Goal: Transaction & Acquisition: Purchase product/service

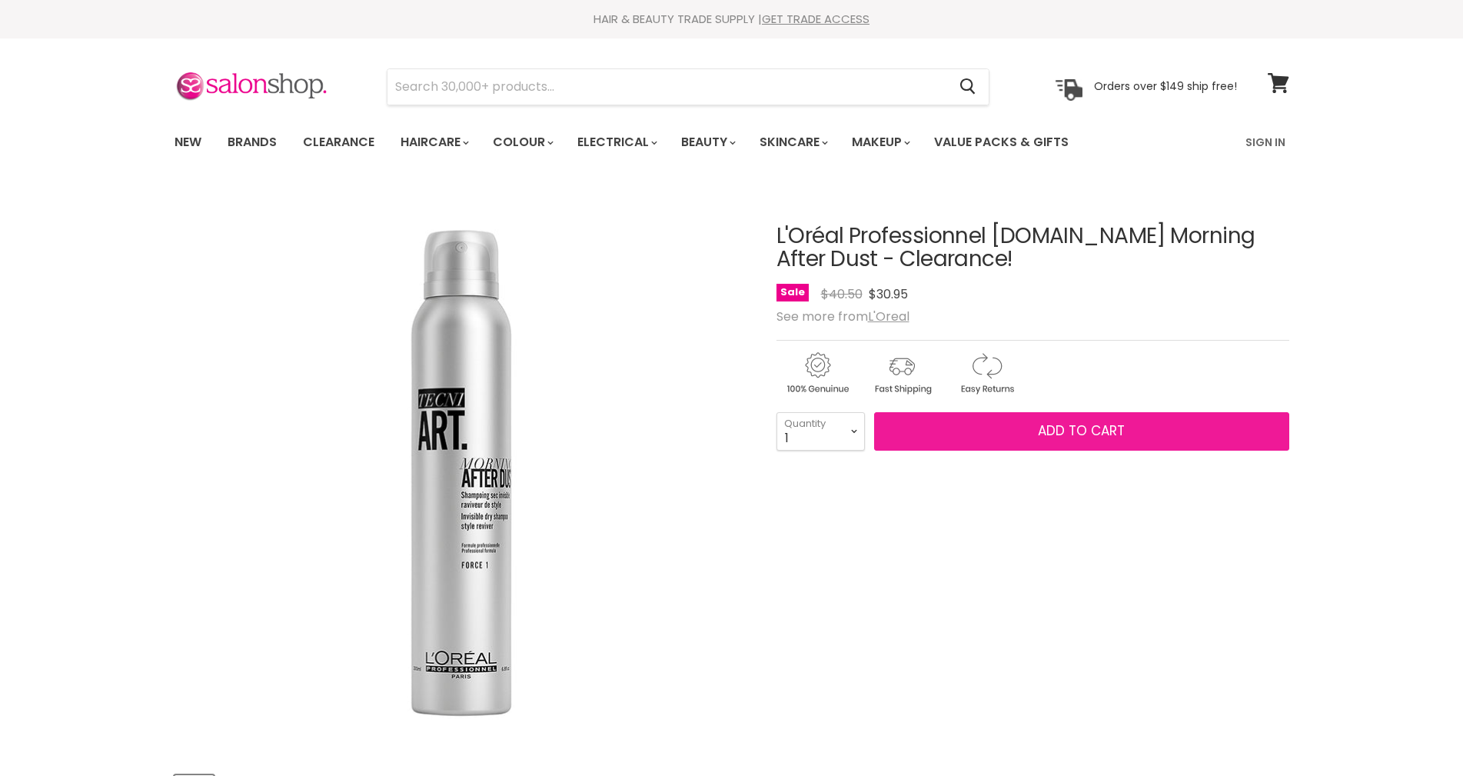
click at [1026, 434] on button "Add to cart" at bounding box center [1081, 431] width 415 height 38
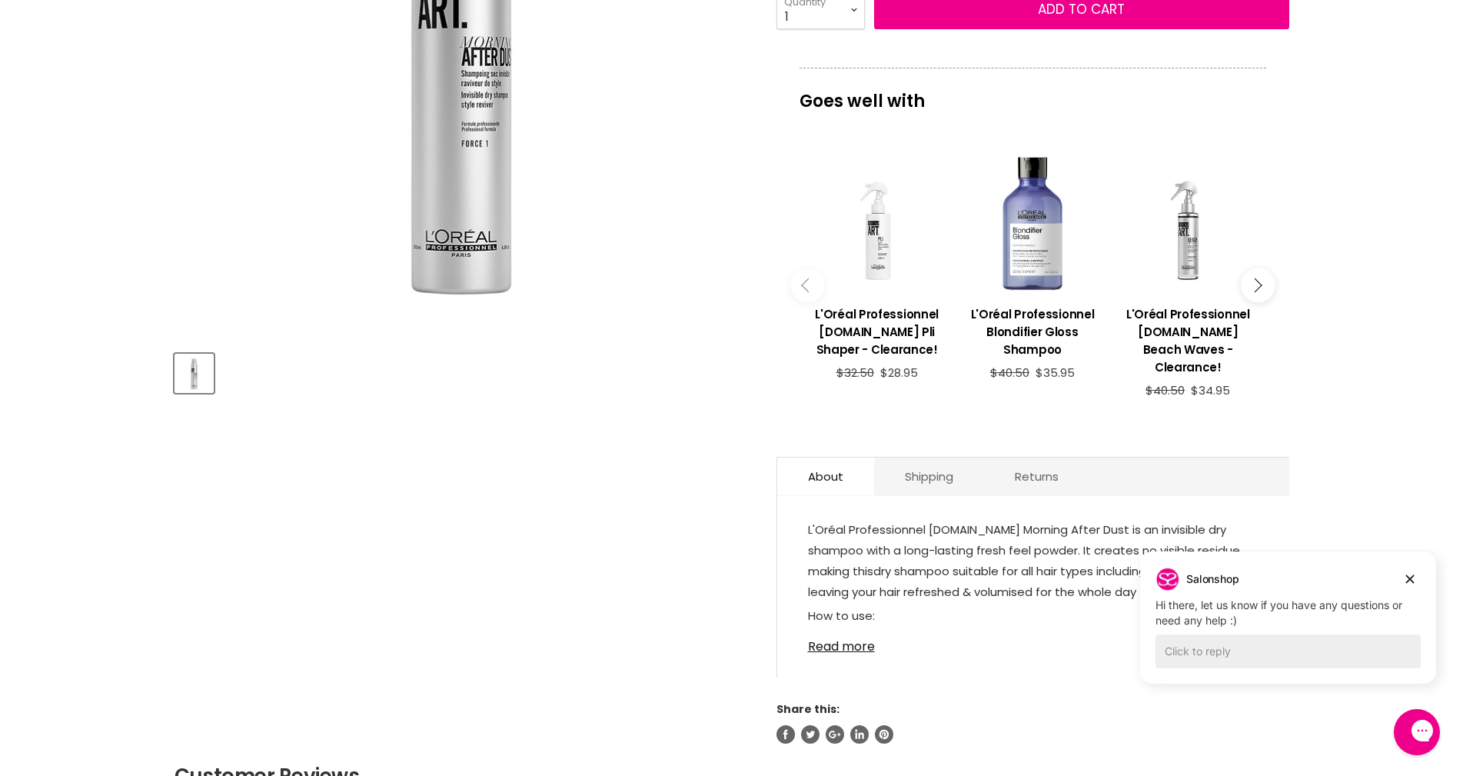
scroll to position [461, 0]
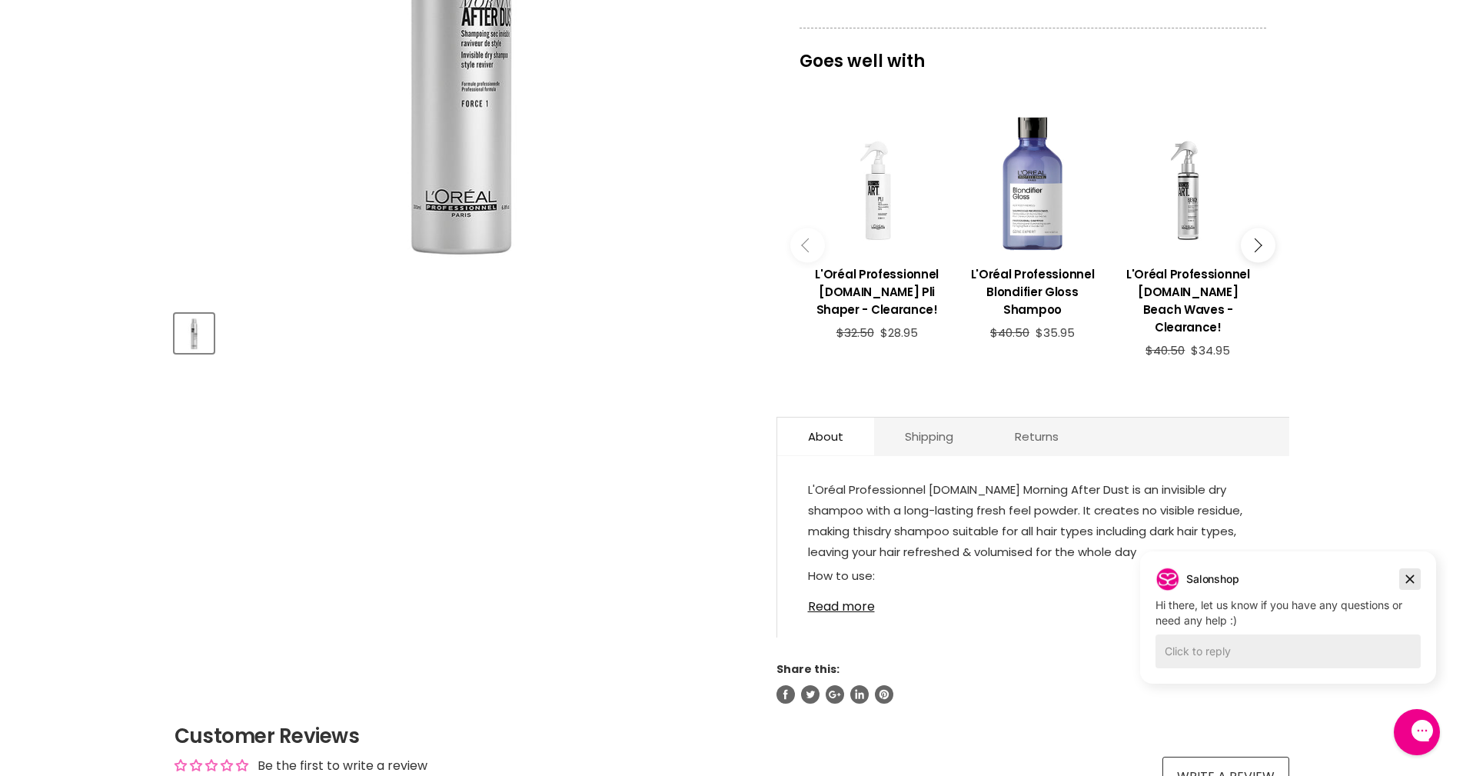
drag, startPoint x: 1410, startPoint y: 580, endPoint x: 2106, endPoint y: 850, distance: 746.6
click at [1410, 580] on icon "Dismiss campaign" at bounding box center [1410, 579] width 8 height 8
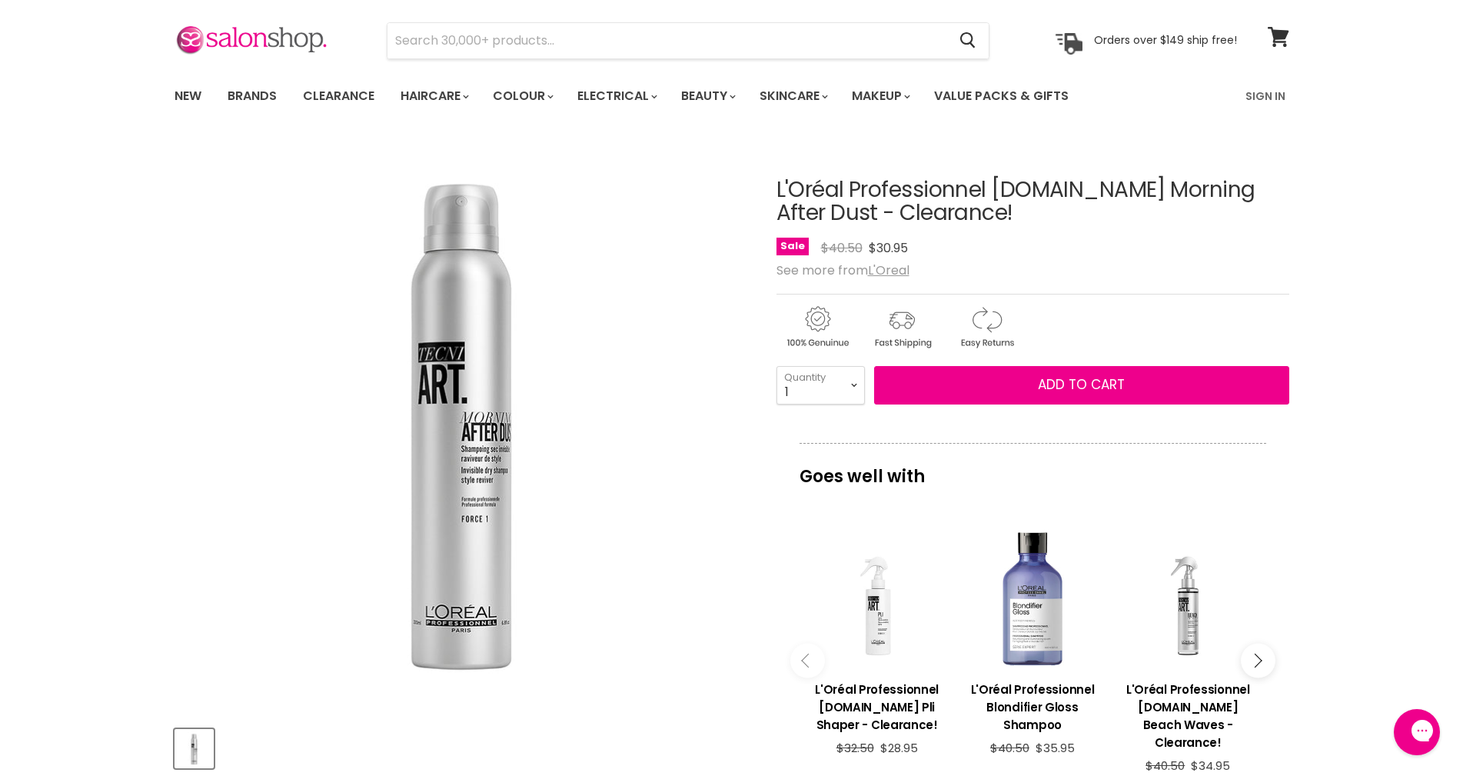
scroll to position [0, 0]
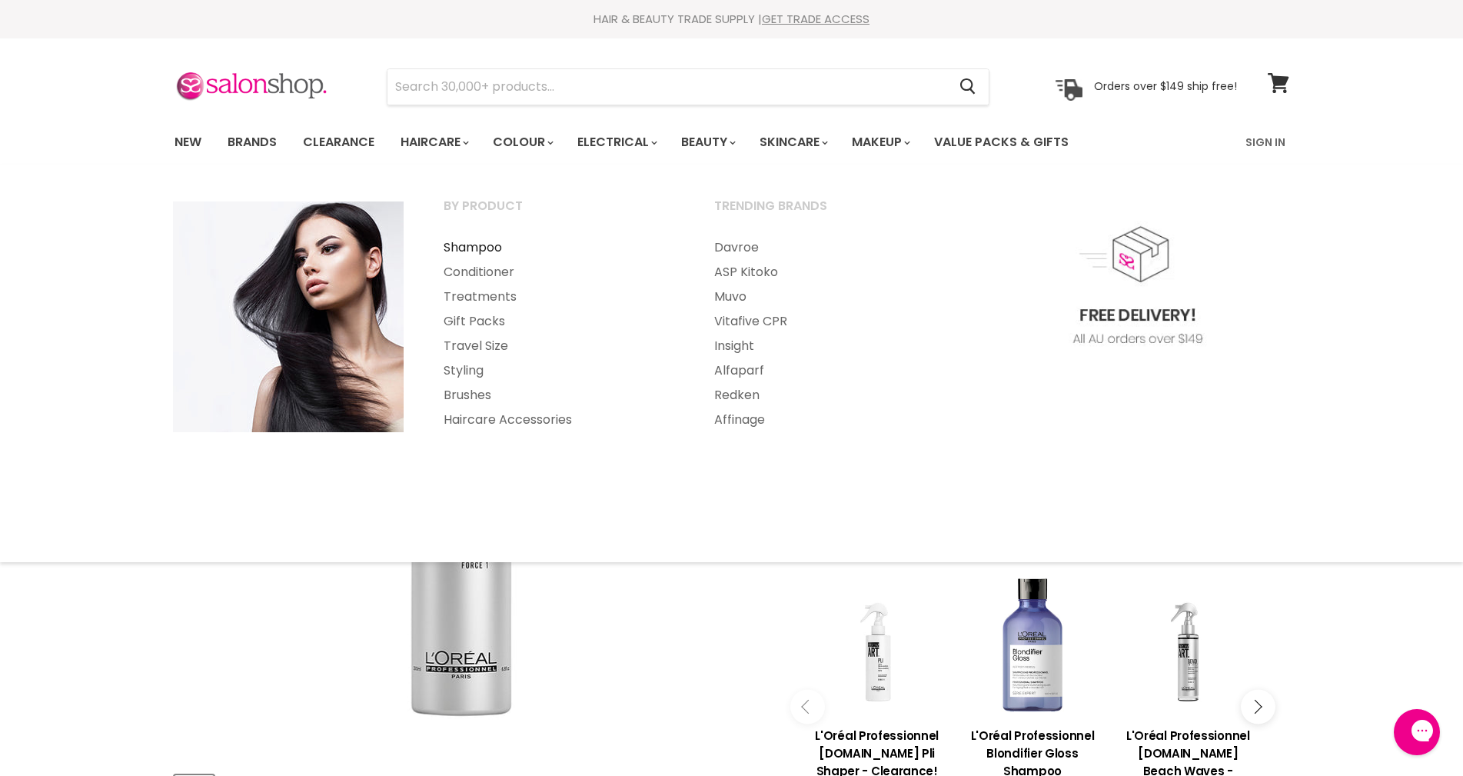
click at [490, 246] on link "Shampoo" at bounding box center [558, 247] width 268 height 25
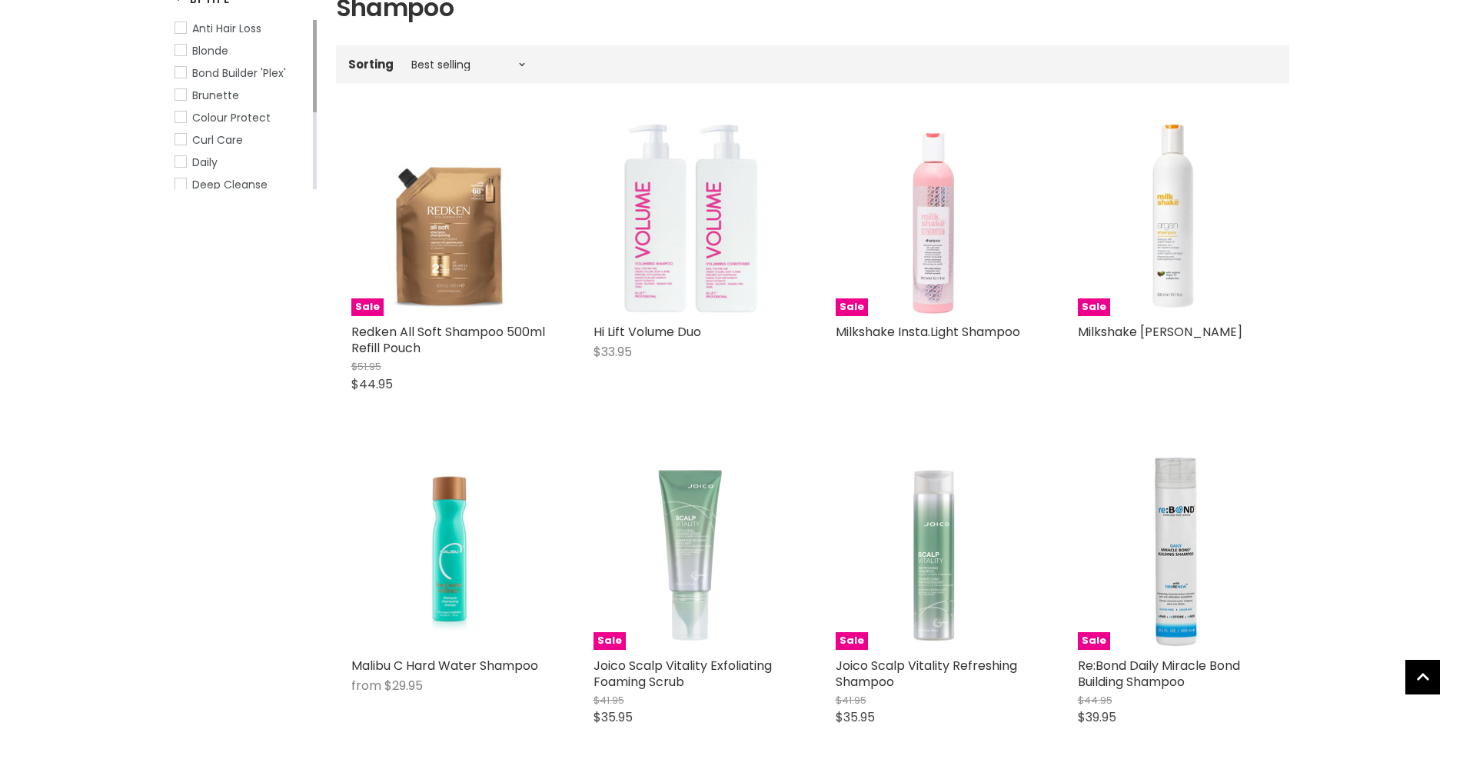
scroll to position [424, 0]
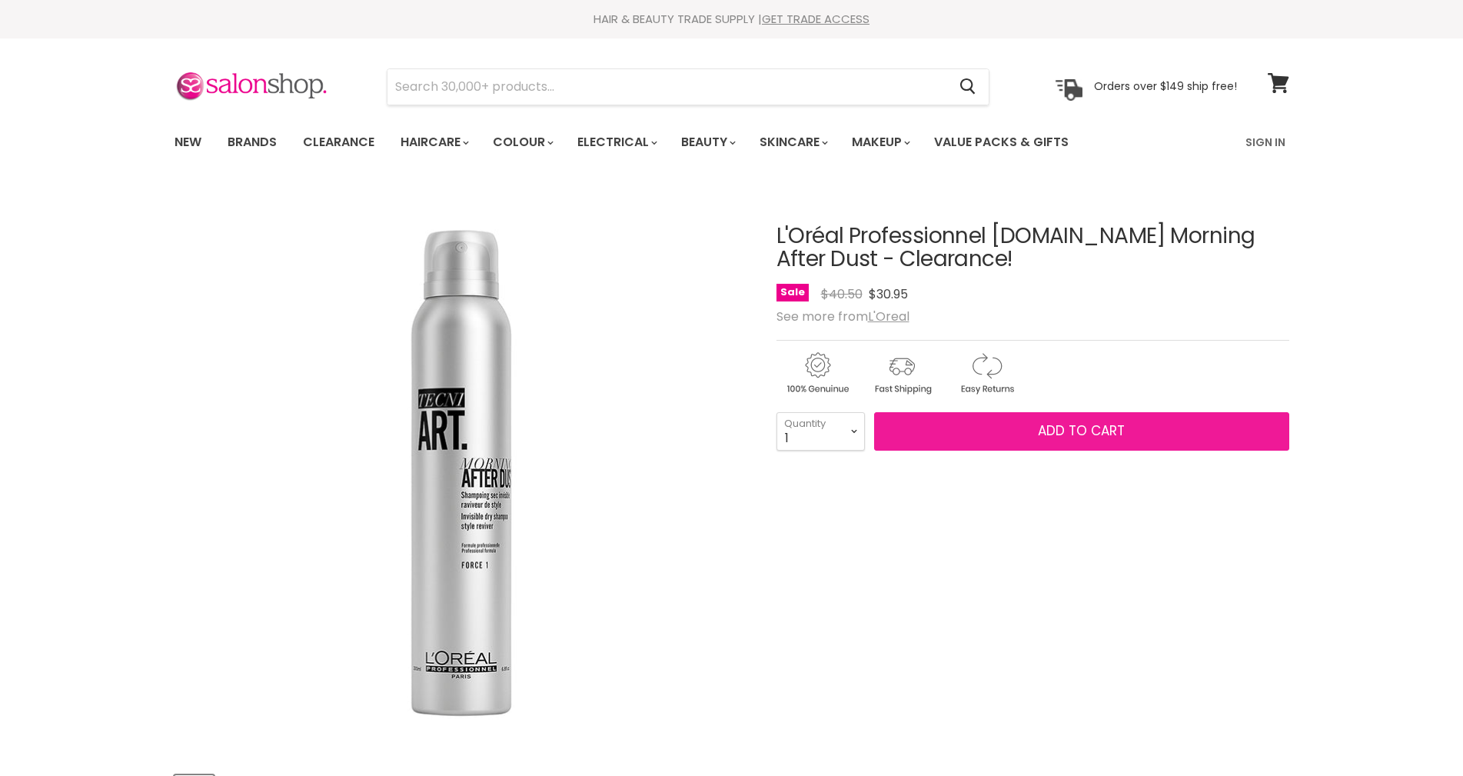
drag, startPoint x: 986, startPoint y: 441, endPoint x: 1149, endPoint y: 427, distance: 163.5
click at [986, 441] on button "Add to cart" at bounding box center [1081, 431] width 415 height 38
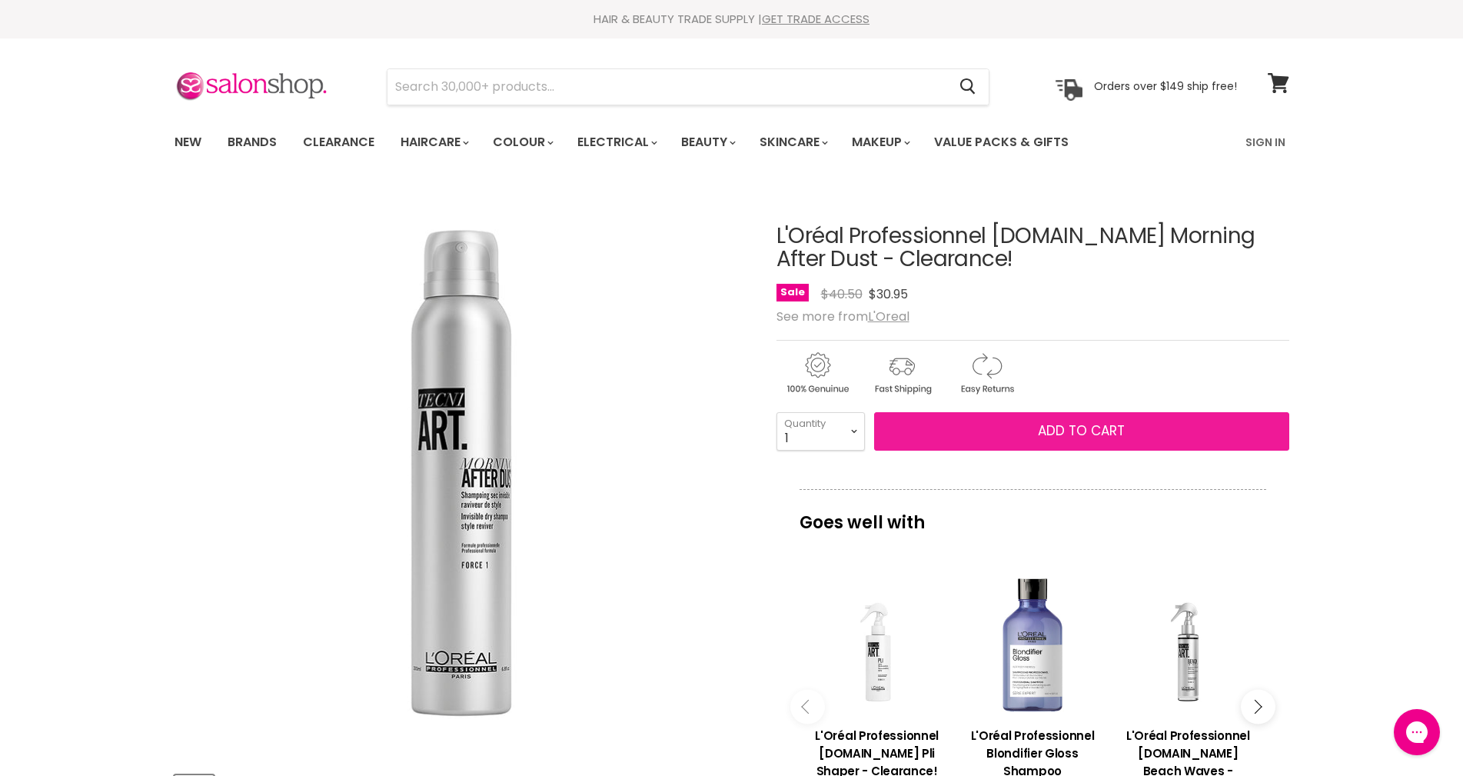
click at [1083, 431] on span "Add to cart" at bounding box center [1081, 430] width 87 height 18
click at [1084, 431] on icon "Main content" at bounding box center [1081, 431] width 25 height 25
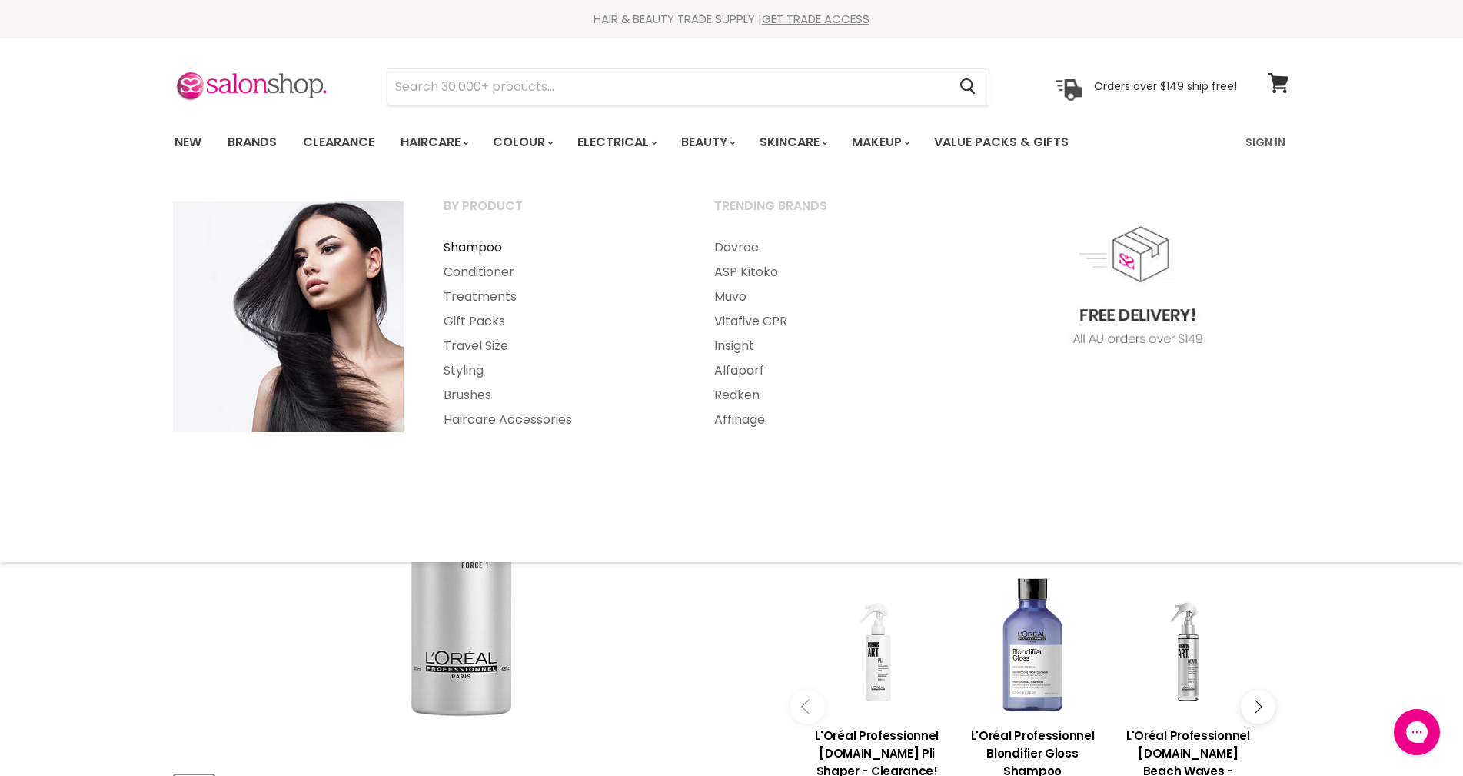
click at [454, 244] on link "Shampoo" at bounding box center [558, 247] width 268 height 25
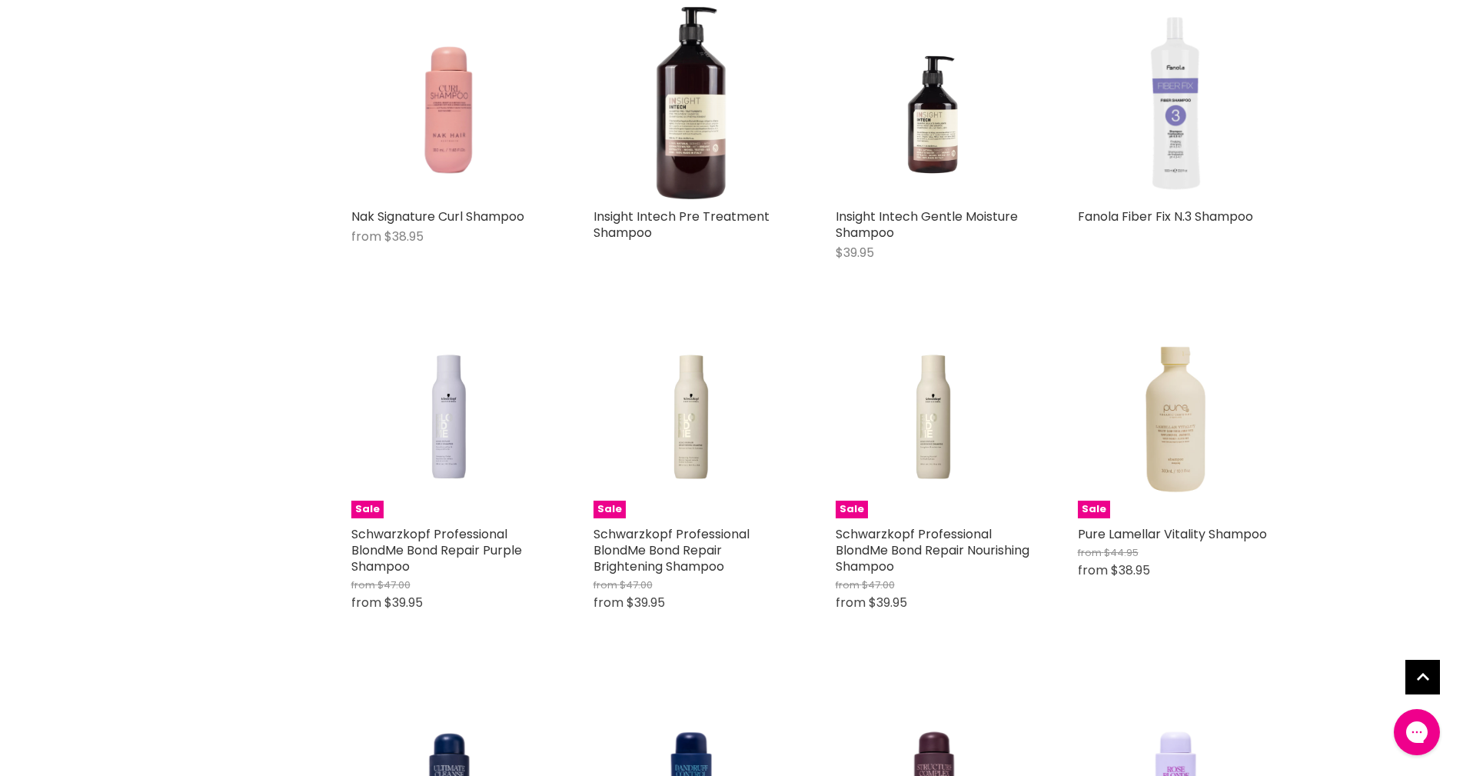
scroll to position [2383, 0]
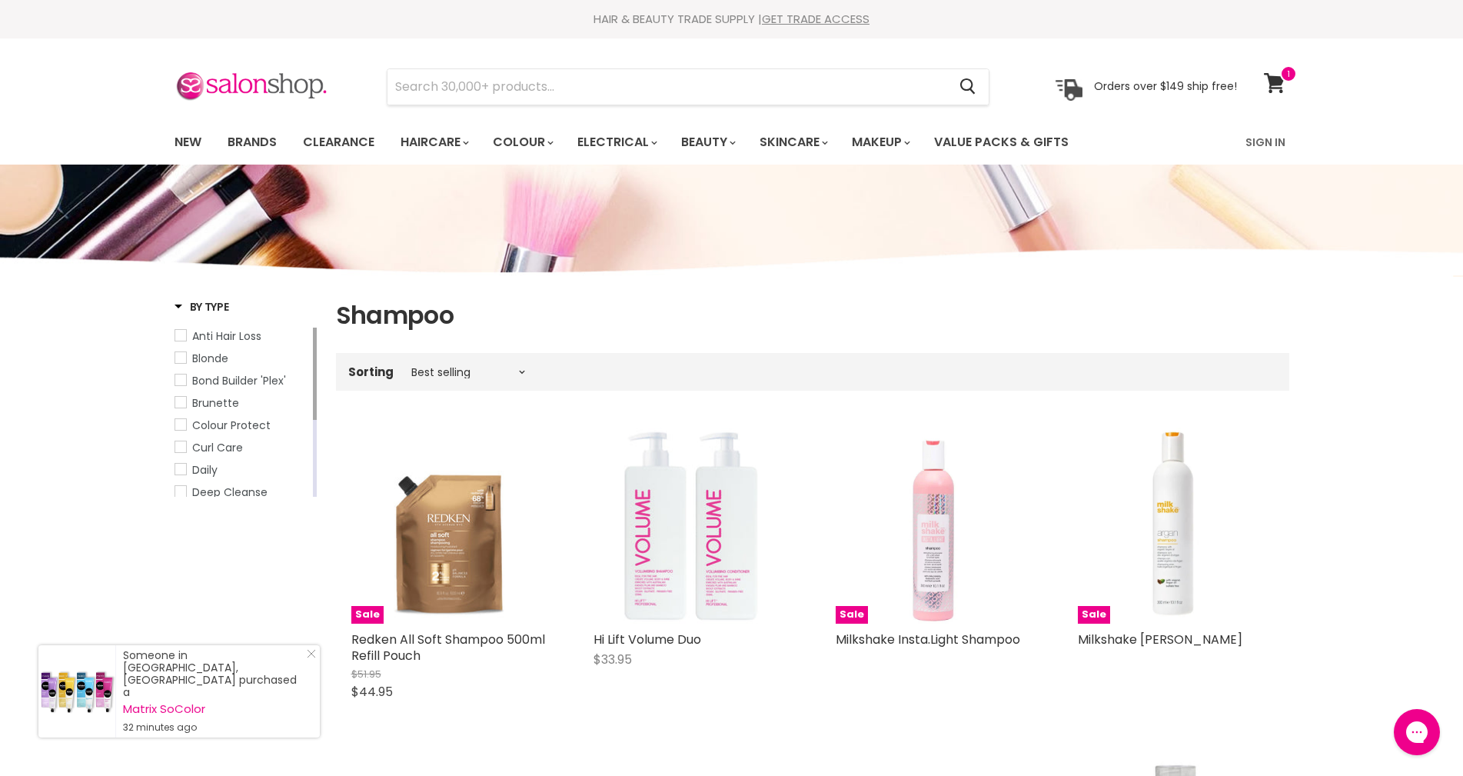
click at [178, 335] on span "Anti Hair Loss" at bounding box center [180, 335] width 11 height 11
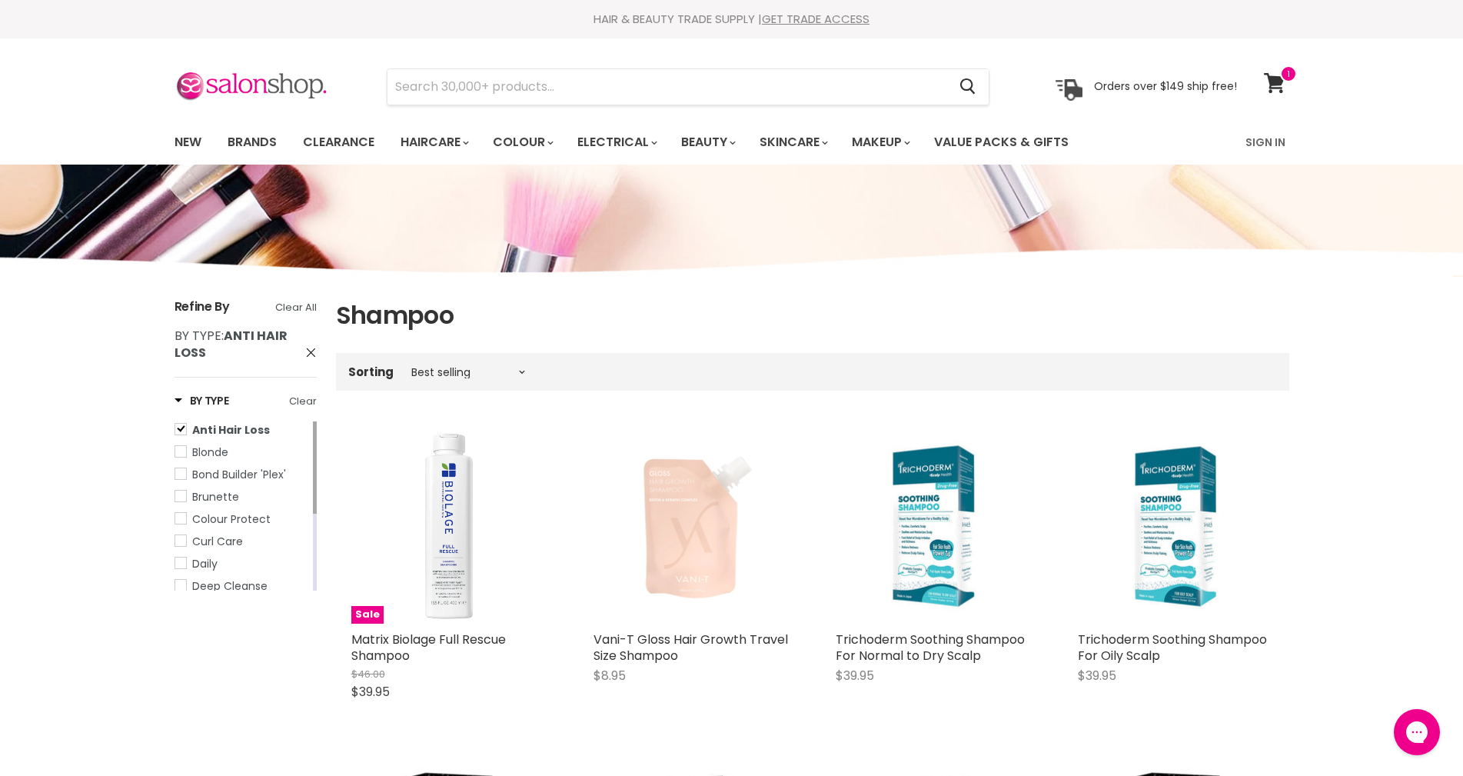
click at [182, 431] on span "Anti Hair Loss" at bounding box center [180, 429] width 11 height 11
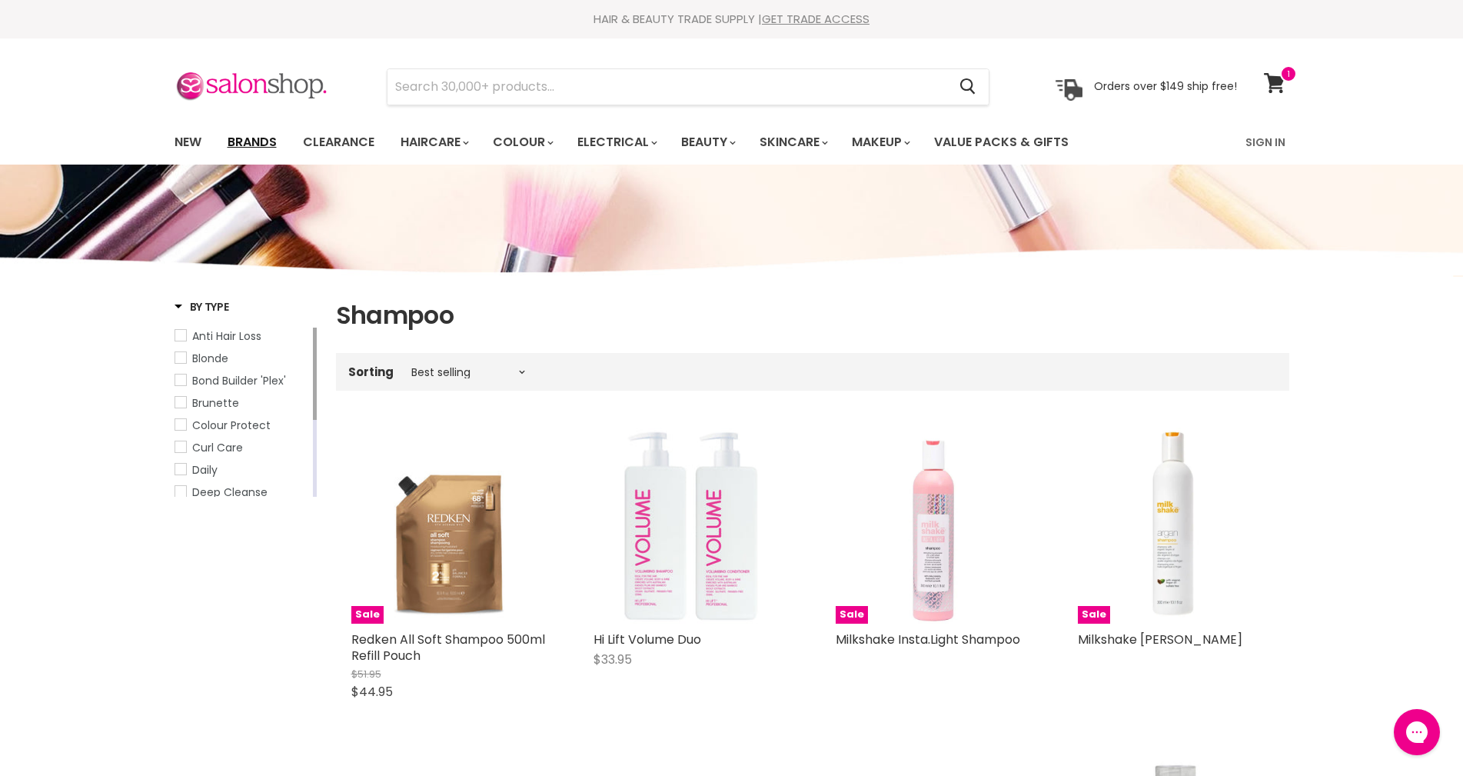
click at [251, 141] on link "Brands" at bounding box center [252, 142] width 72 height 32
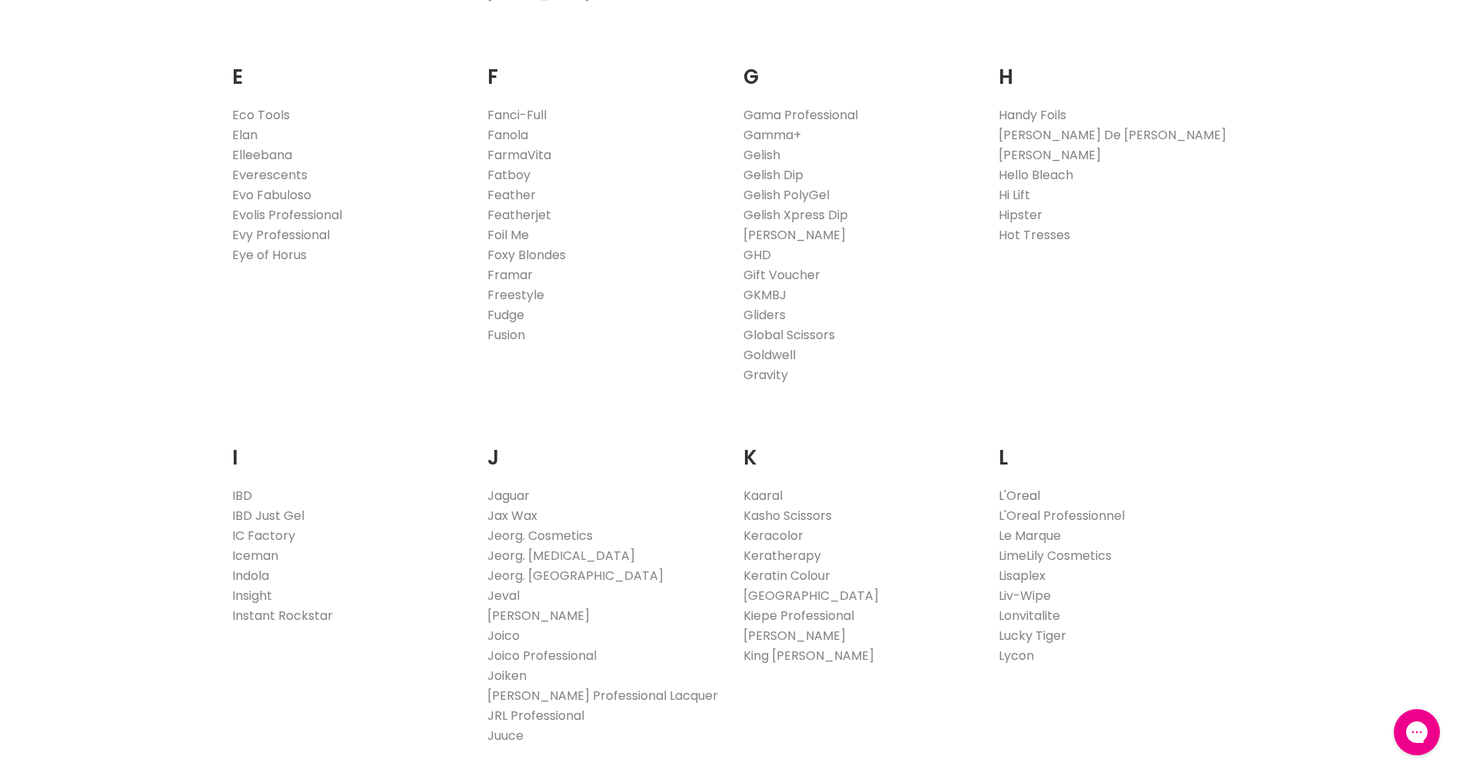
click at [1026, 497] on link "L'Oreal" at bounding box center [1020, 496] width 42 height 18
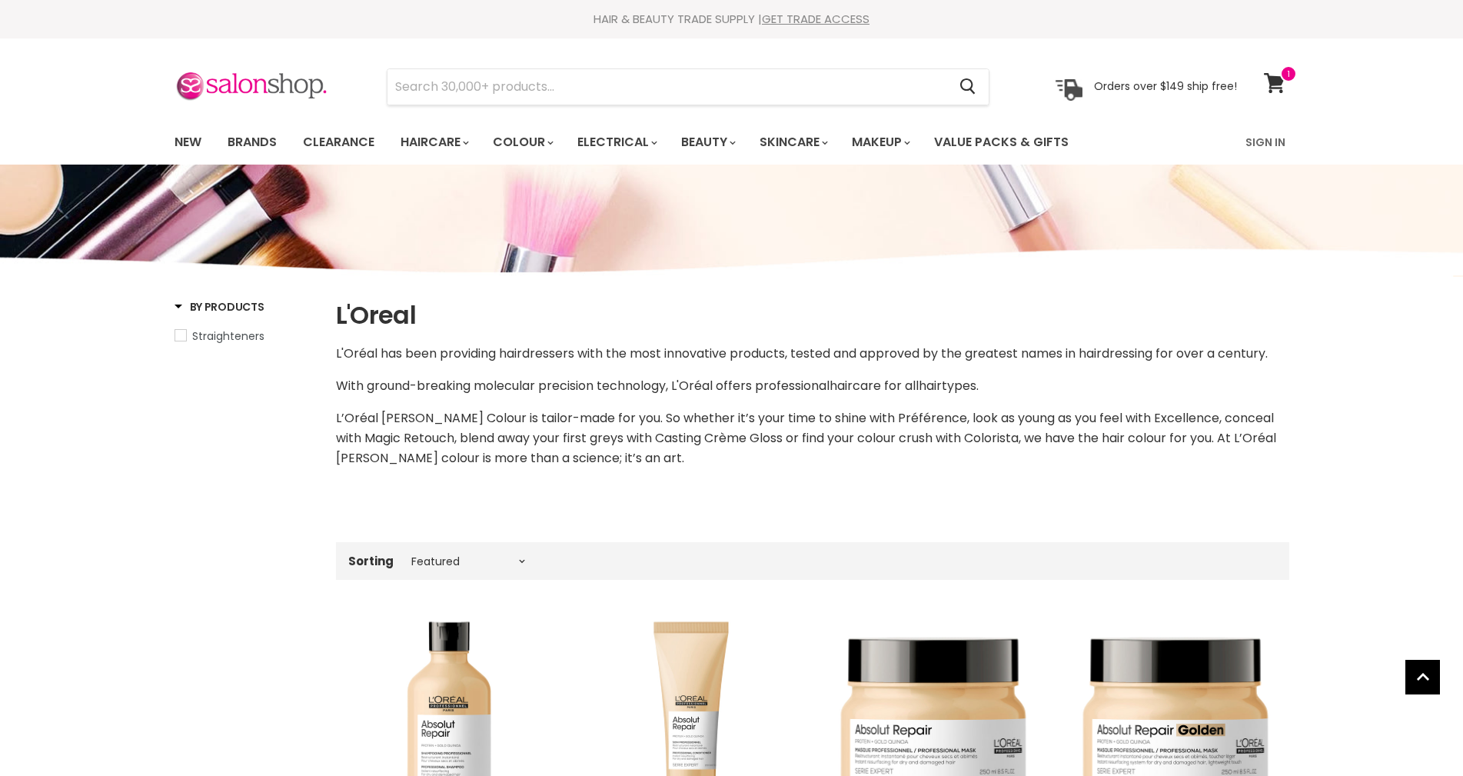
select select "manual"
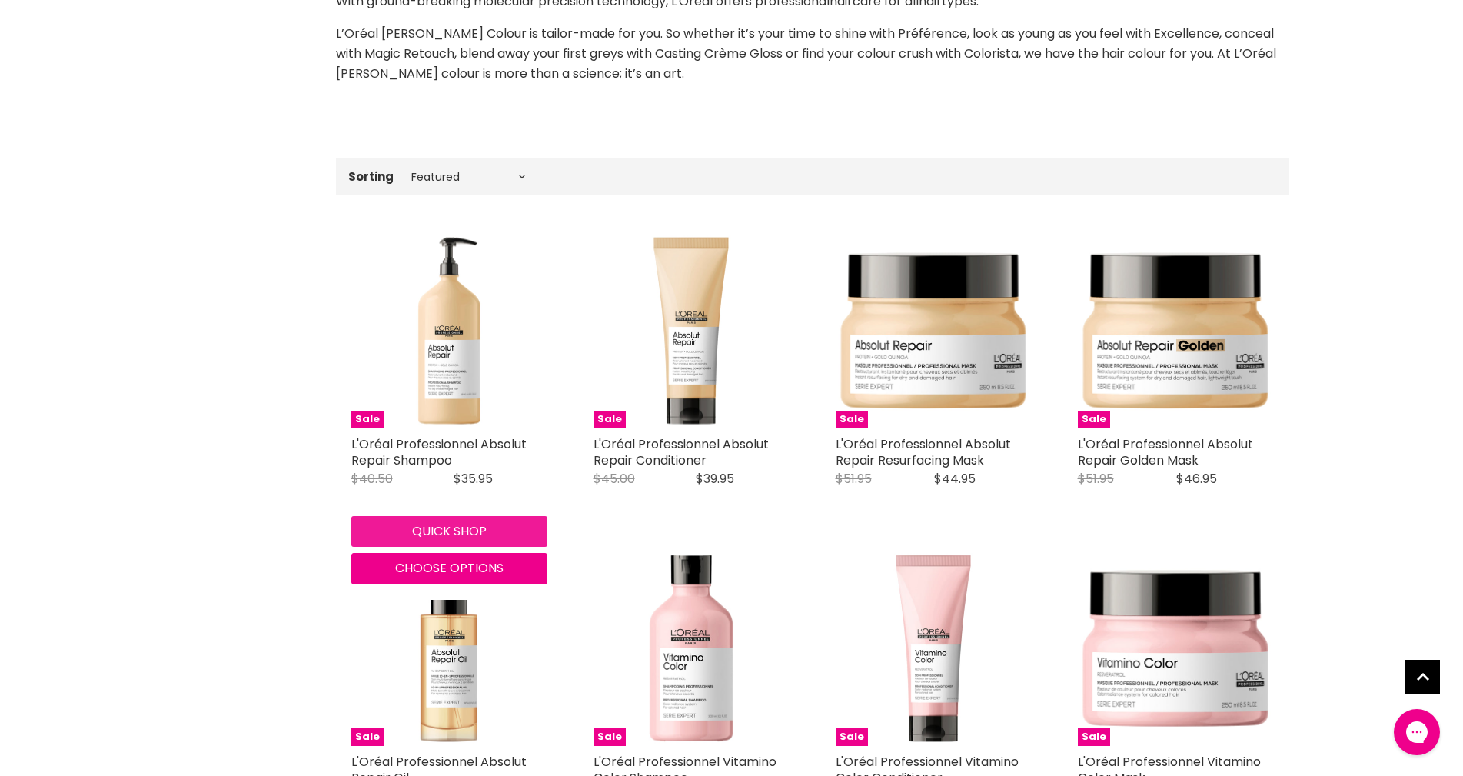
click at [456, 528] on button "Quick shop" at bounding box center [449, 531] width 196 height 31
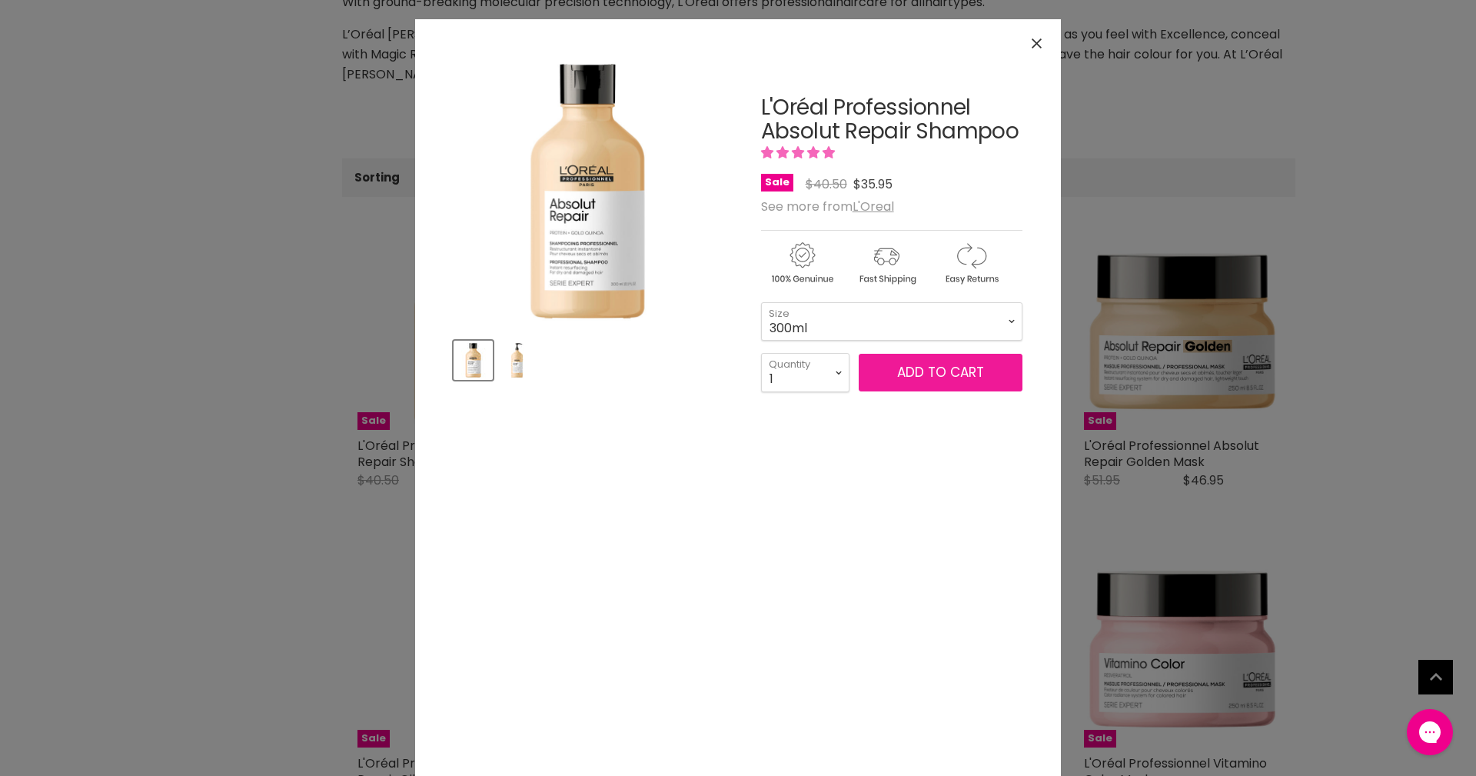
click at [906, 371] on span "Add to cart" at bounding box center [940, 372] width 87 height 18
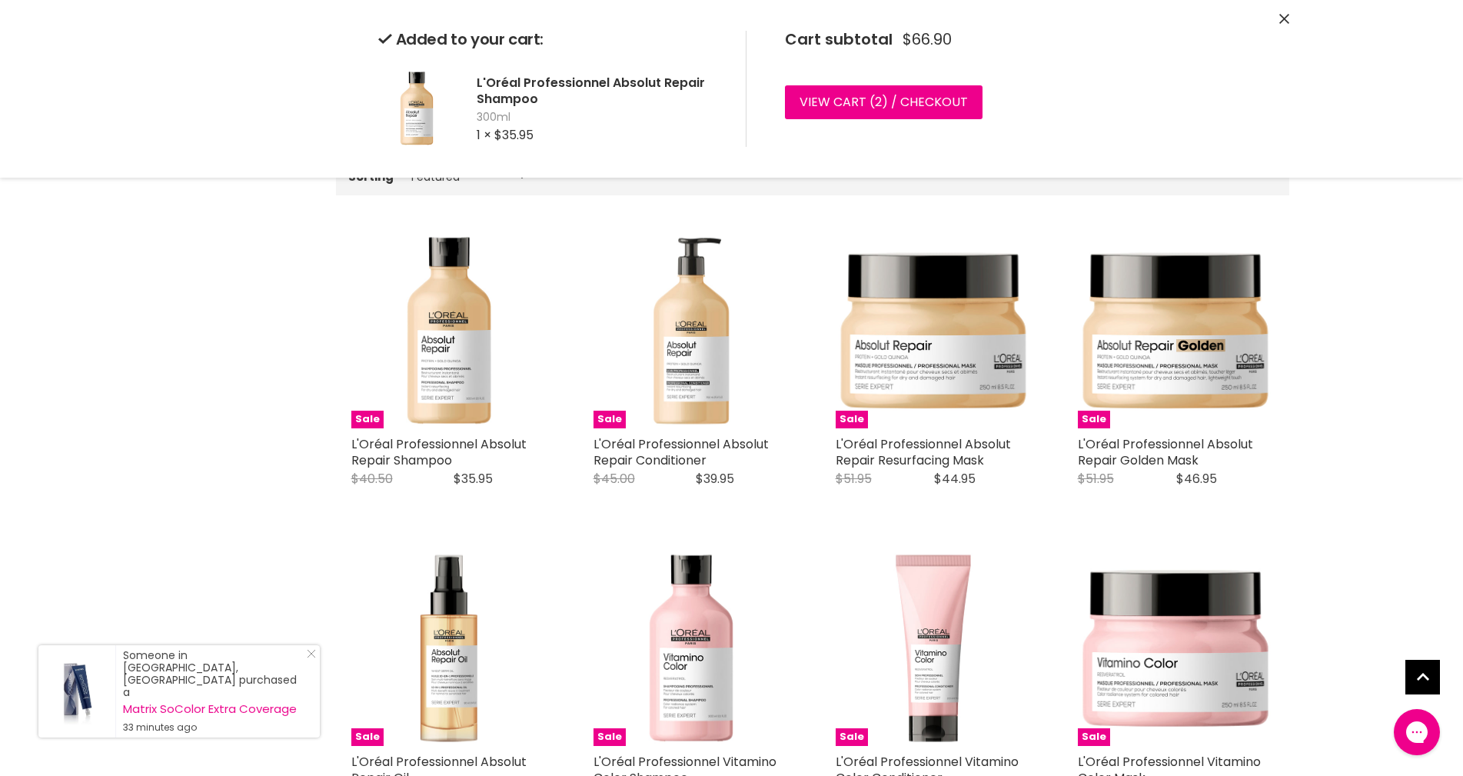
click at [680, 504] on div "Quick shop Choose options" at bounding box center [691, 466] width 202 height 75
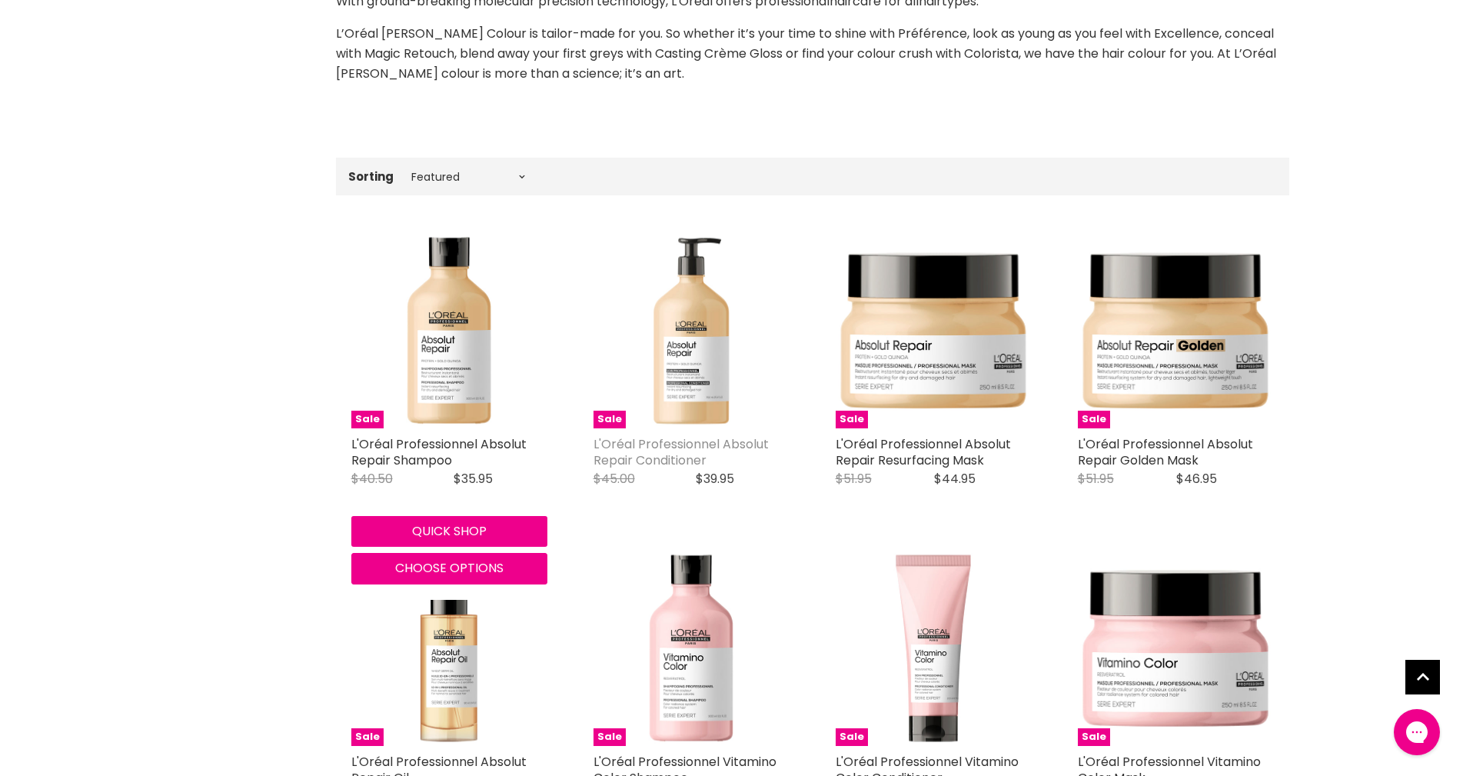
click at [683, 444] on link "L'Oréal Professionnel Absolut Repair Conditioner" at bounding box center [681, 452] width 175 height 34
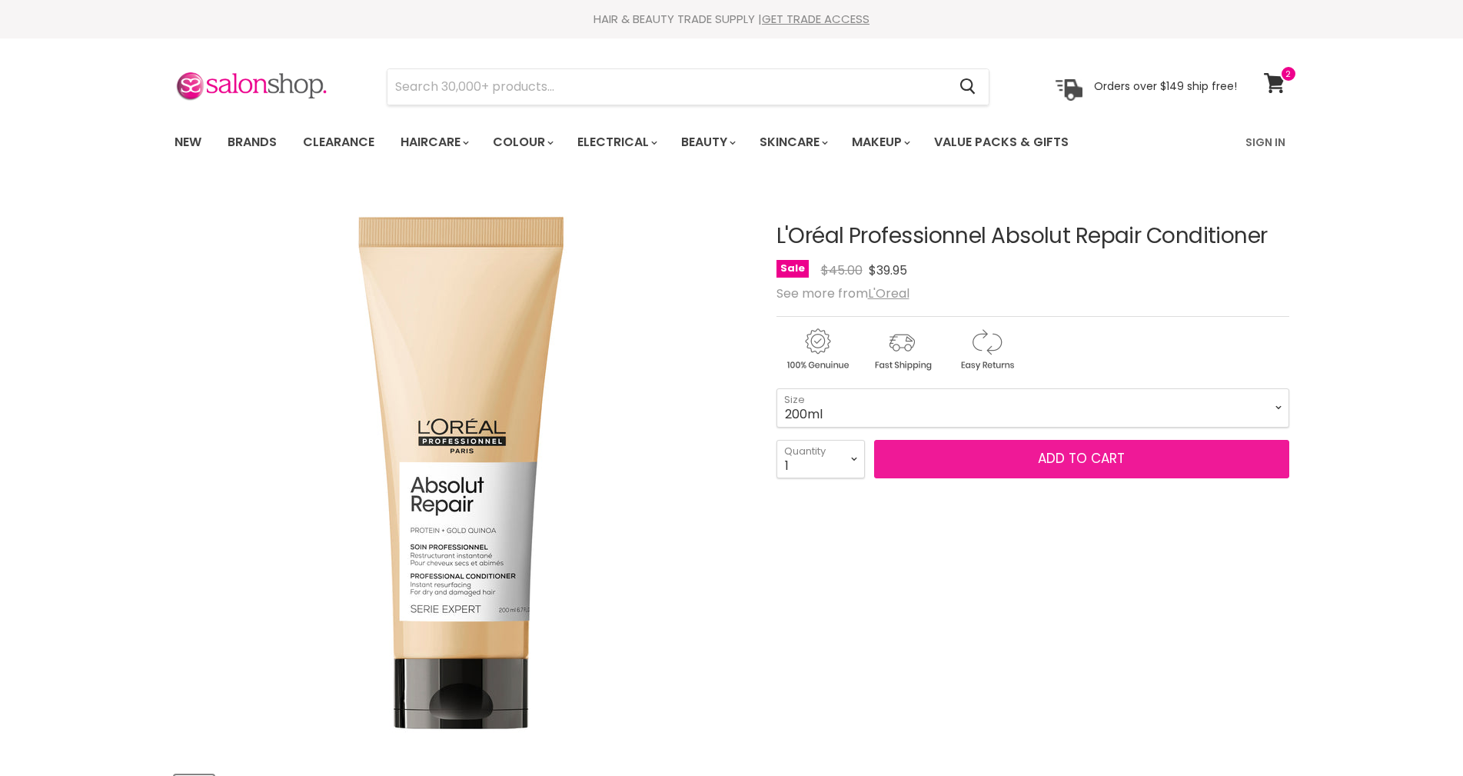
click at [992, 459] on button "Add to cart" at bounding box center [1081, 459] width 415 height 38
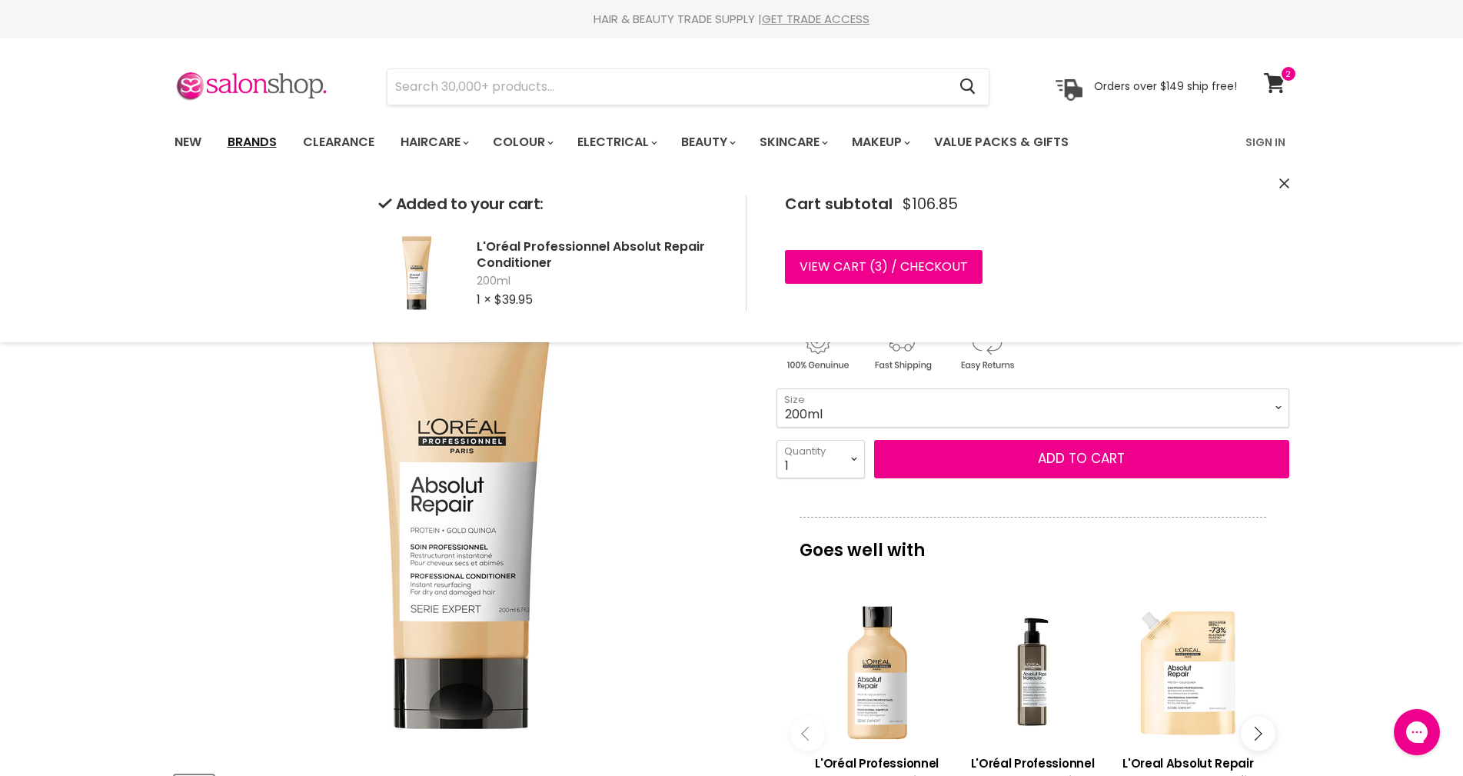
click at [260, 138] on link "Brands" at bounding box center [252, 142] width 72 height 32
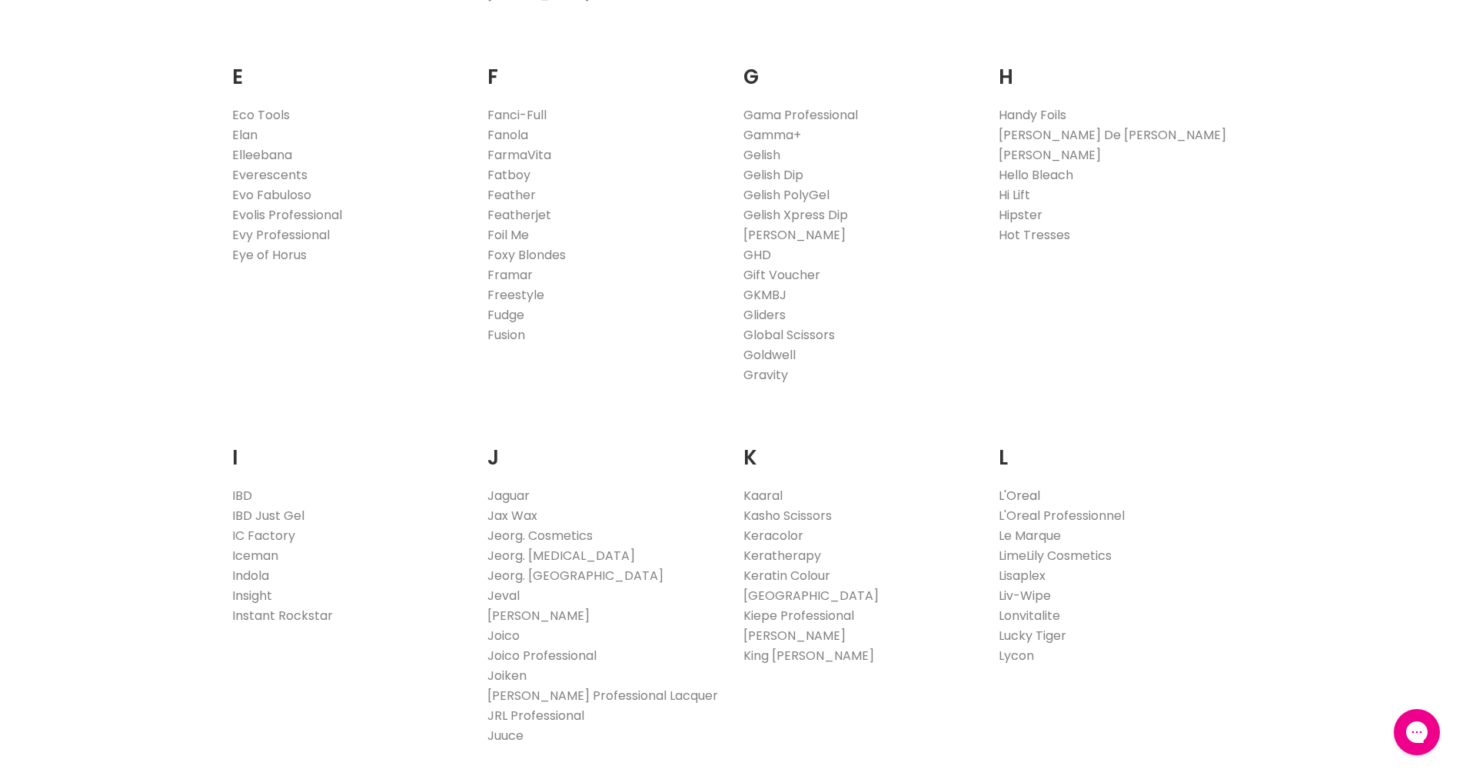
click at [1029, 493] on link "L'Oreal" at bounding box center [1020, 496] width 42 height 18
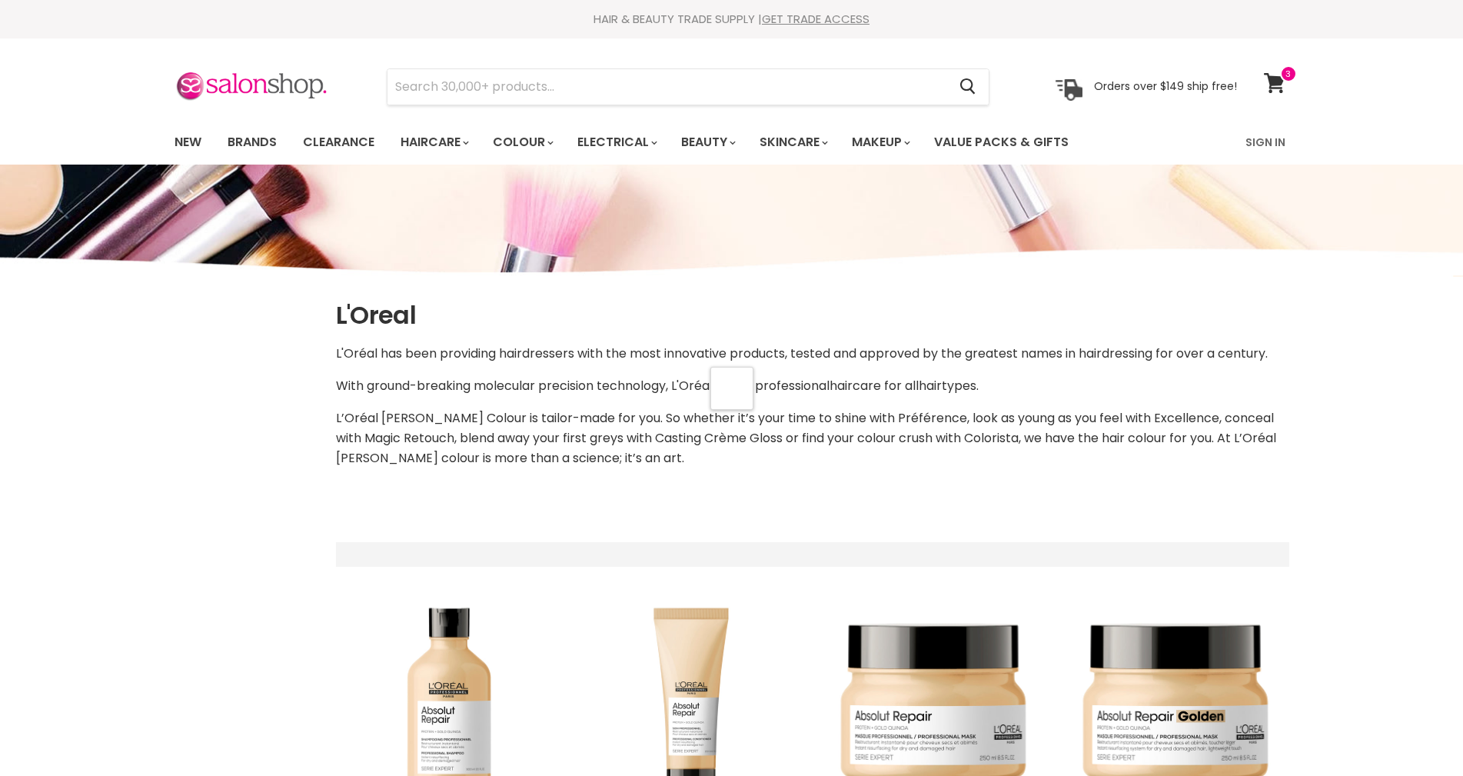
select select "manual"
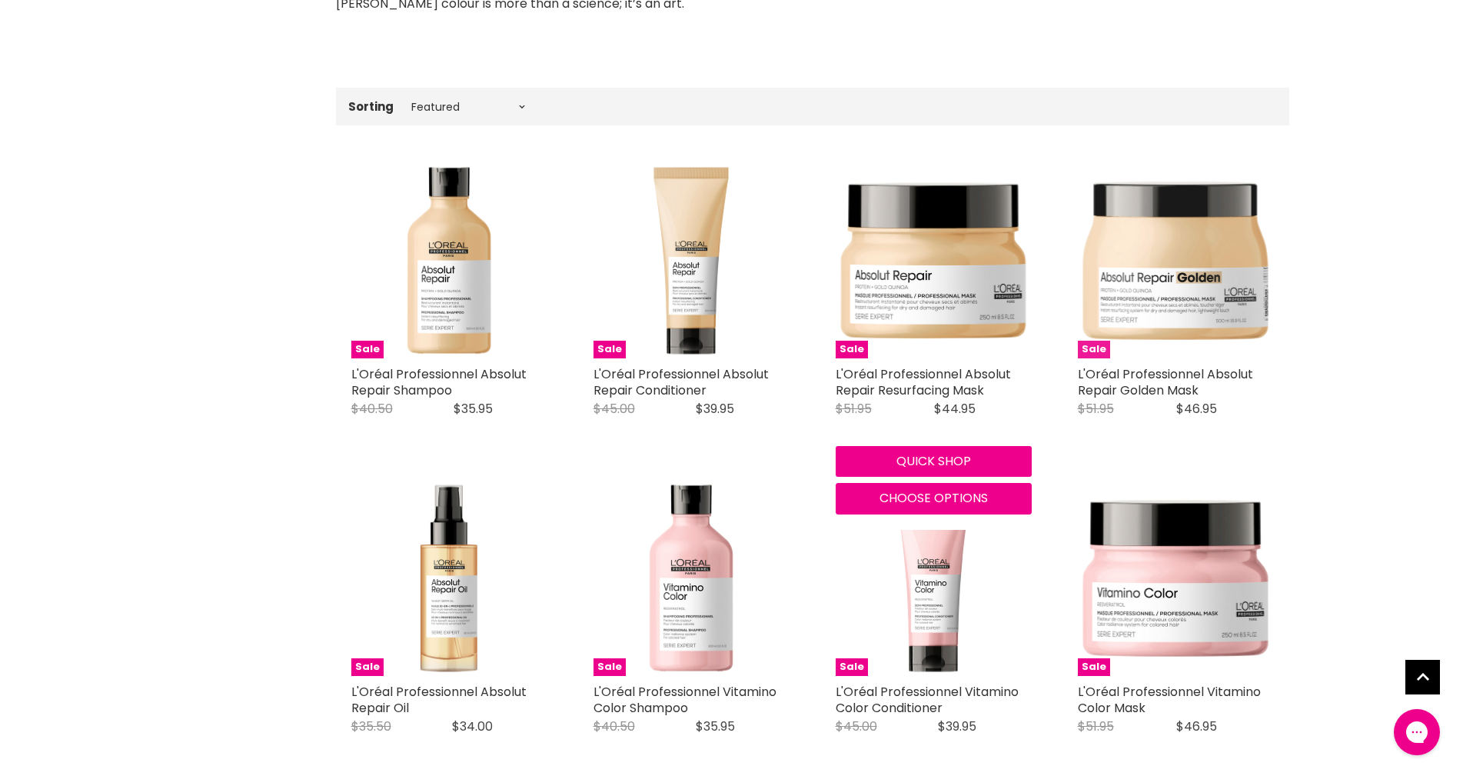
scroll to position [461, 0]
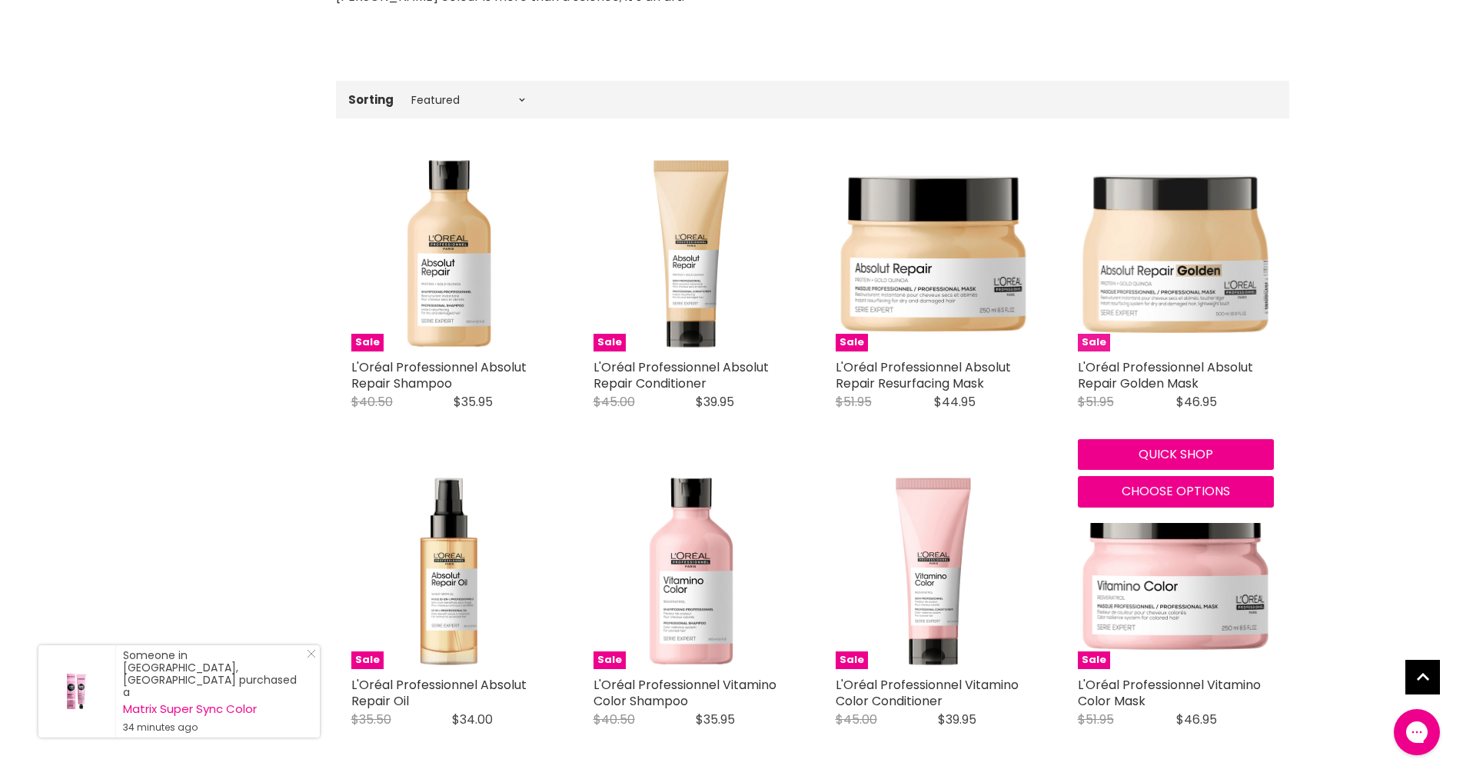
click at [1181, 220] on img "Main content" at bounding box center [1176, 253] width 196 height 196
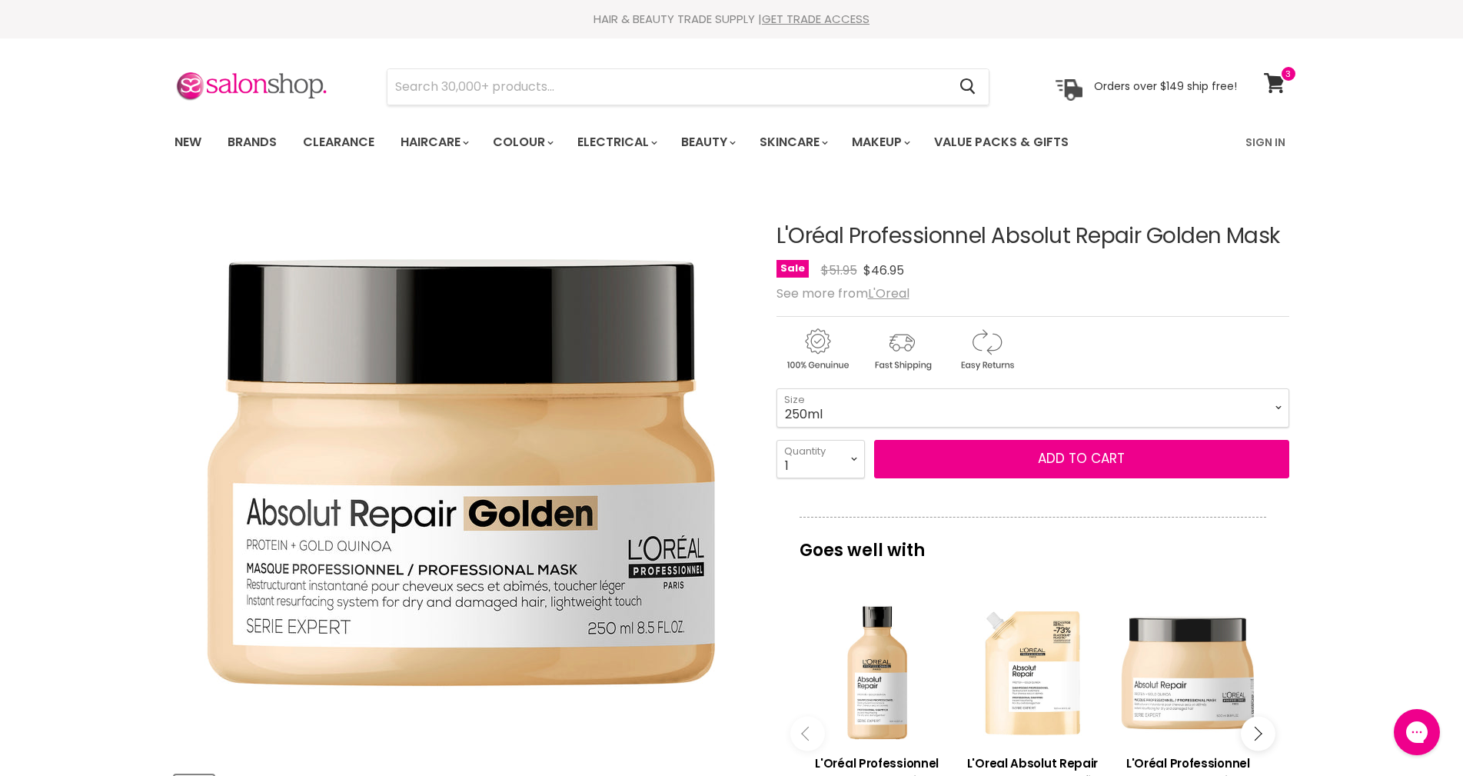
click at [1167, 704] on div "Main content" at bounding box center [1188, 672] width 140 height 140
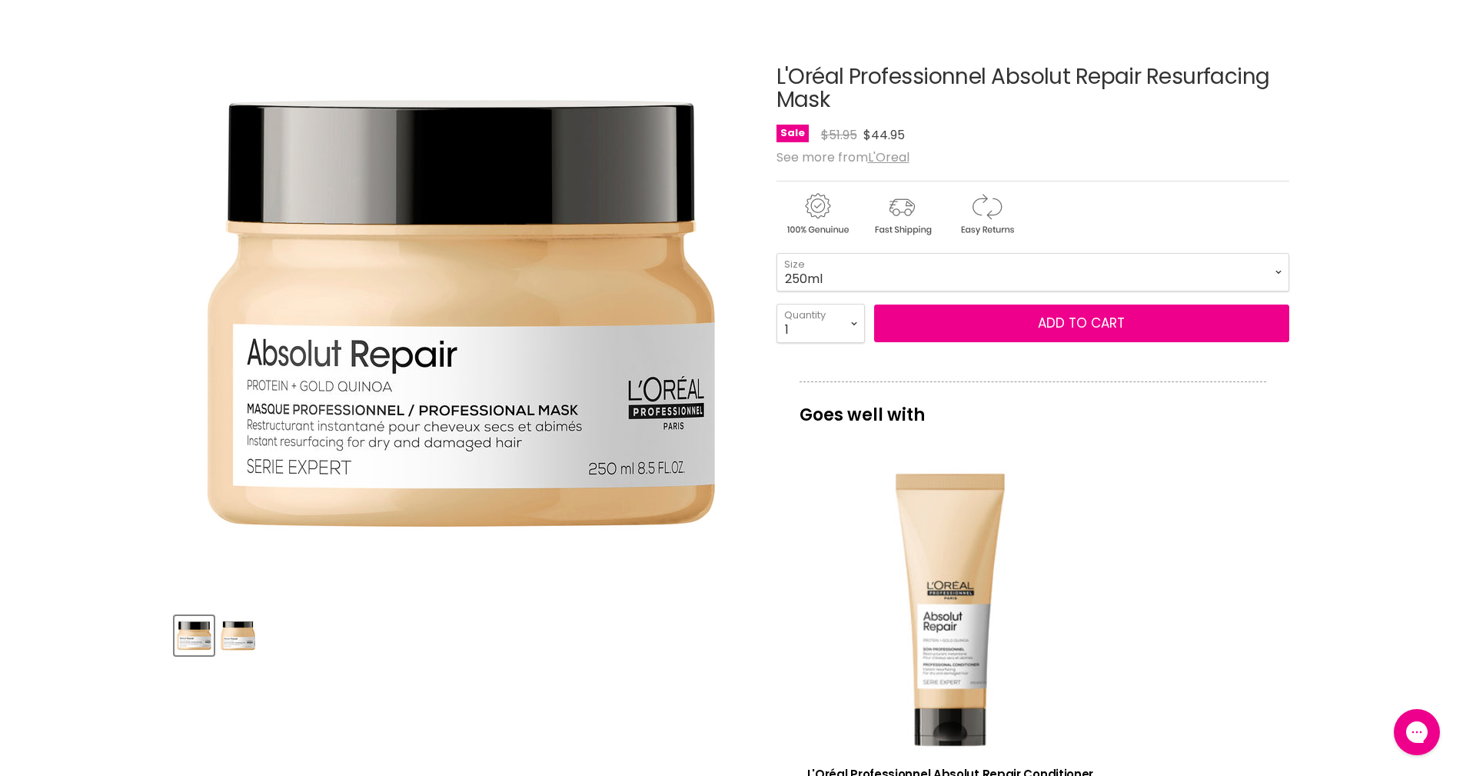
scroll to position [77, 0]
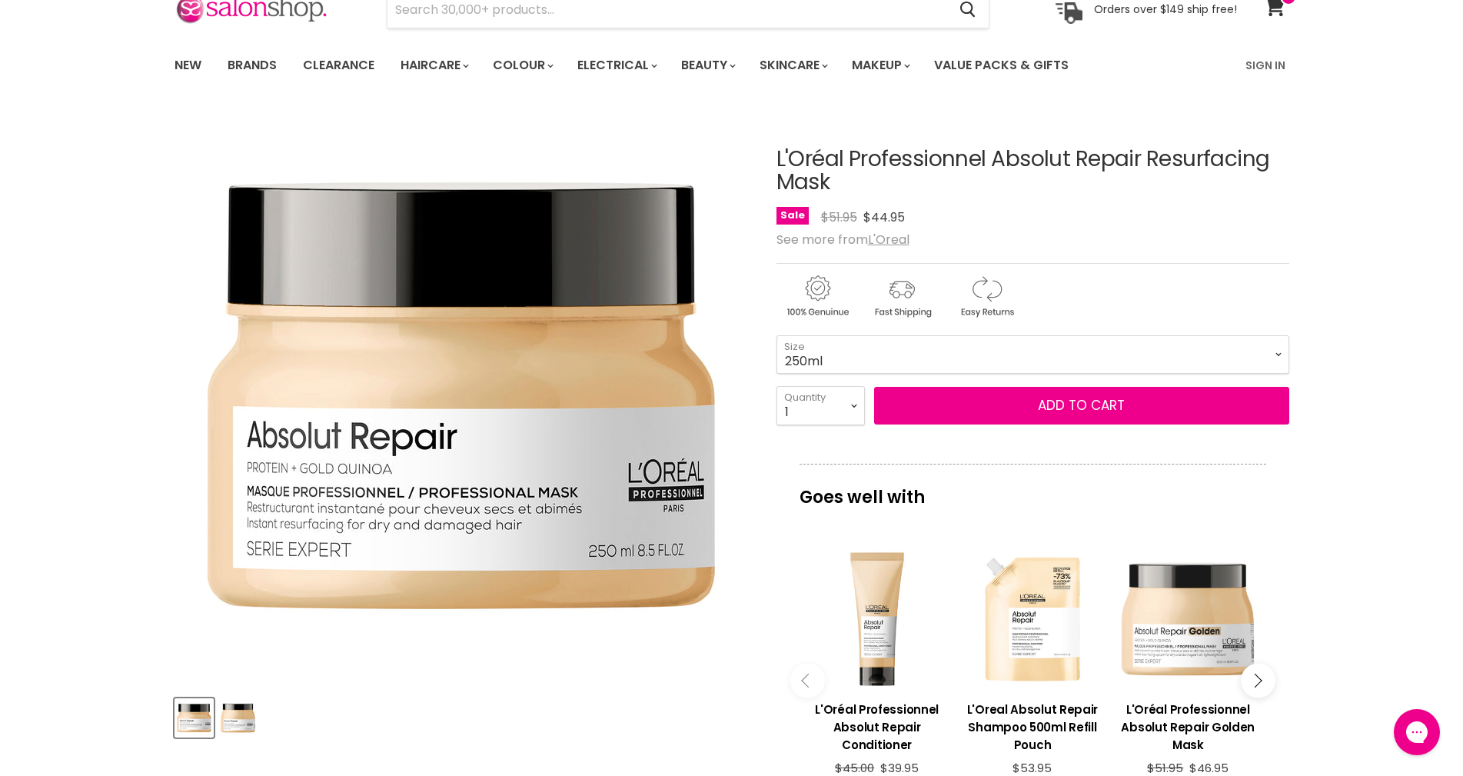
click at [1180, 630] on div "Main content" at bounding box center [1188, 619] width 140 height 140
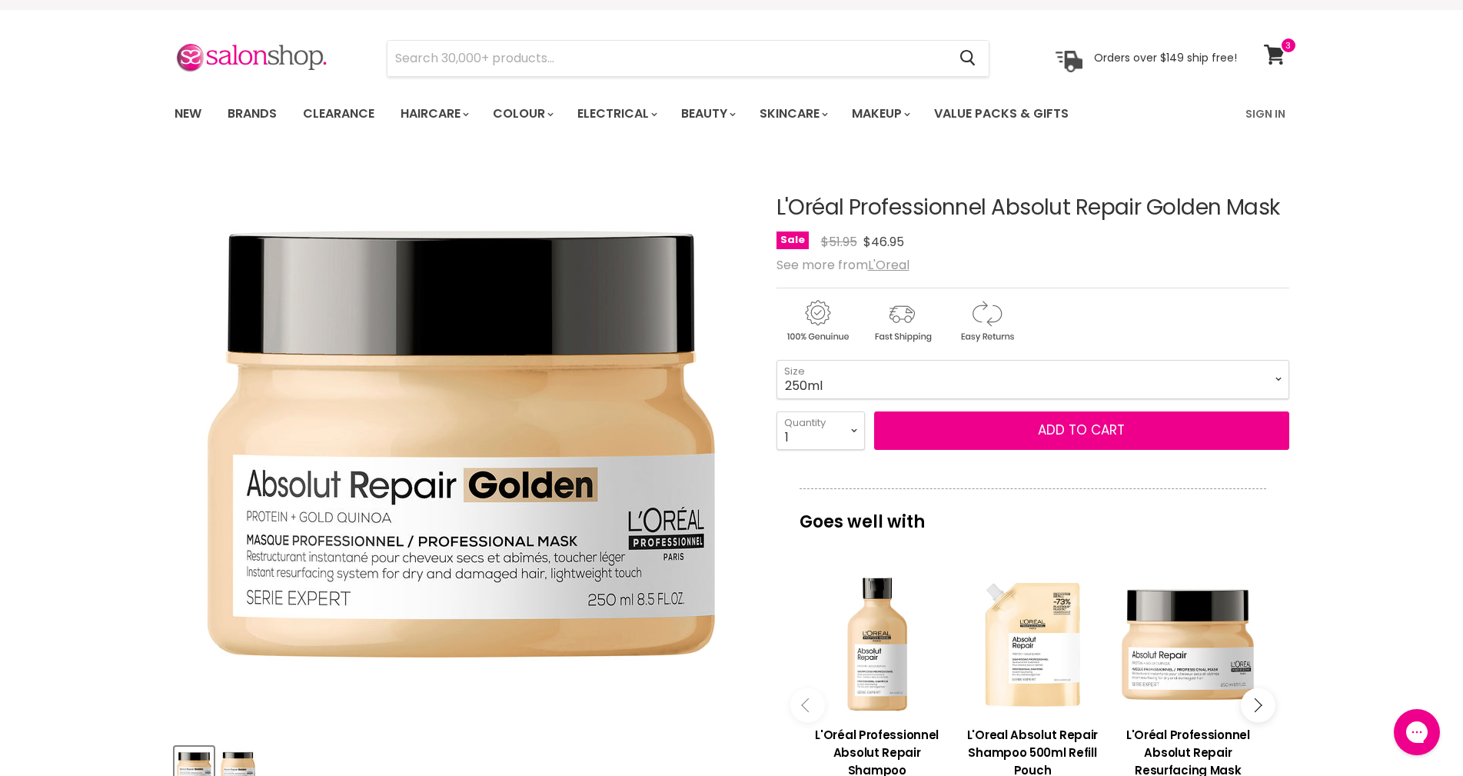
scroll to position [154, 0]
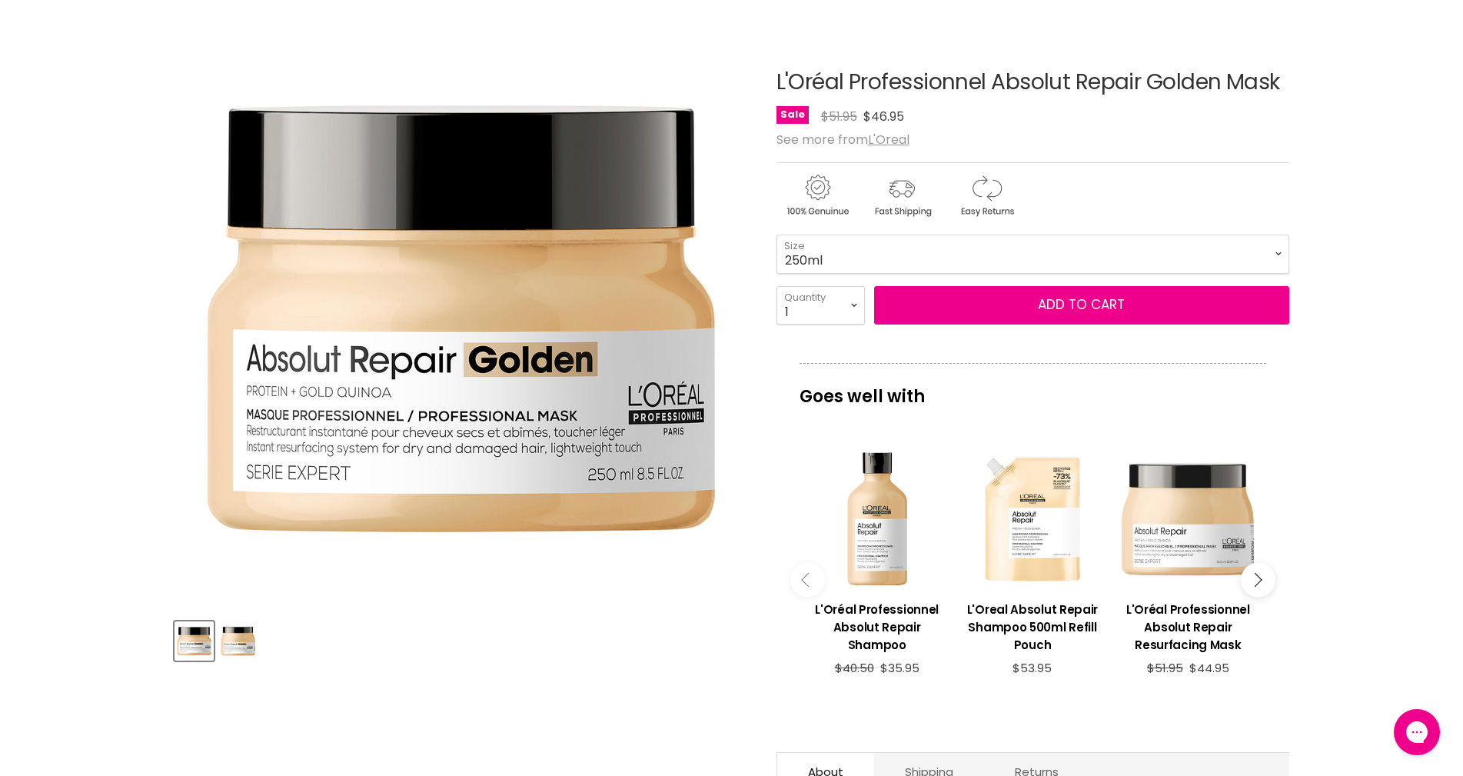
click at [1202, 540] on div "Main content" at bounding box center [1188, 518] width 140 height 140
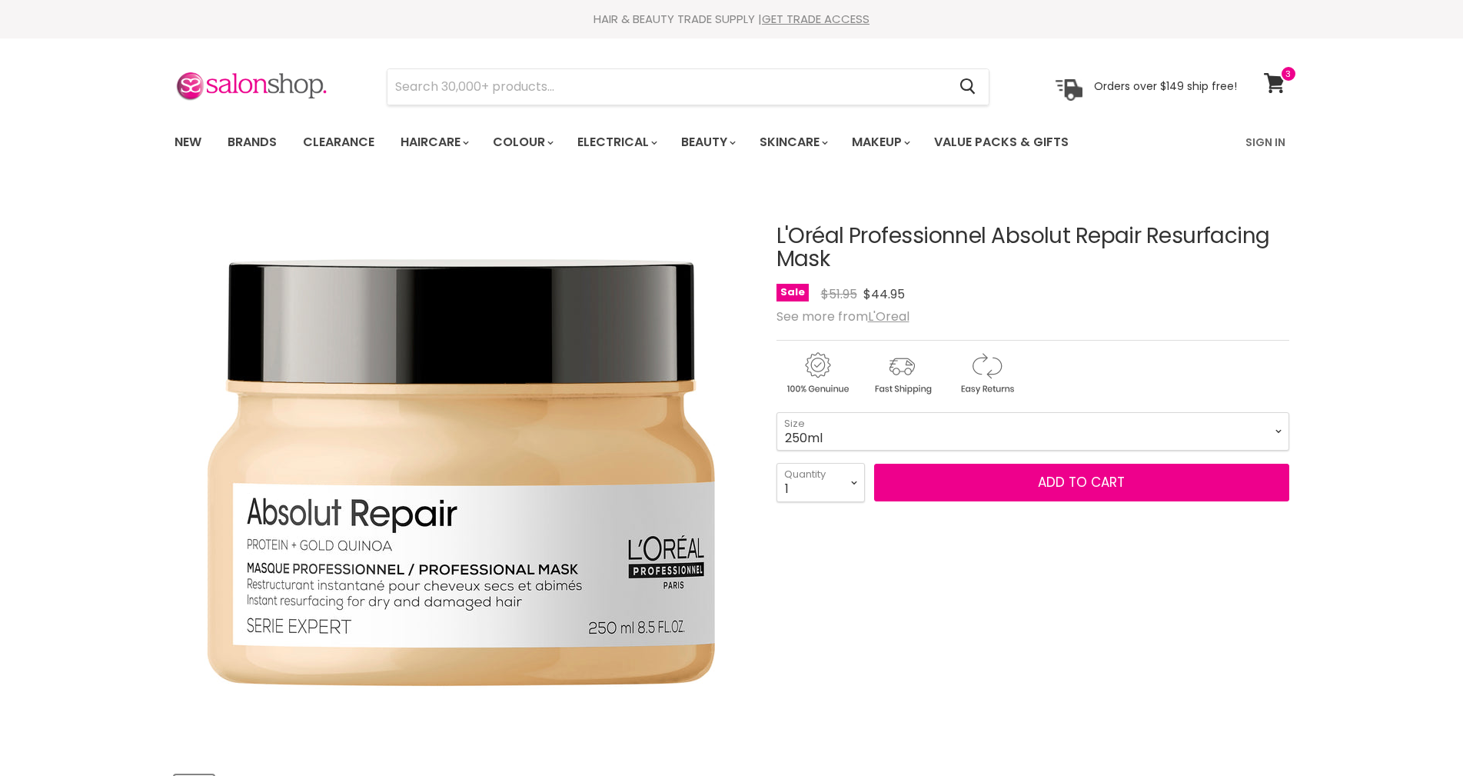
drag, startPoint x: 0, startPoint y: 0, endPoint x: 1067, endPoint y: 431, distance: 1150.7
click at [1067, 431] on select "250ml 500ml" at bounding box center [1033, 431] width 513 height 38
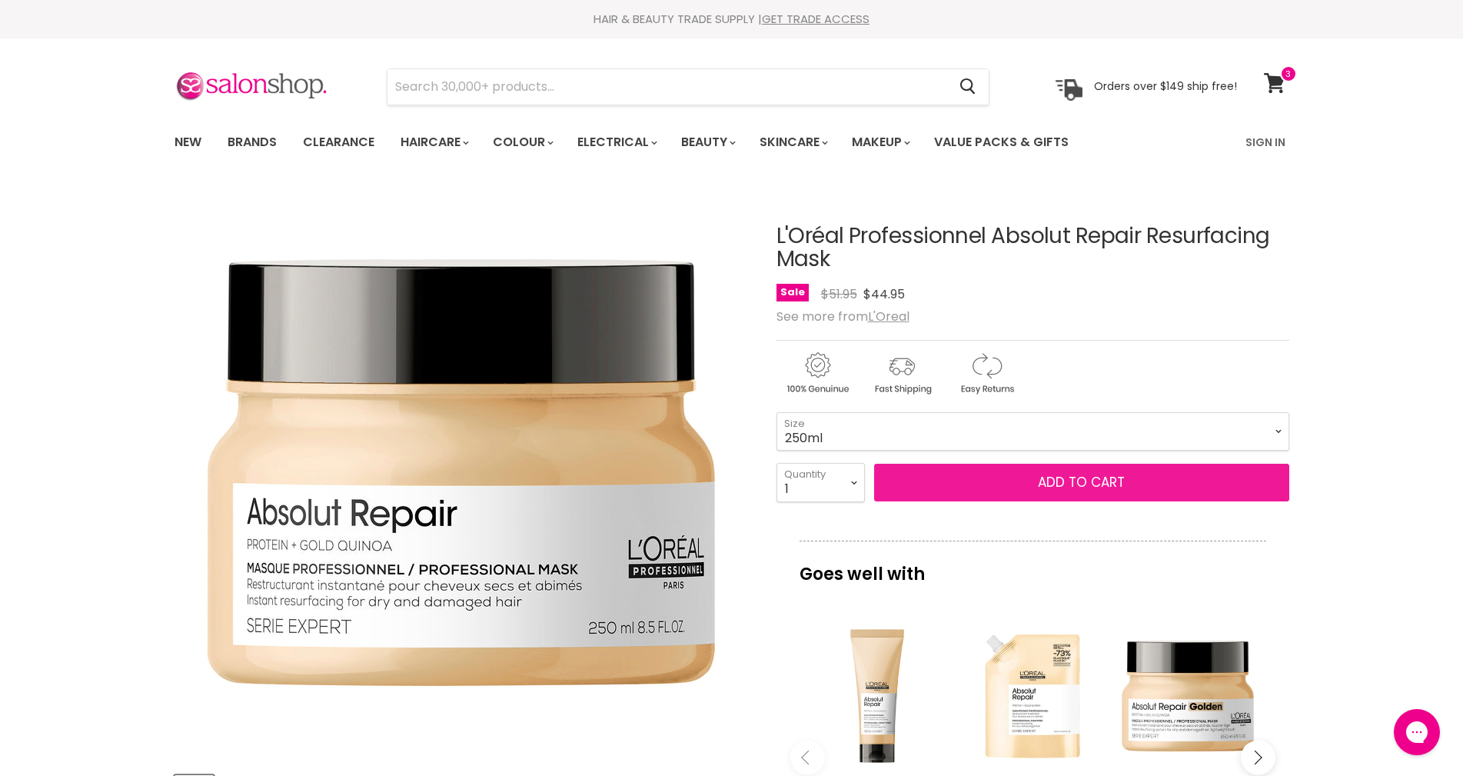
click at [1043, 476] on span "Add to cart" at bounding box center [1081, 482] width 87 height 18
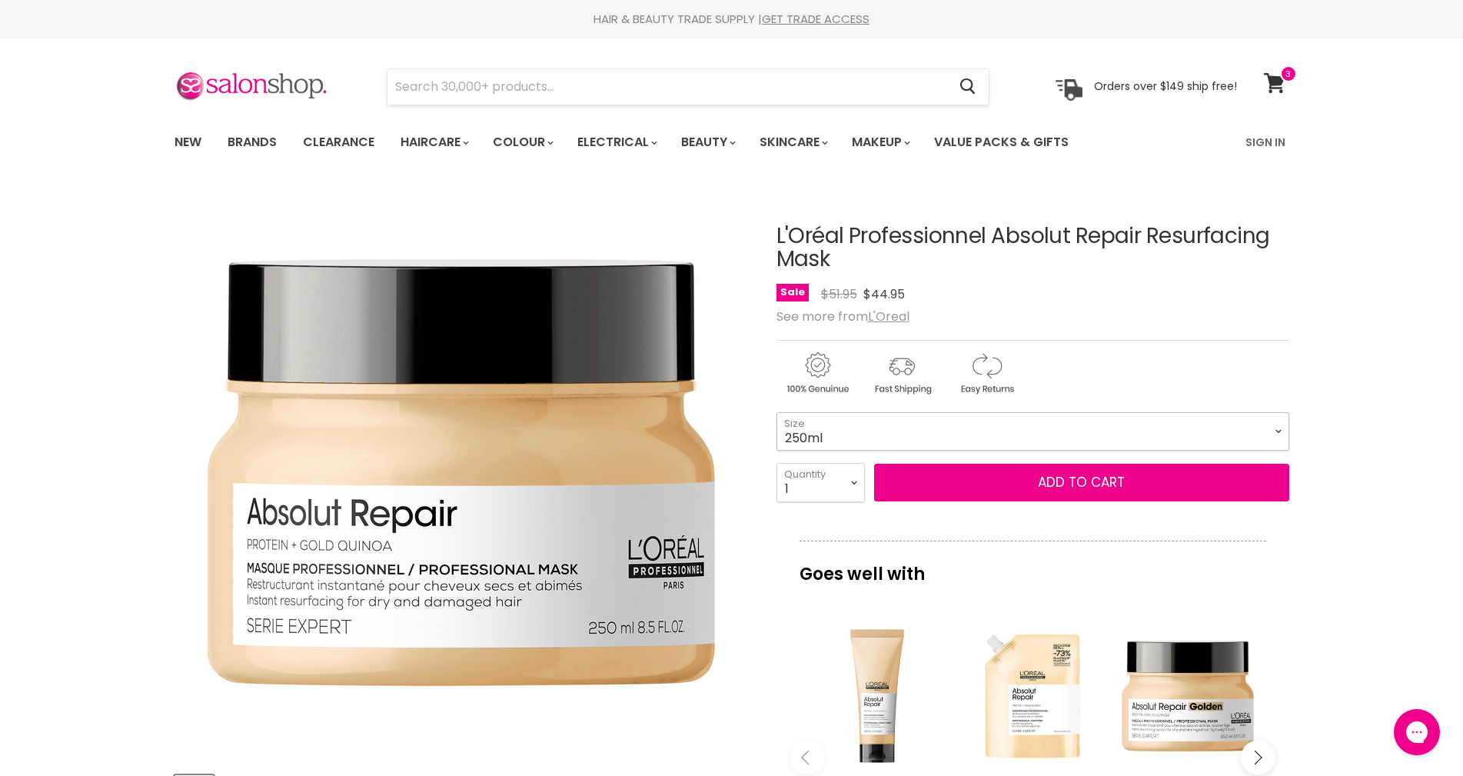
click at [1175, 425] on select "250ml 500ml" at bounding box center [1033, 431] width 513 height 38
click at [777, 412] on select "250ml 500ml" at bounding box center [1033, 431] width 513 height 38
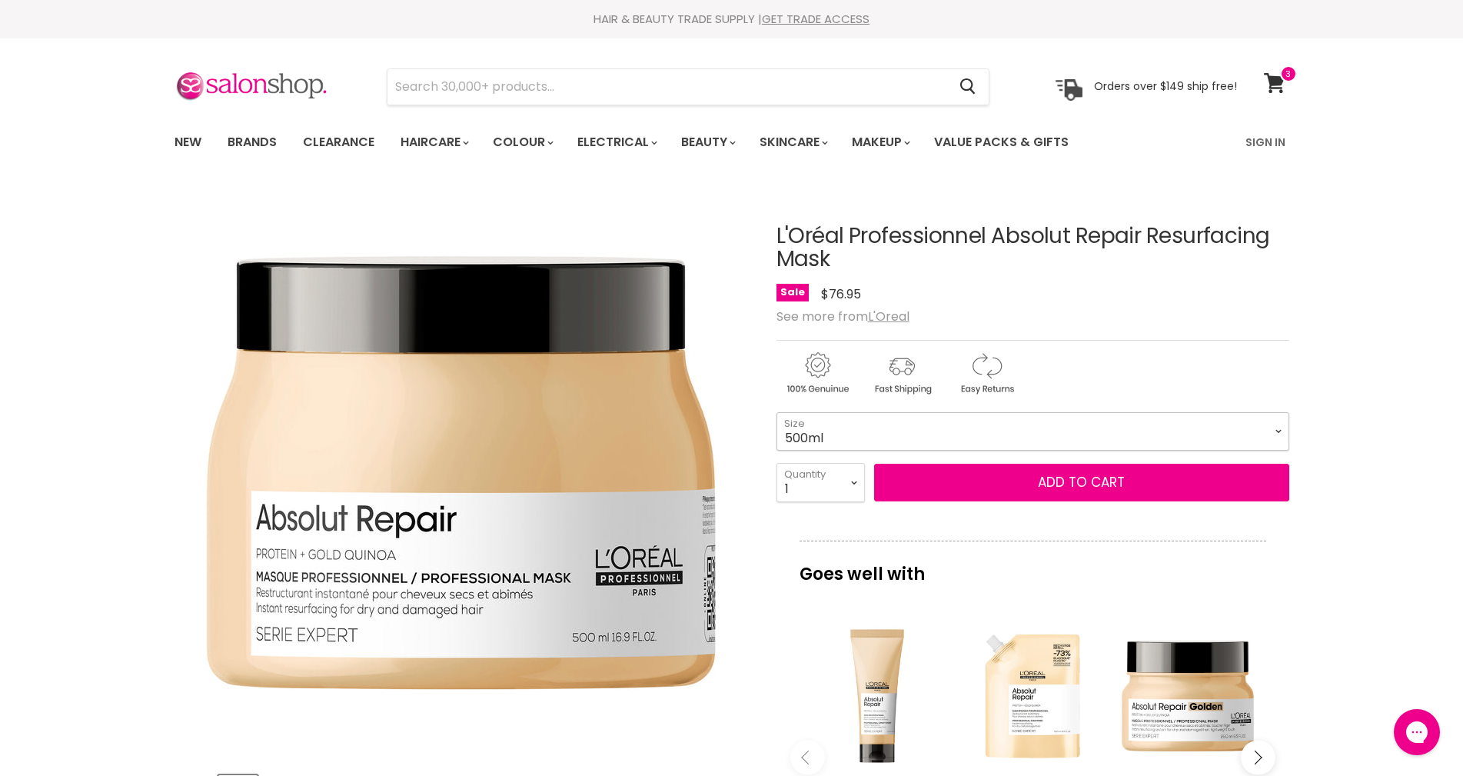
click at [1009, 428] on select "250ml 500ml" at bounding box center [1033, 431] width 513 height 38
click at [777, 412] on select "250ml 500ml" at bounding box center [1033, 431] width 513 height 38
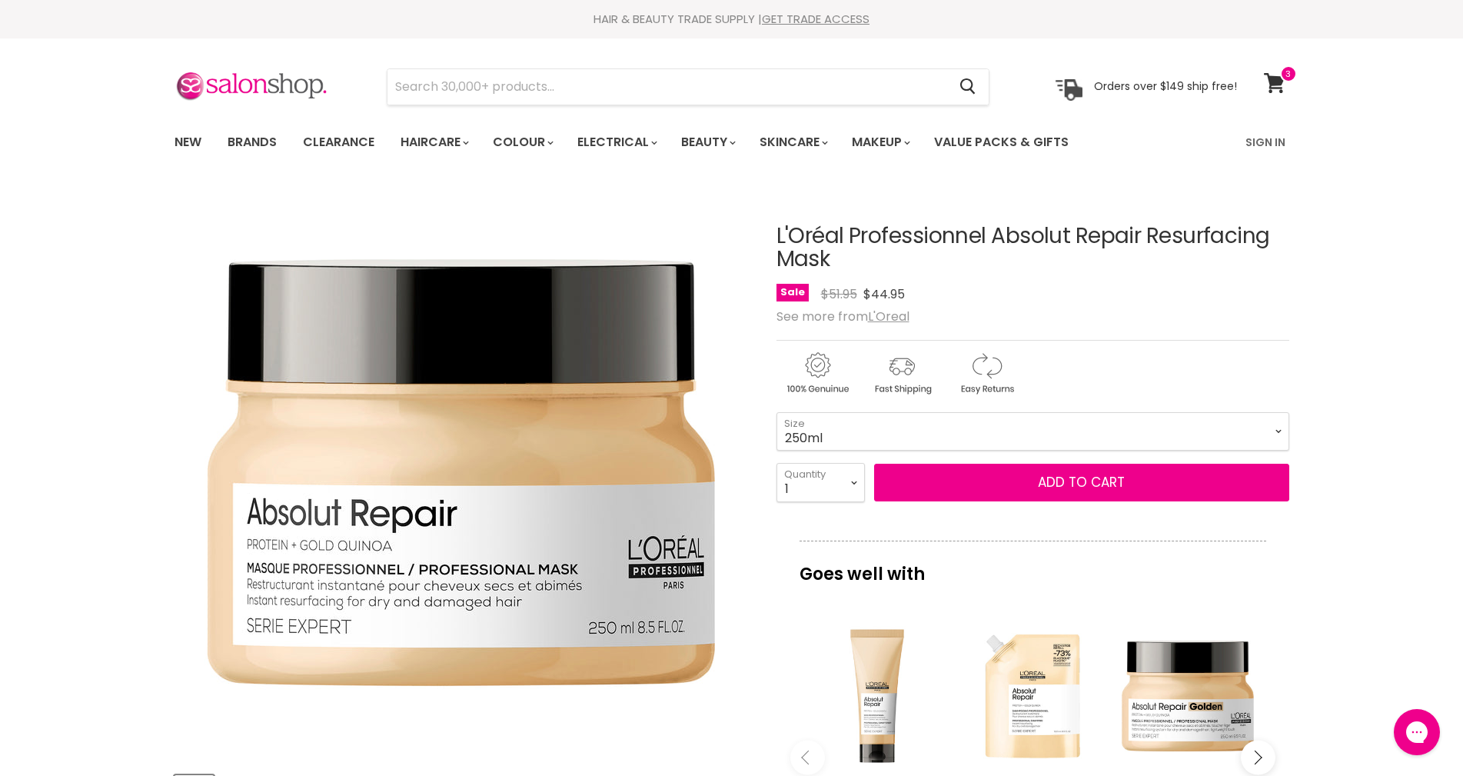
click at [1134, 453] on form "250ml - 500ml - 250ml 500ml Size 1 2 3 4 5 6 7 8" at bounding box center [1033, 457] width 513 height 90
click at [1135, 436] on select "250ml 500ml" at bounding box center [1033, 431] width 513 height 38
click at [777, 412] on select "250ml 500ml" at bounding box center [1033, 431] width 513 height 38
select select "500ml"
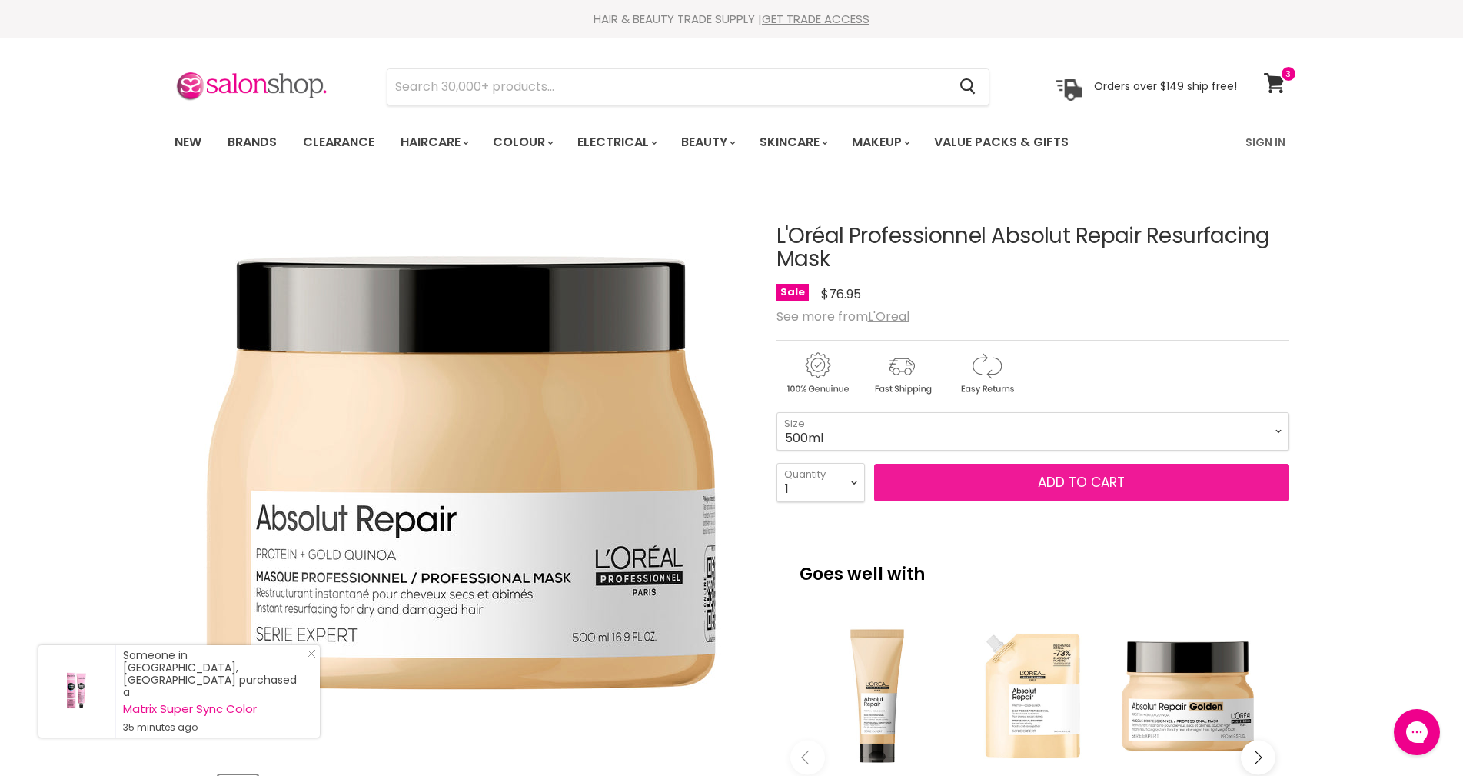
click at [1074, 486] on button "Add to cart" at bounding box center [1081, 483] width 415 height 38
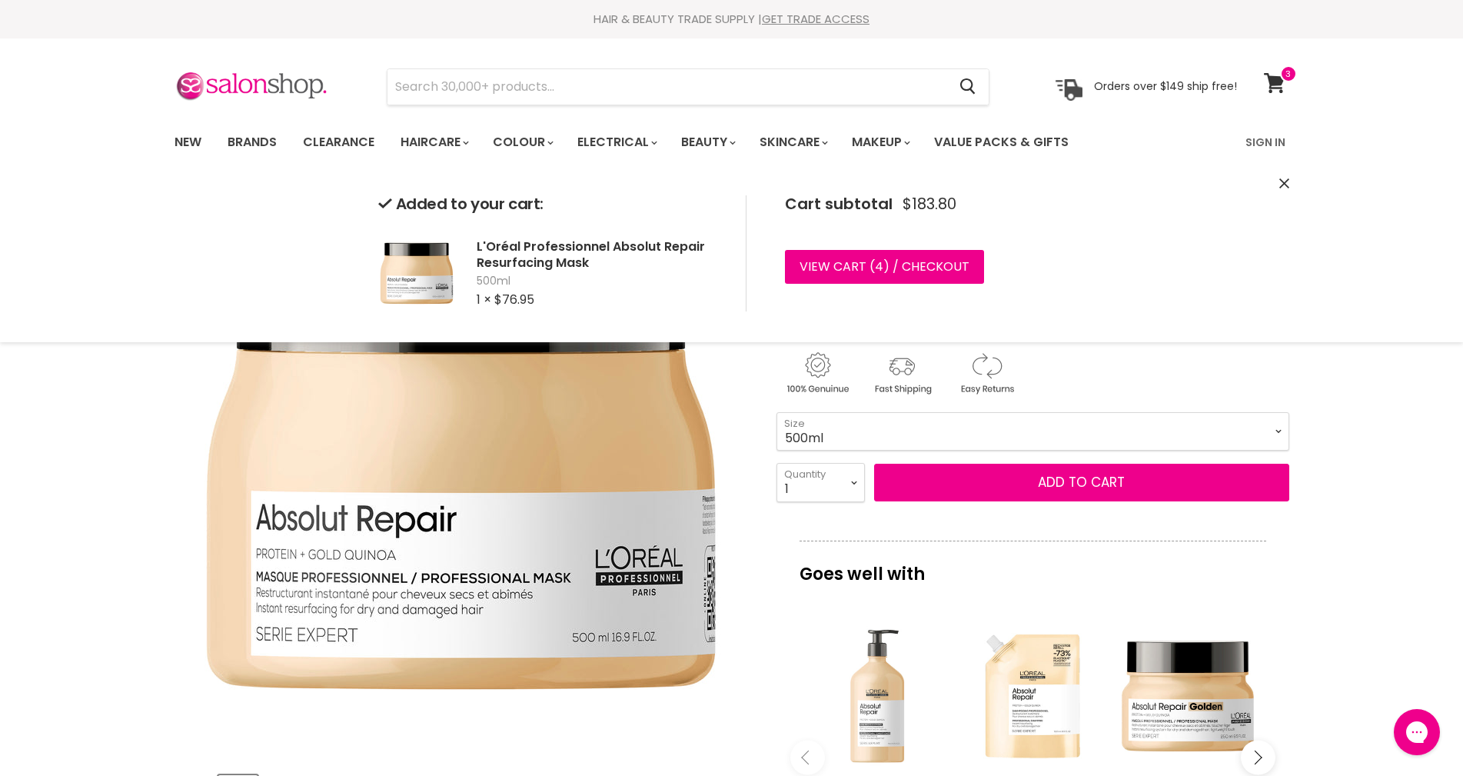
click at [880, 729] on div "Main content" at bounding box center [877, 696] width 140 height 140
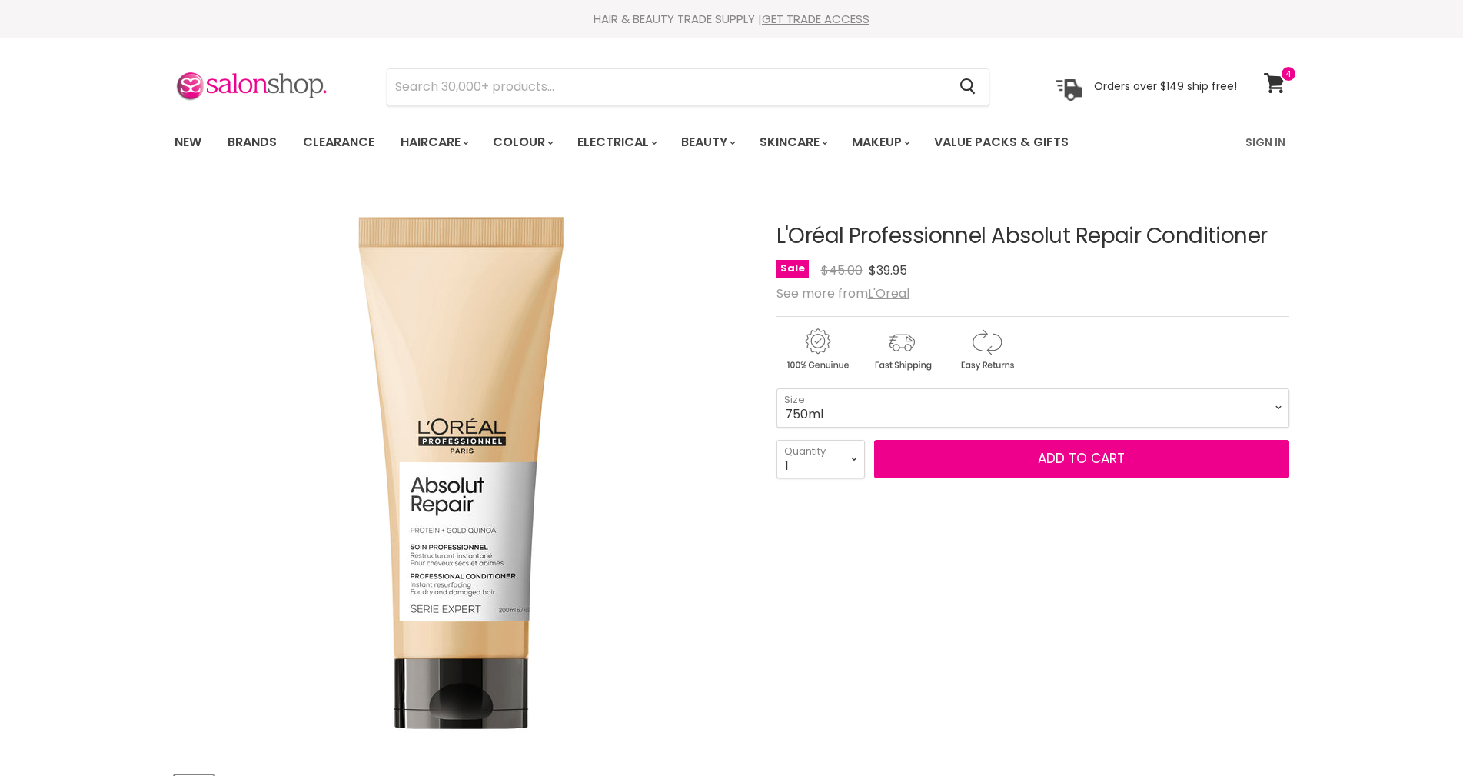
select select "750ml"
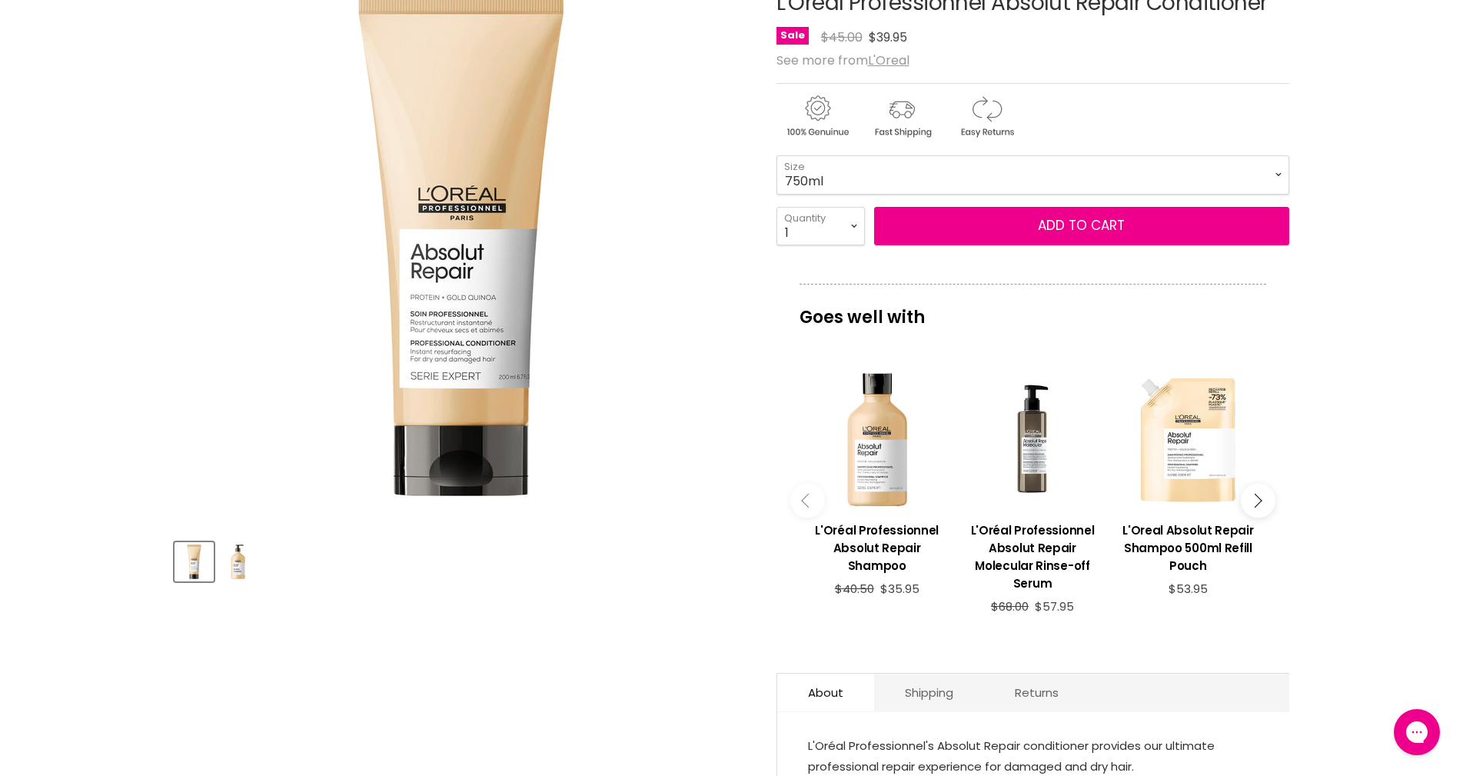
scroll to position [384, 0]
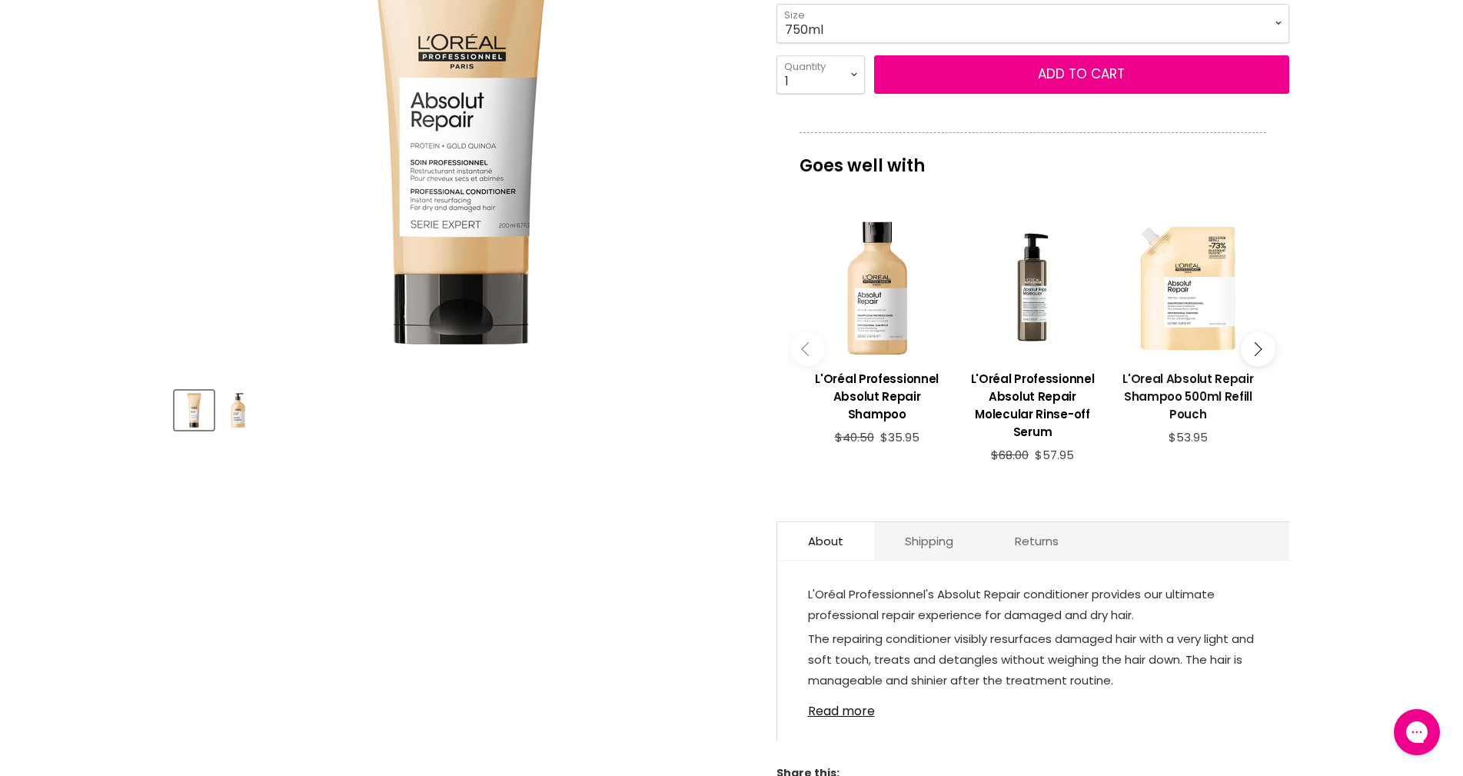
click at [1199, 383] on h3 "L'Oreal Absolut Repair Shampoo 500ml Refill Pouch" at bounding box center [1188, 396] width 140 height 53
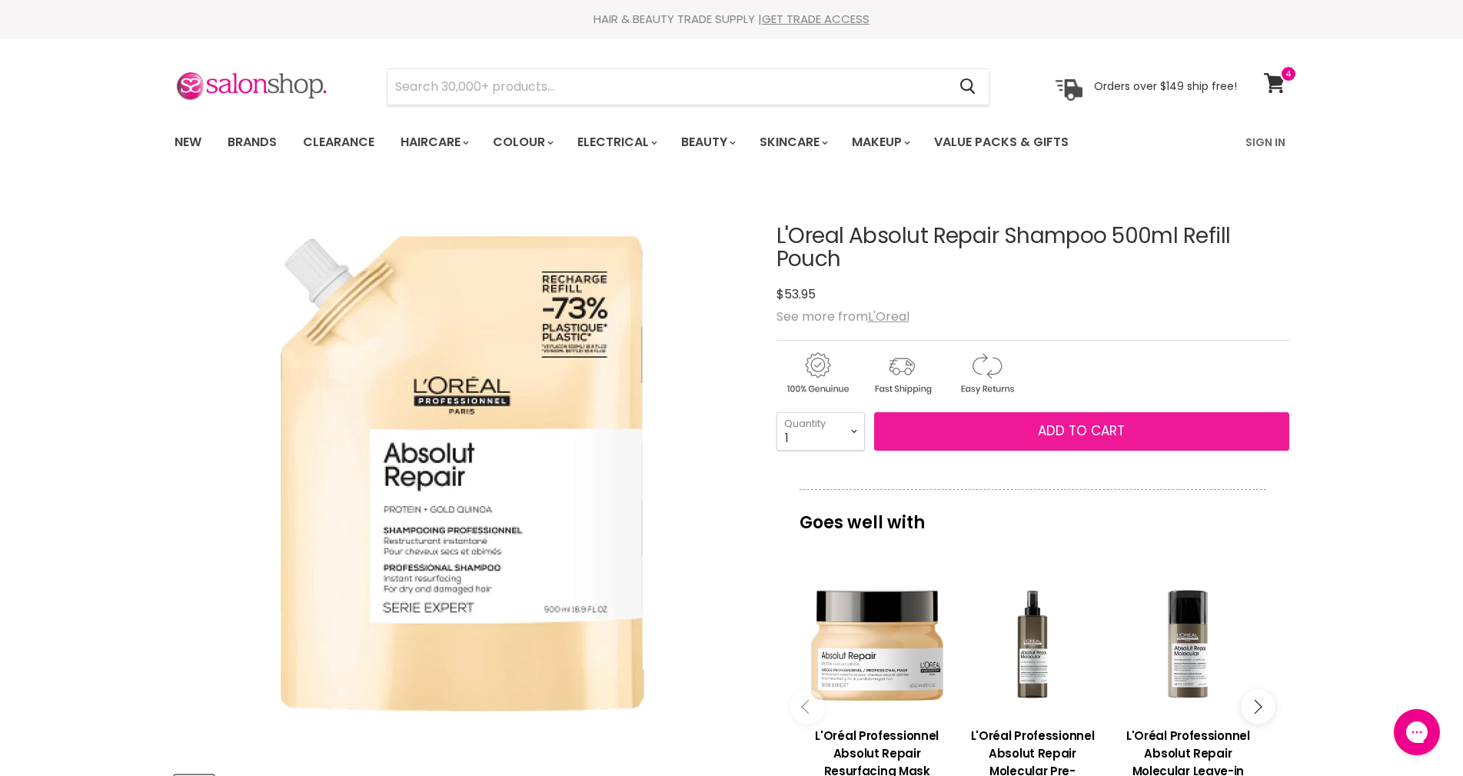
click at [969, 428] on button "Add to cart" at bounding box center [1081, 431] width 415 height 38
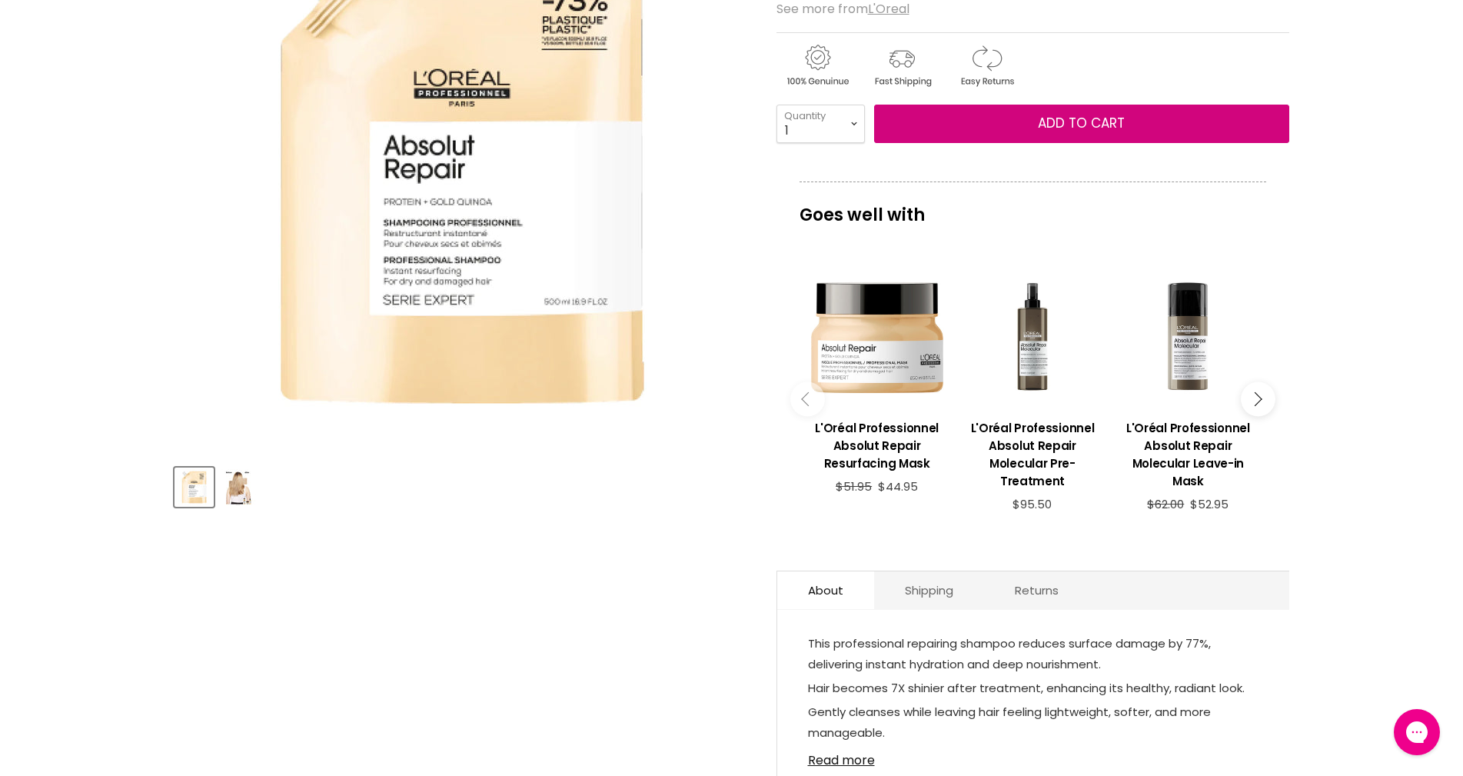
scroll to position [231, 0]
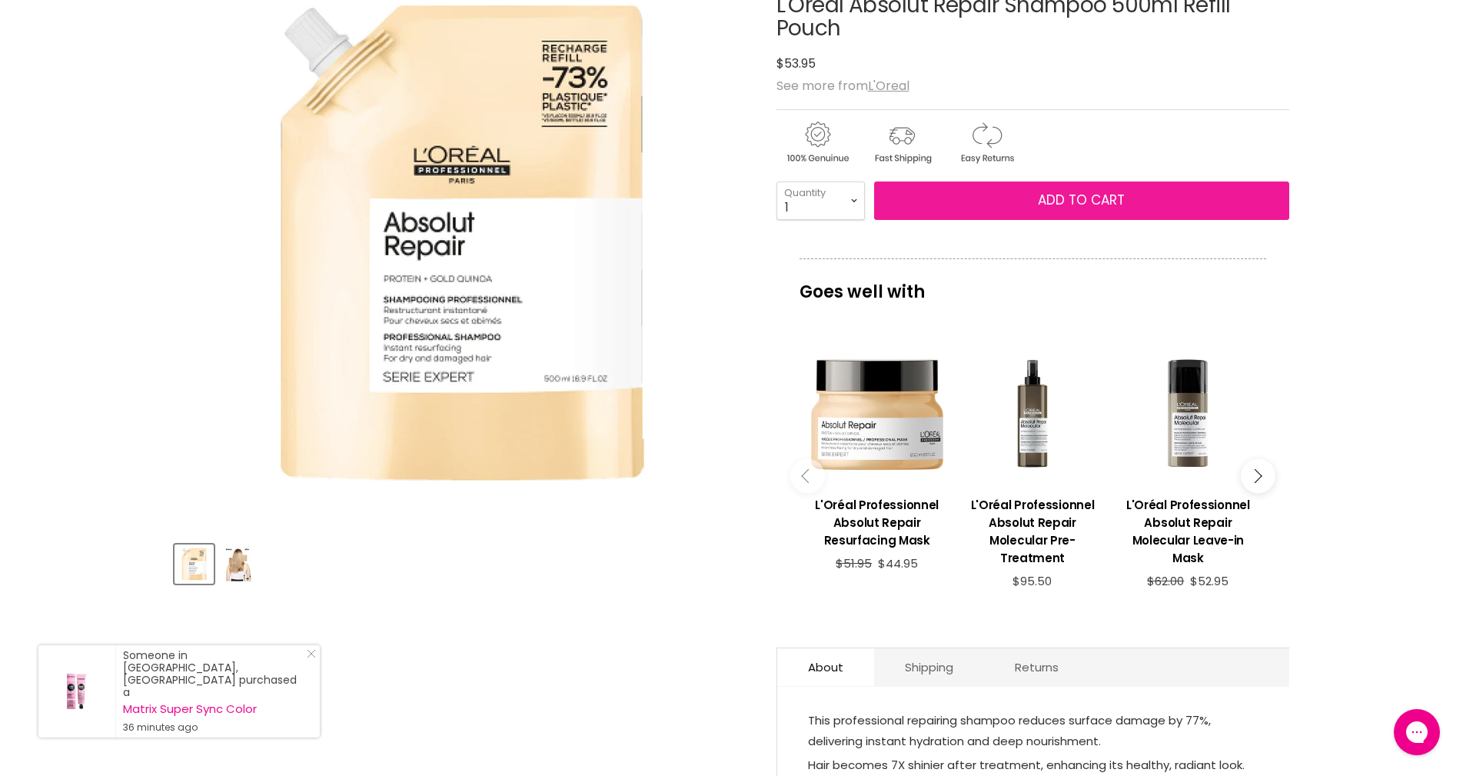
click at [978, 194] on button "Add to cart" at bounding box center [1081, 200] width 415 height 38
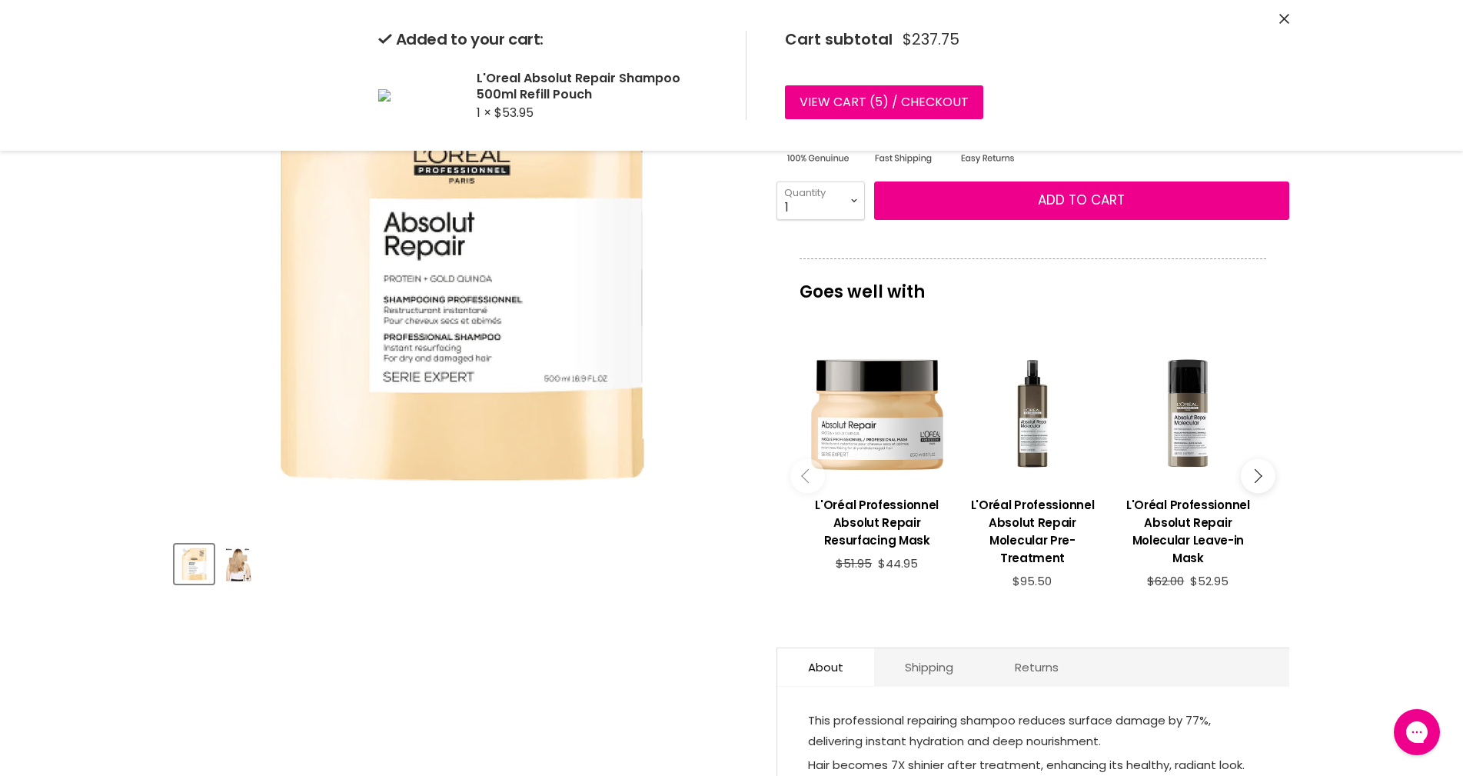
click at [811, 484] on button "Main content" at bounding box center [807, 475] width 35 height 35
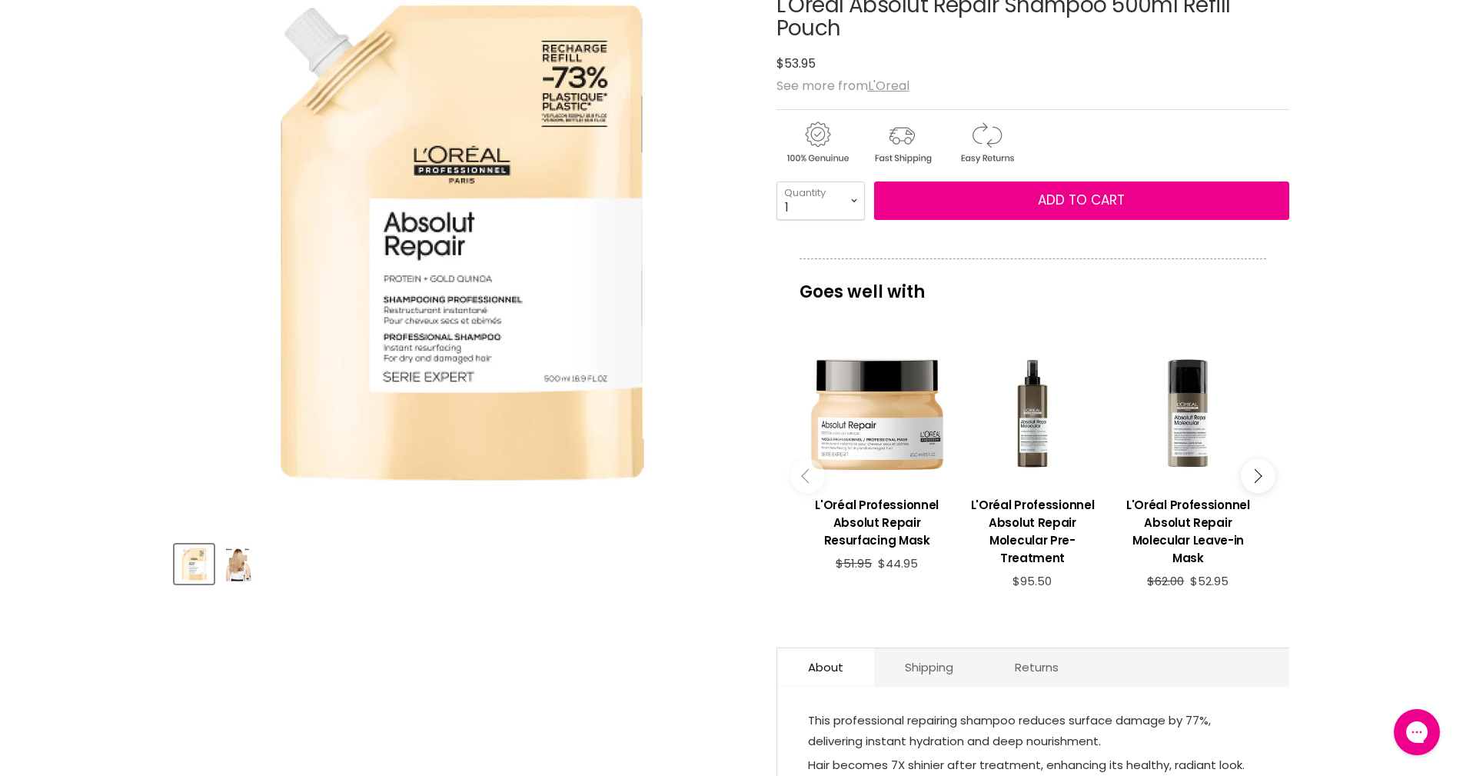
click at [803, 485] on button "Main content" at bounding box center [807, 475] width 35 height 35
click at [803, 481] on button "Main content" at bounding box center [807, 475] width 35 height 35
click at [1245, 476] on button "Main content" at bounding box center [1258, 475] width 35 height 35
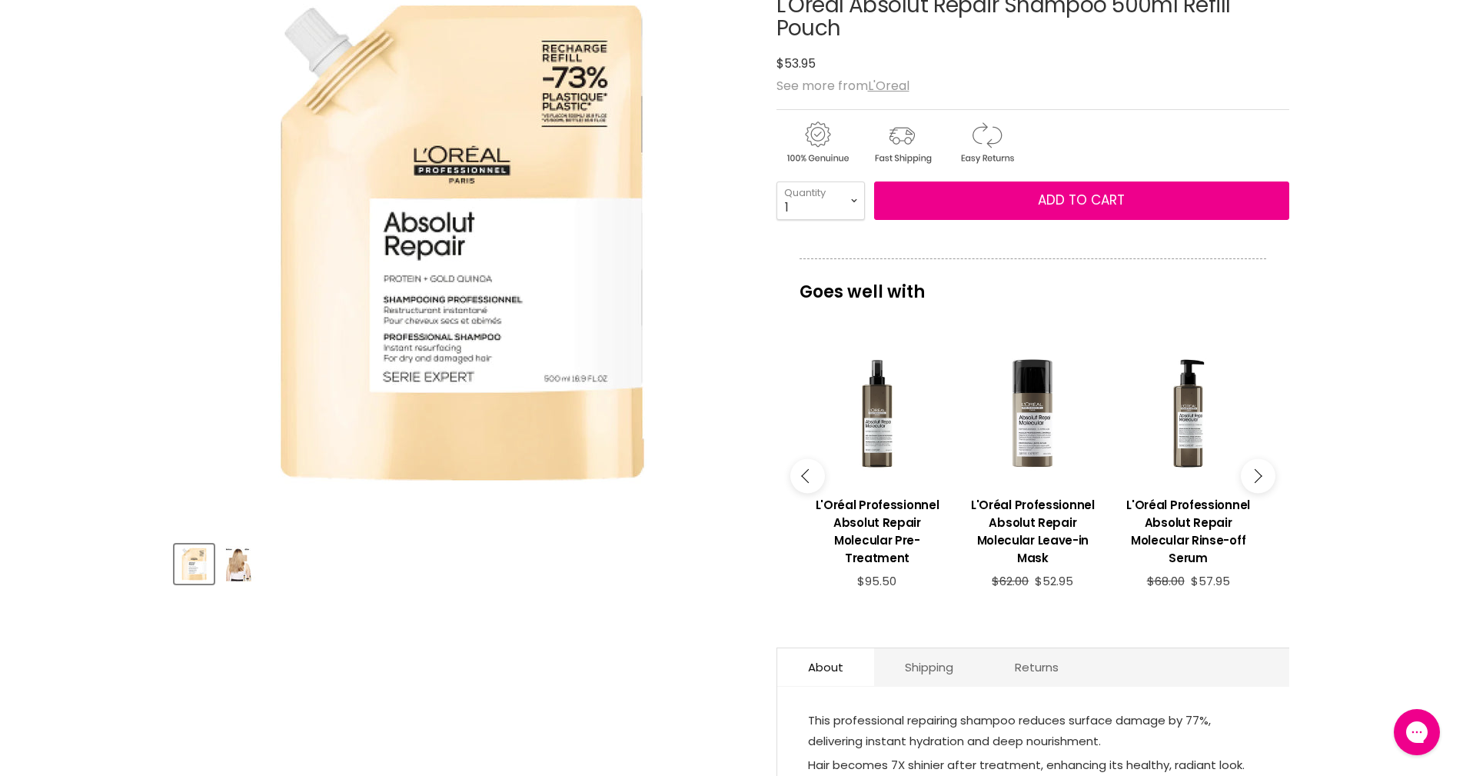
click at [1252, 474] on icon "Main content" at bounding box center [1255, 475] width 14 height 14
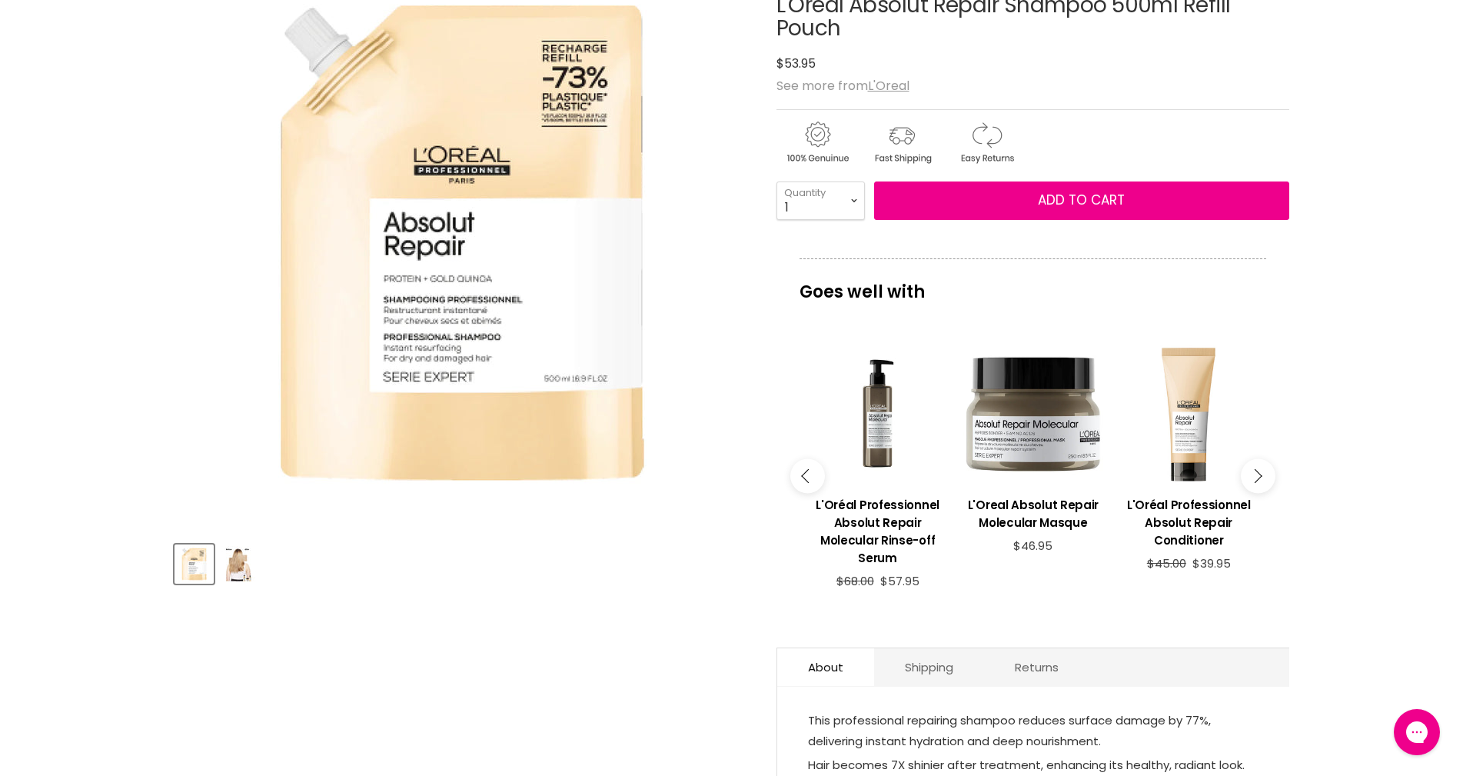
click at [1254, 474] on icon "Main content" at bounding box center [1255, 475] width 14 height 14
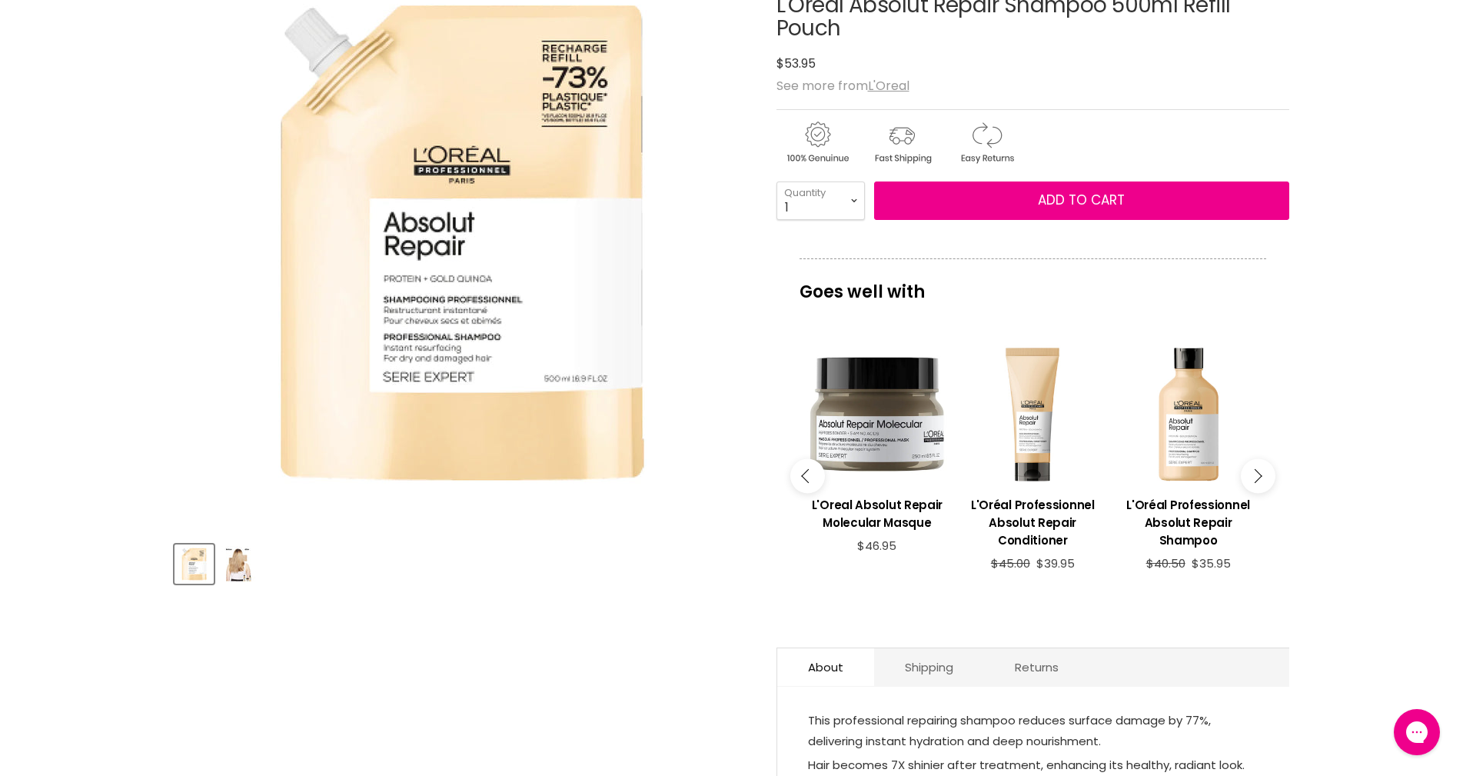
click at [1263, 480] on button "Main content" at bounding box center [1258, 475] width 35 height 35
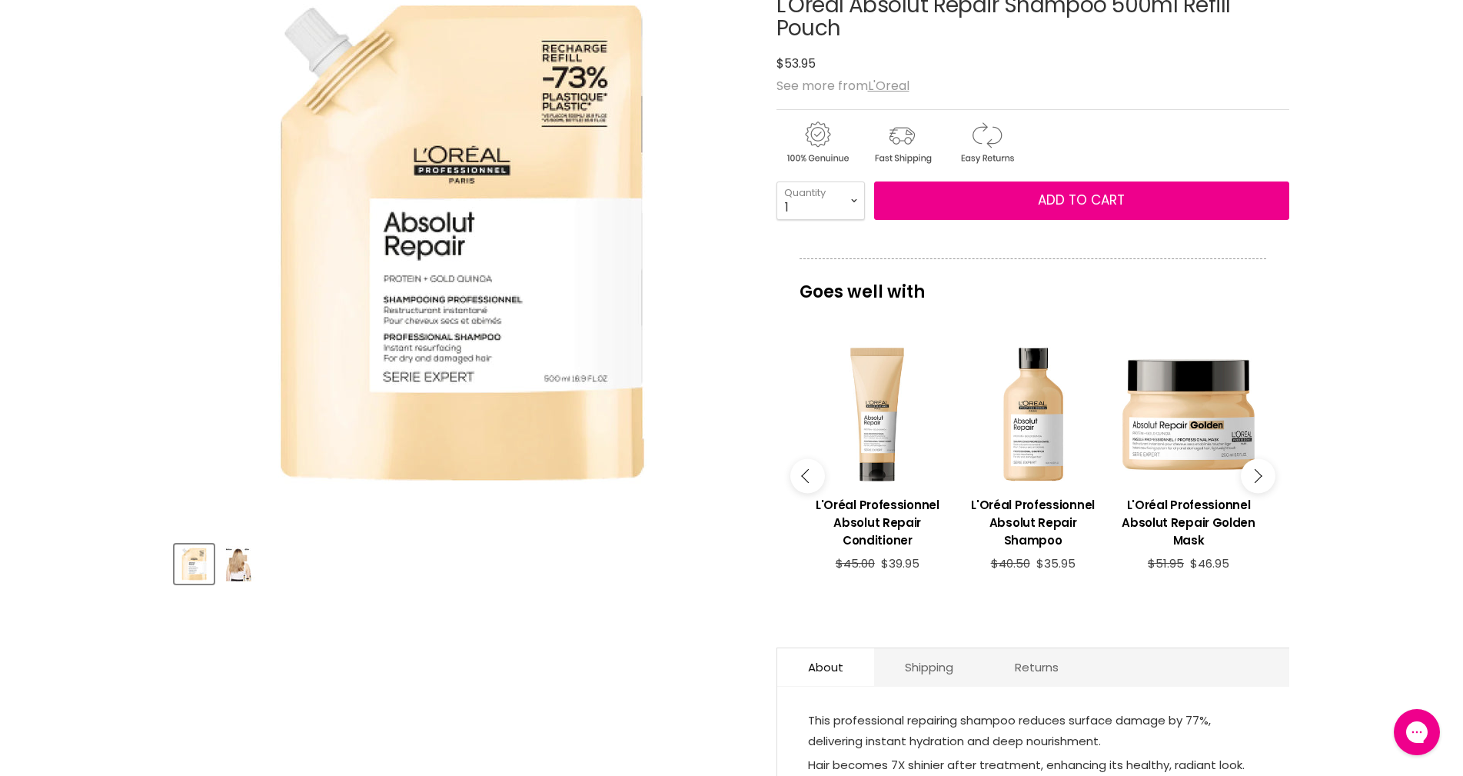
click at [1263, 480] on button "Main content" at bounding box center [1258, 475] width 35 height 35
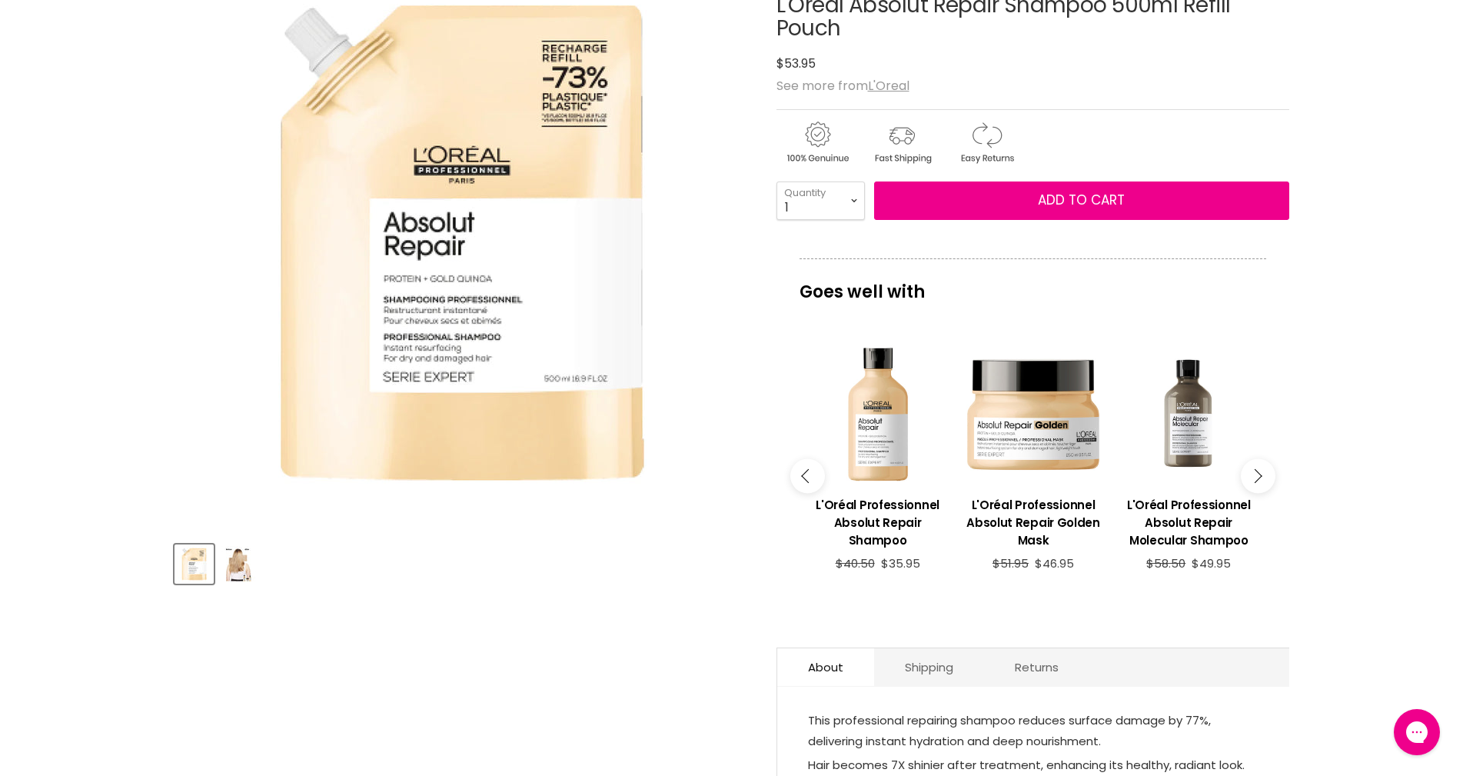
click at [1263, 480] on button "Main content" at bounding box center [1258, 475] width 35 height 35
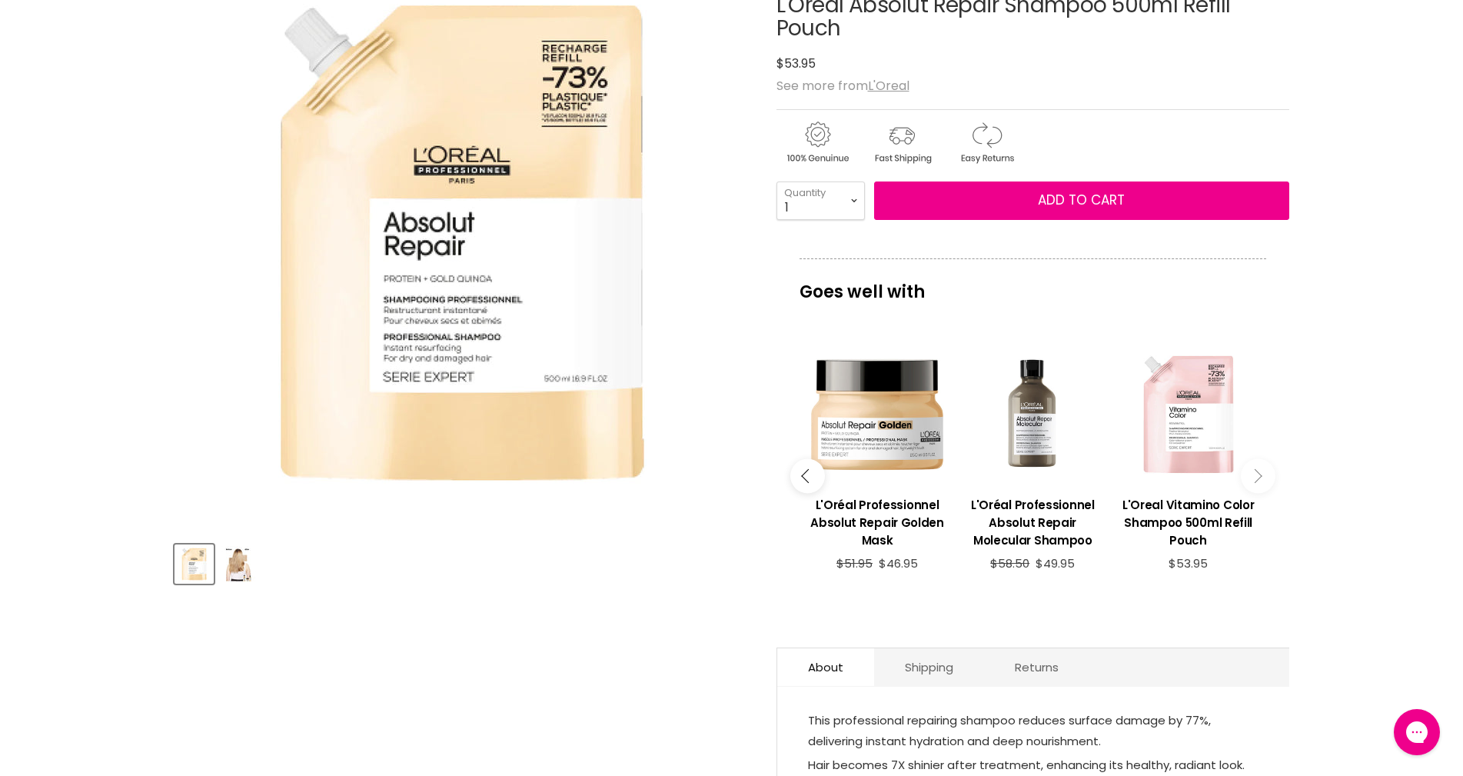
click at [1263, 480] on button "Main content" at bounding box center [1258, 475] width 35 height 35
click at [803, 478] on button "Main content" at bounding box center [807, 475] width 35 height 35
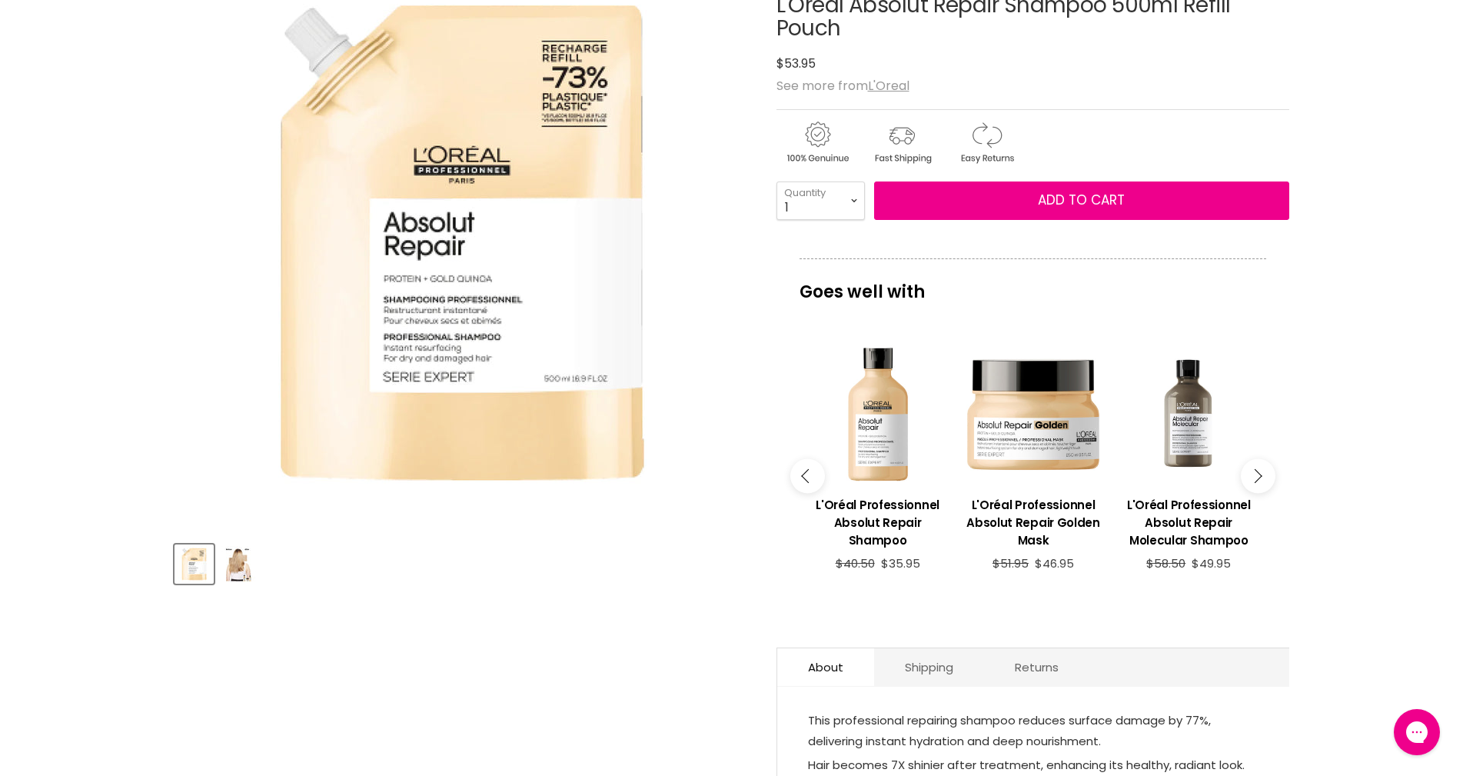
click at [803, 478] on button "Main content" at bounding box center [807, 475] width 35 height 35
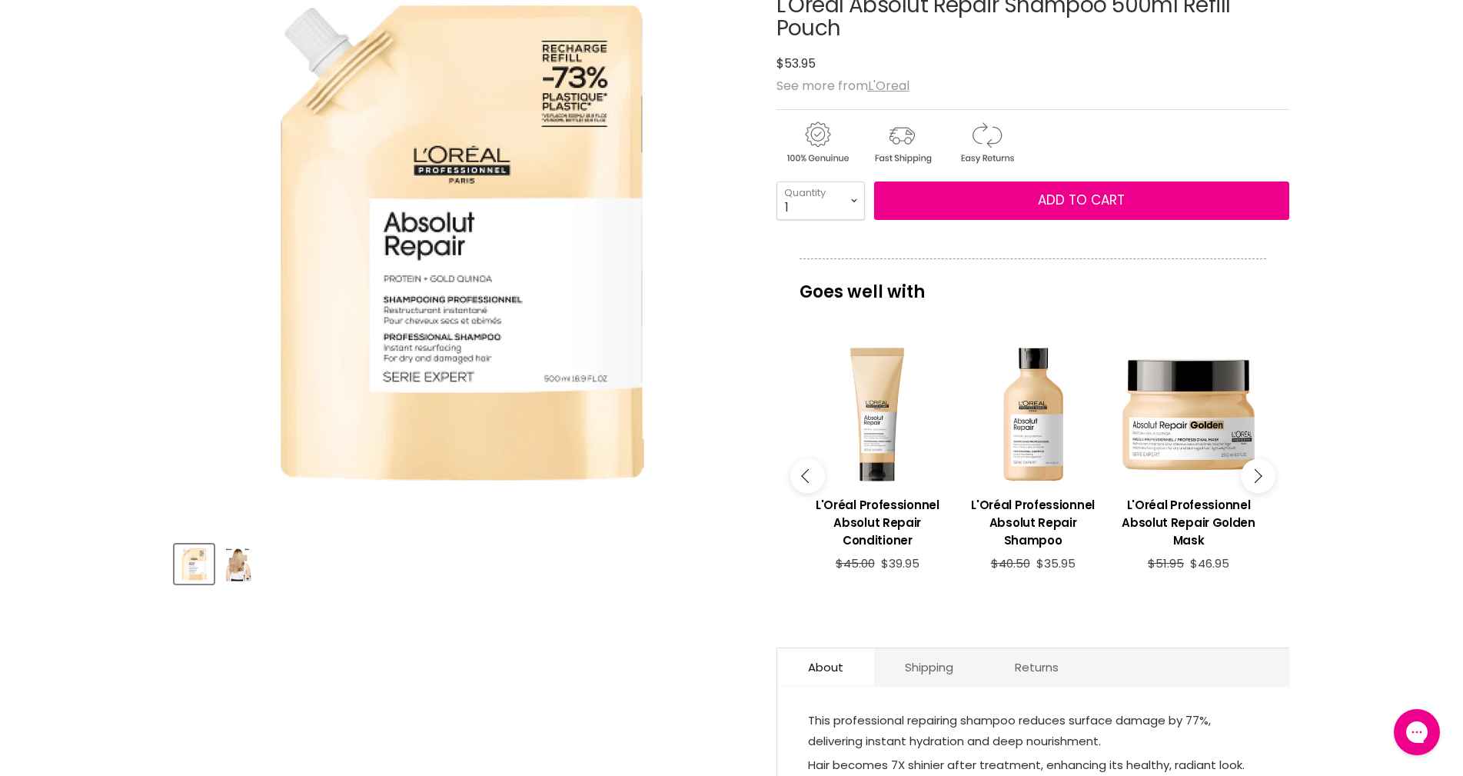
click at [803, 478] on button "Main content" at bounding box center [807, 475] width 35 height 35
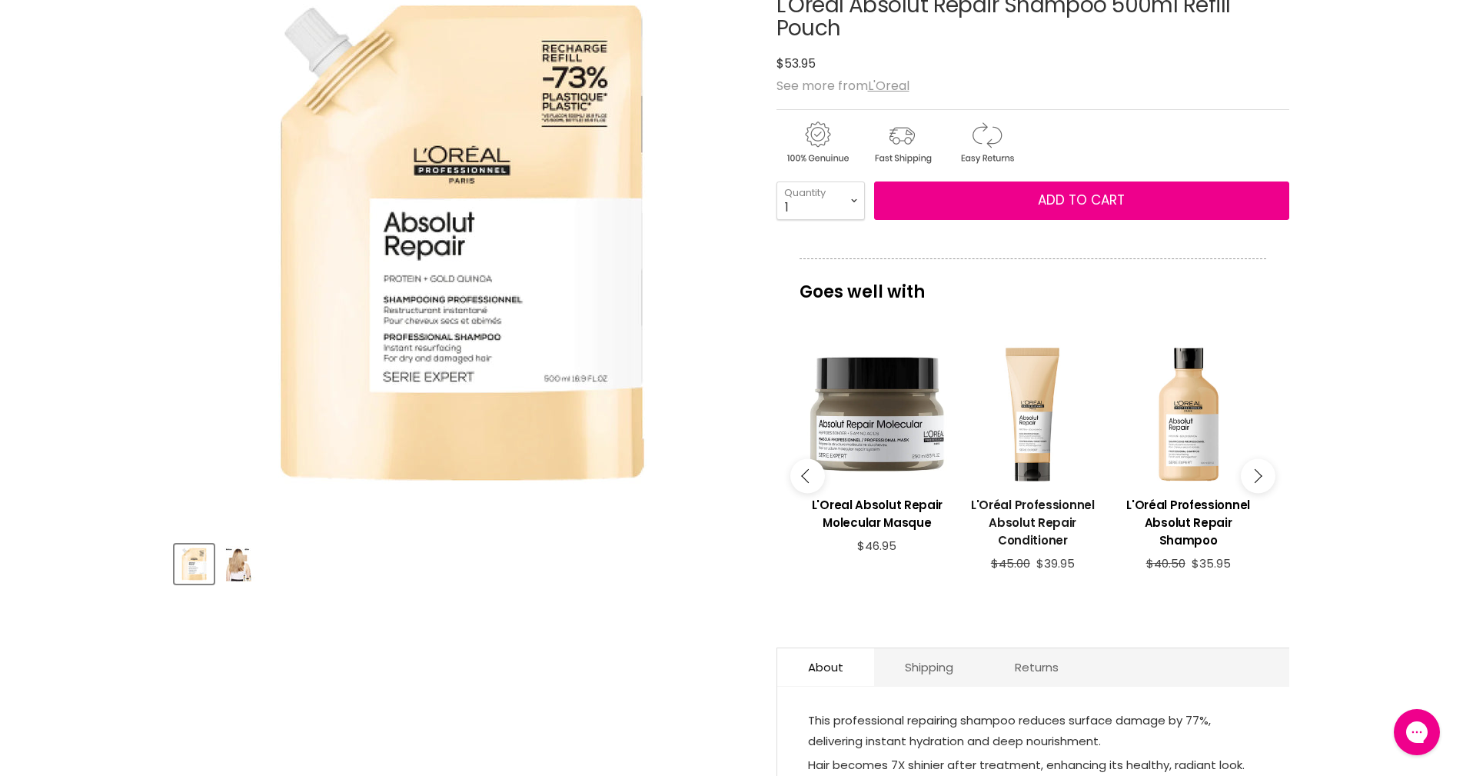
click at [1039, 488] on link "L'Oréal Professionnel Absolut Repair Conditioner" at bounding box center [1033, 520] width 140 height 72
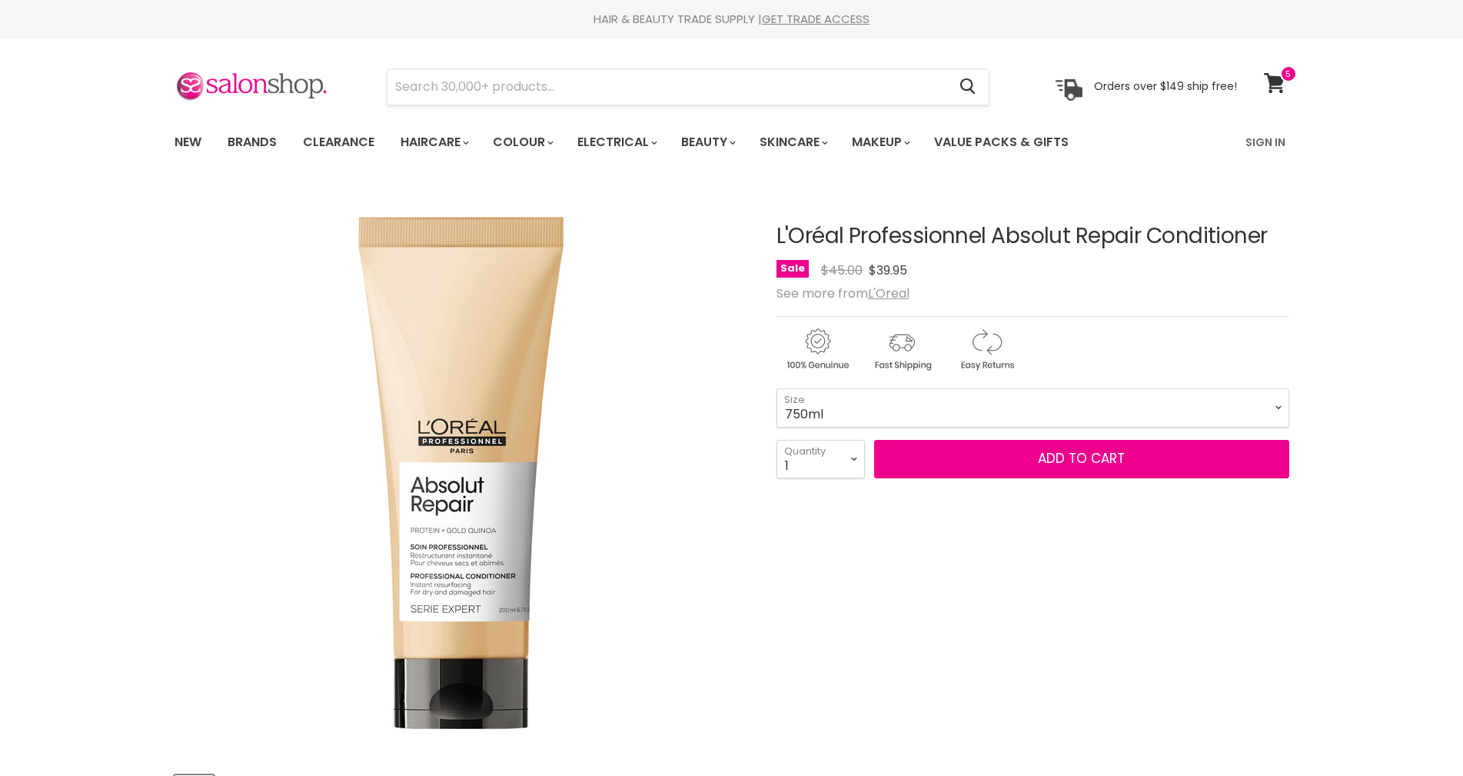
select select "750ml"
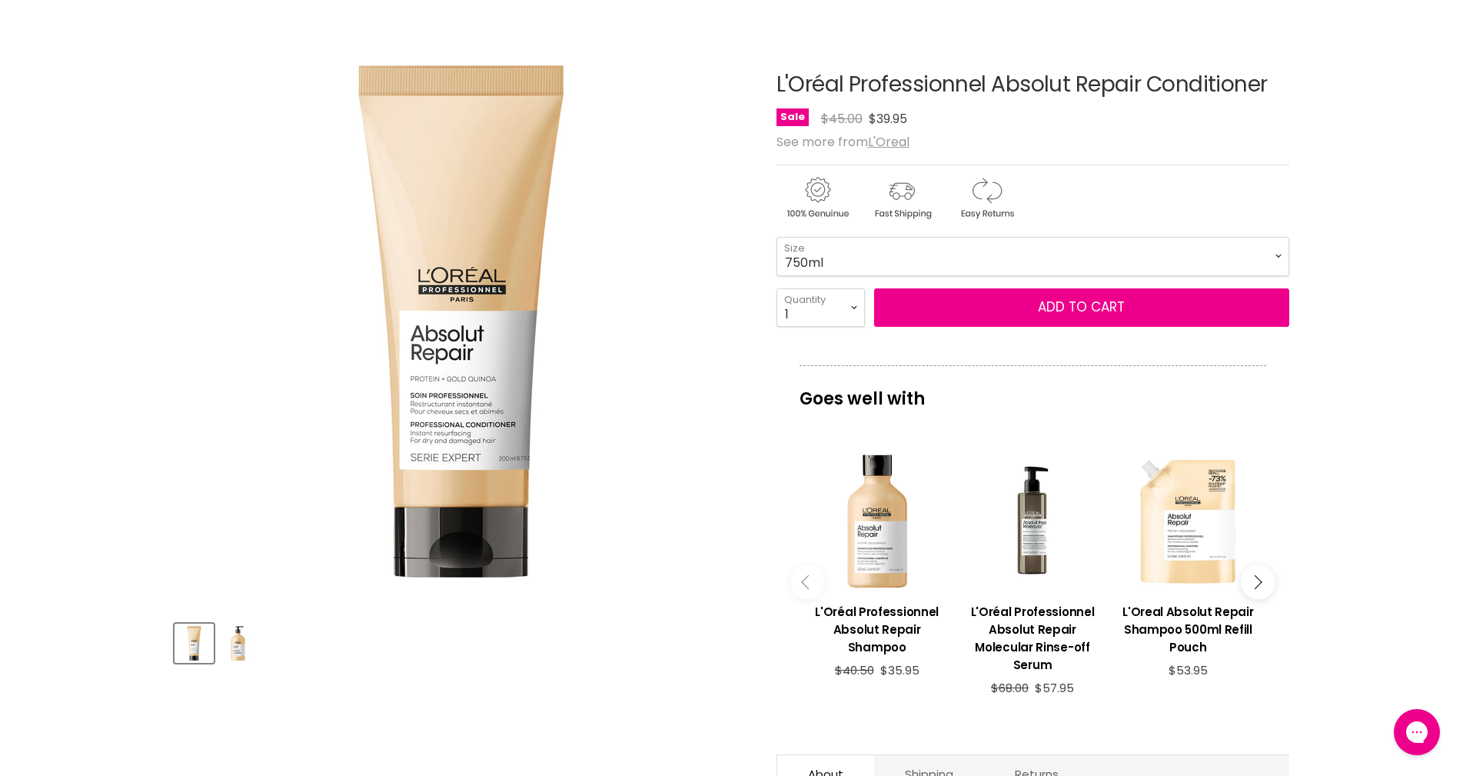
scroll to position [77, 0]
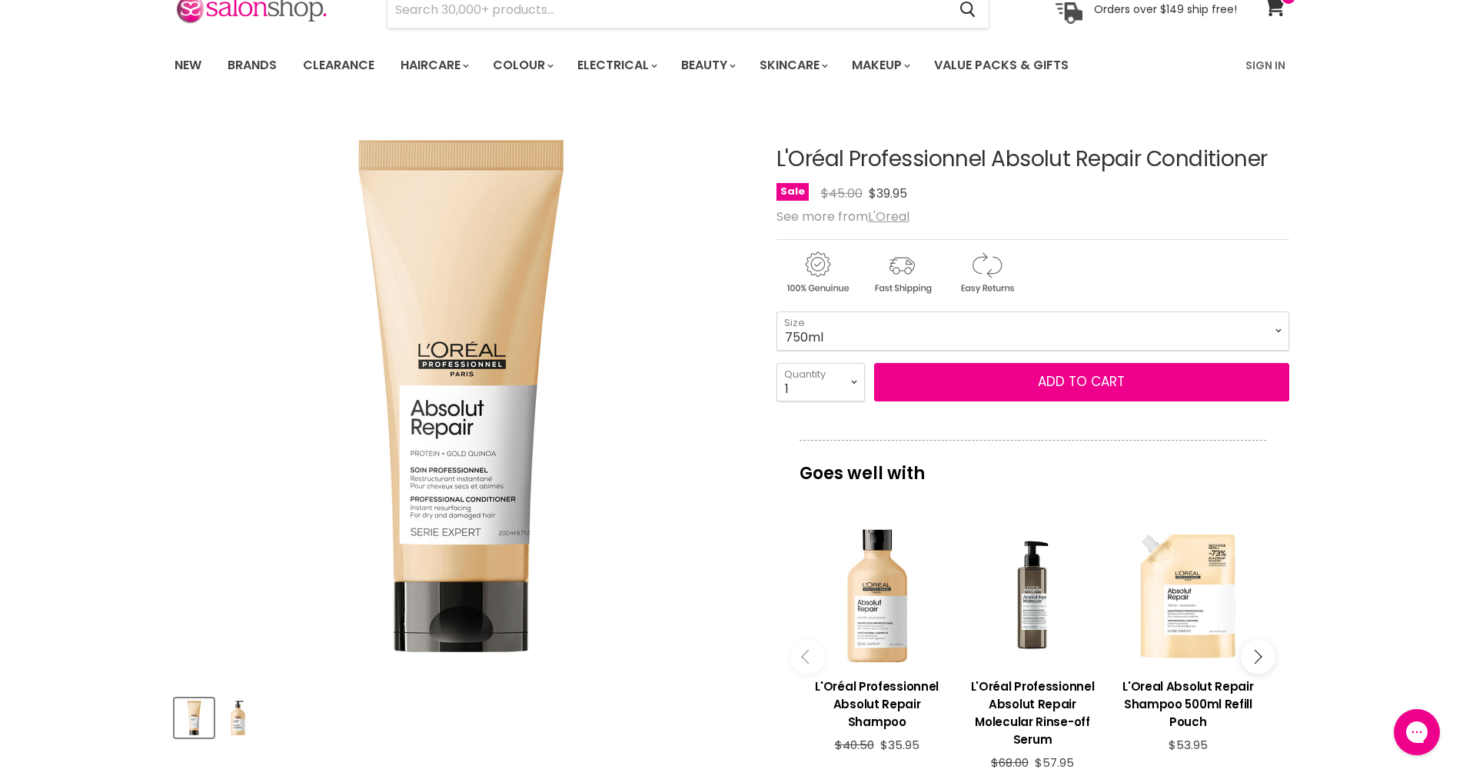
click at [1002, 318] on select "200ml 750ml" at bounding box center [1033, 330] width 513 height 38
click at [777, 311] on select "200ml 750ml" at bounding box center [1033, 330] width 513 height 38
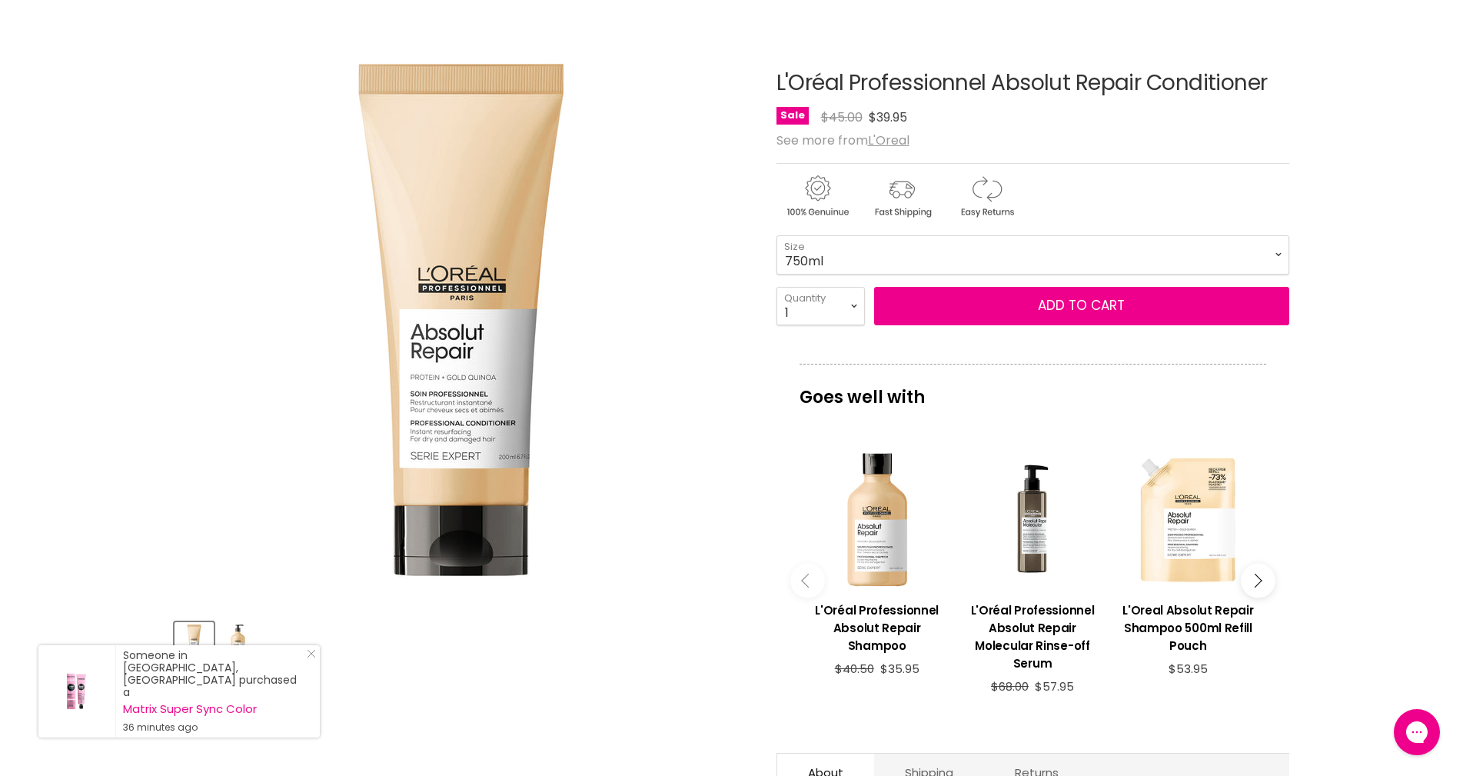
scroll to position [154, 0]
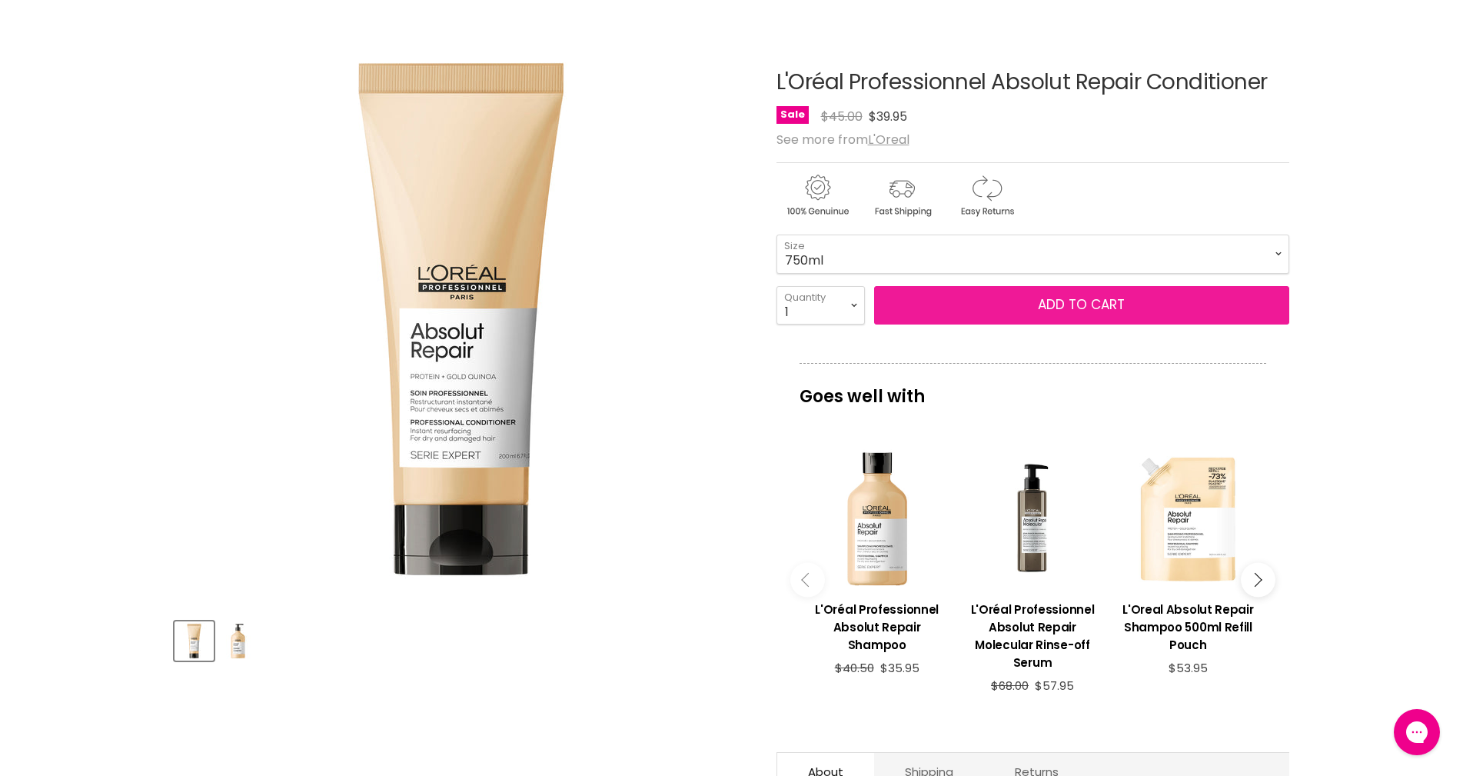
click at [963, 307] on button "Add to cart" at bounding box center [1081, 305] width 415 height 38
click at [948, 302] on button "Add to cart" at bounding box center [1081, 305] width 415 height 38
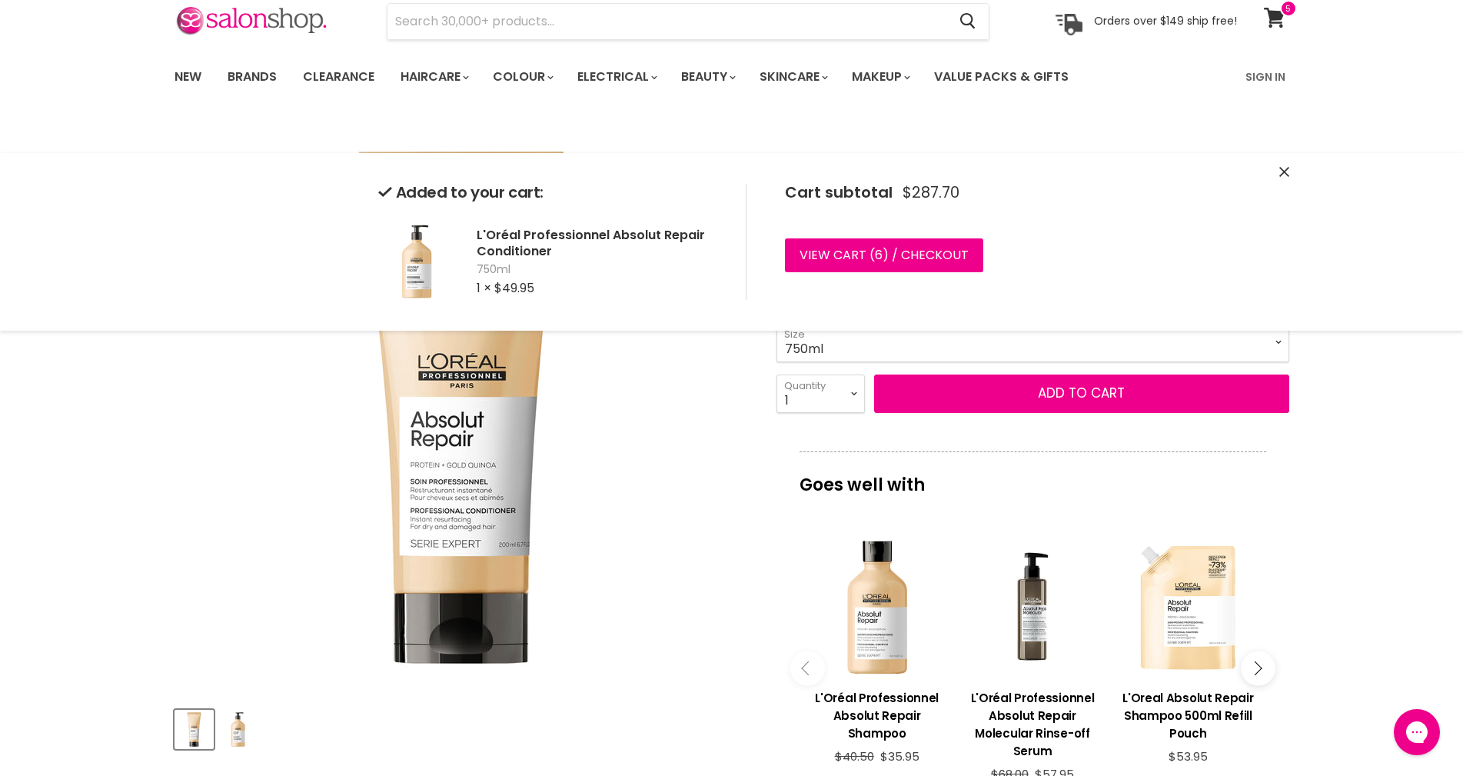
scroll to position [0, 0]
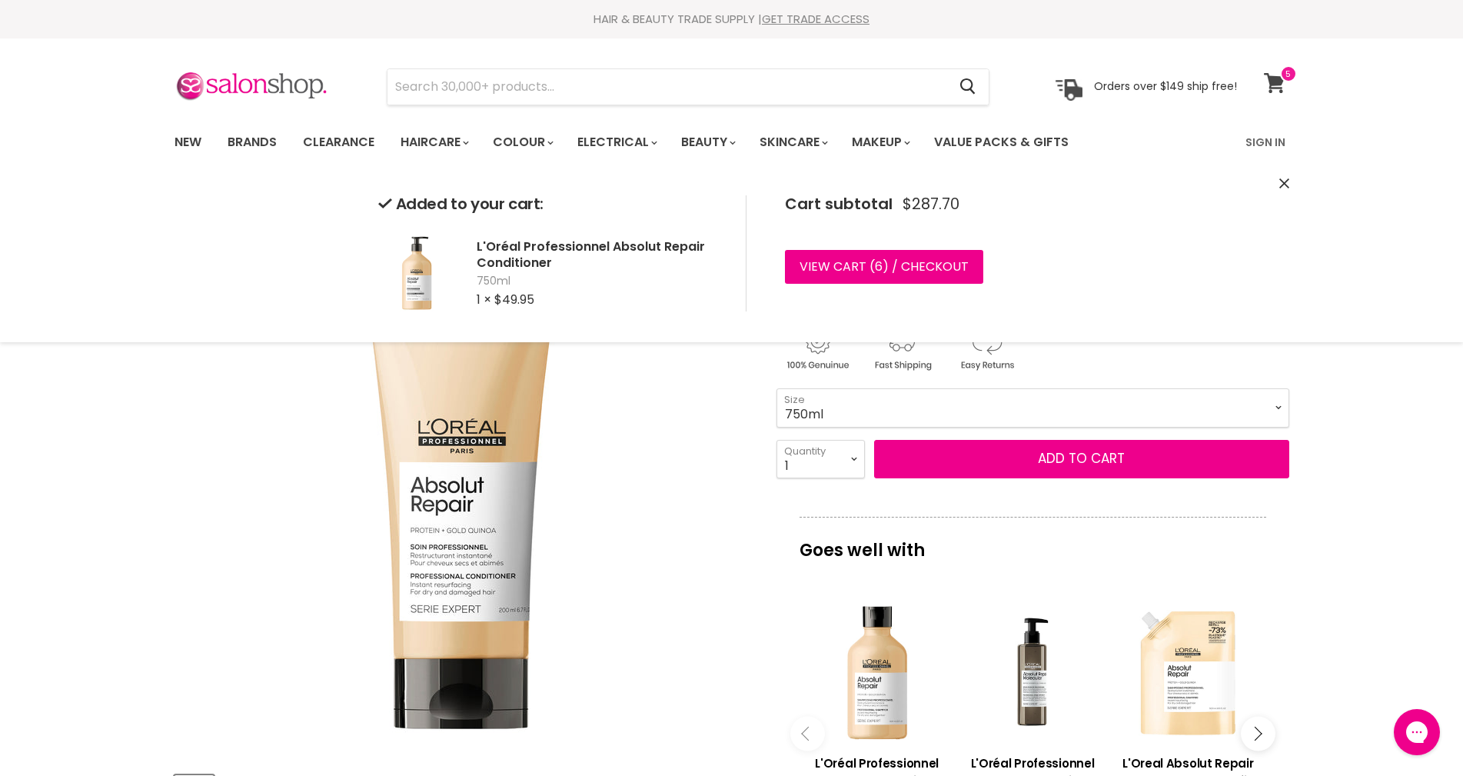
click at [1272, 75] on icon at bounding box center [1275, 83] width 22 height 20
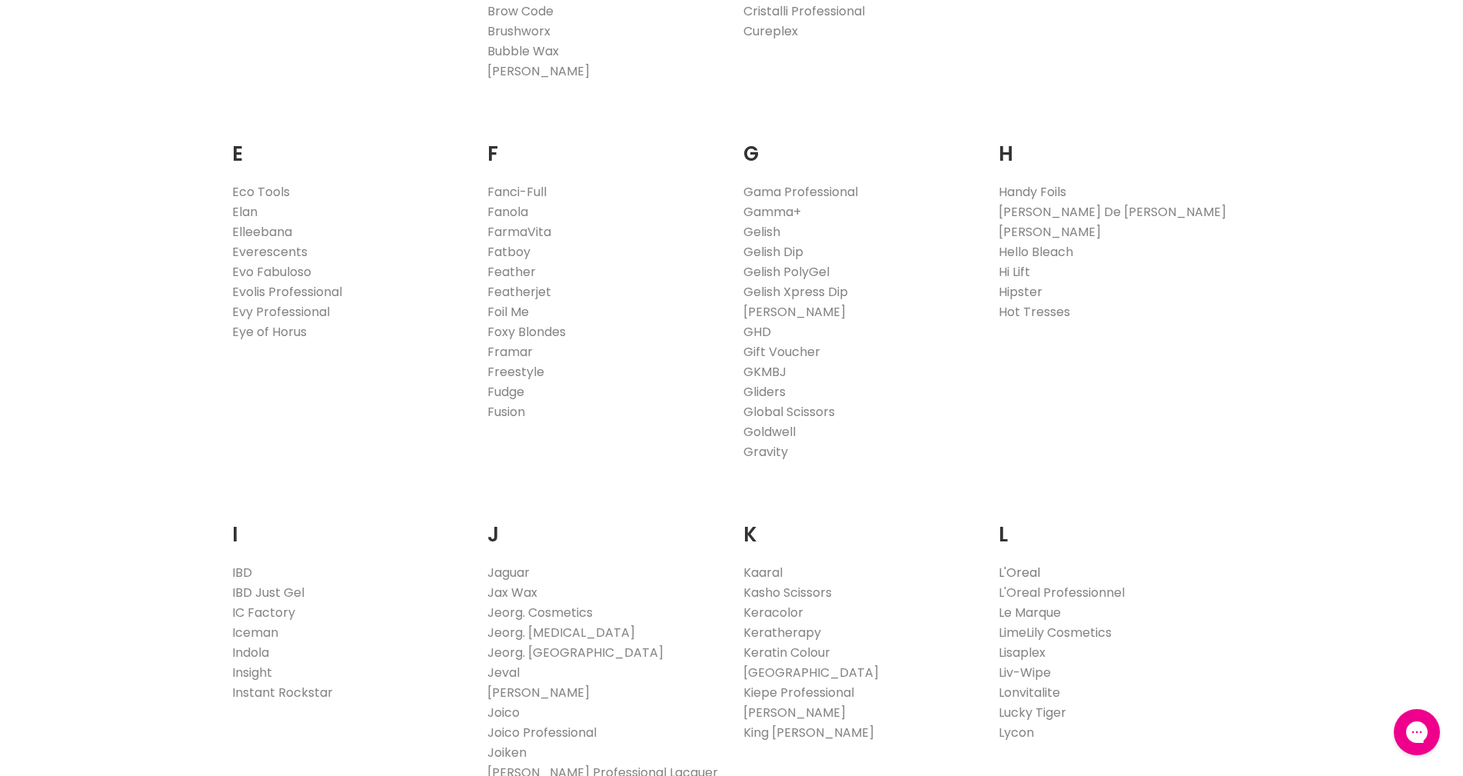
click at [1023, 569] on link "L'Oreal" at bounding box center [1020, 573] width 42 height 18
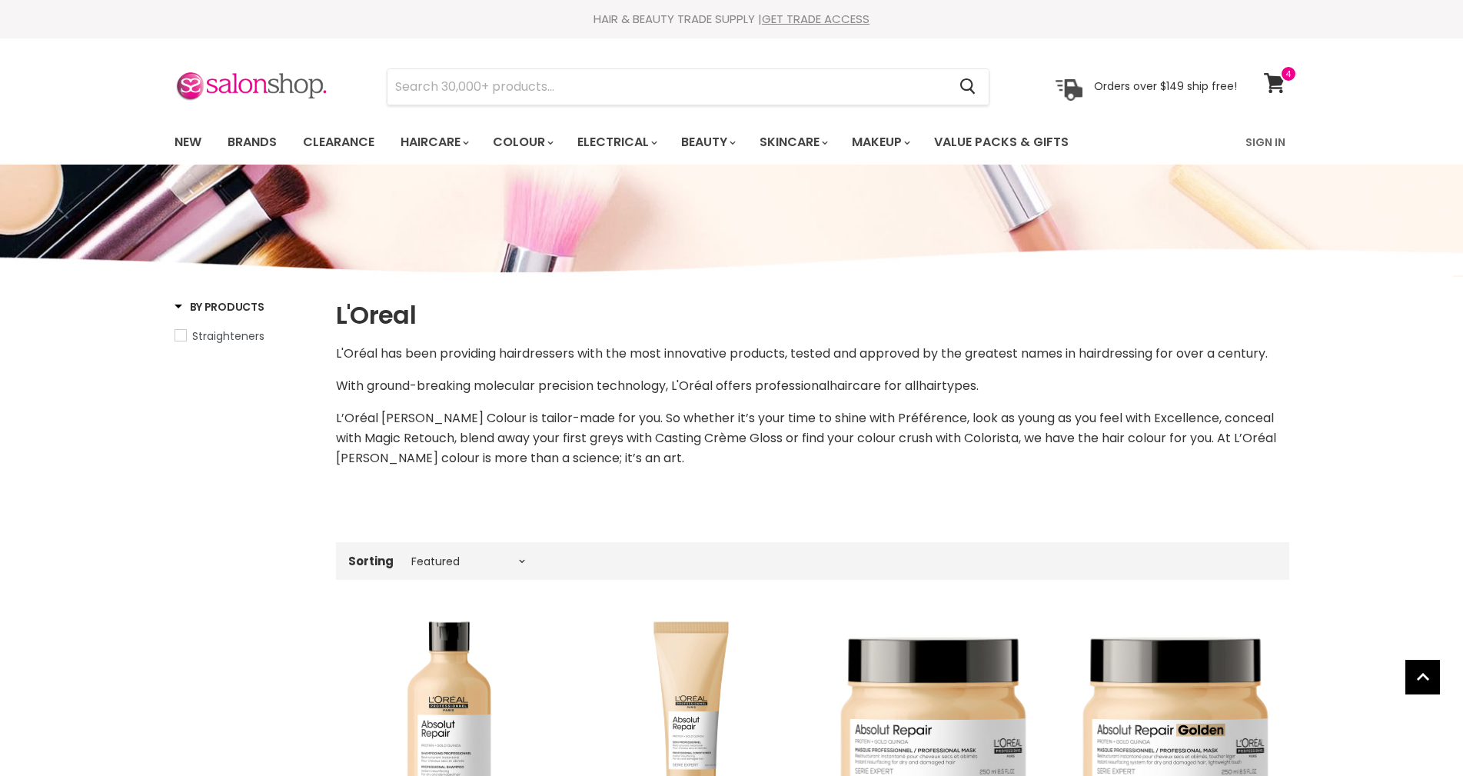
select select "manual"
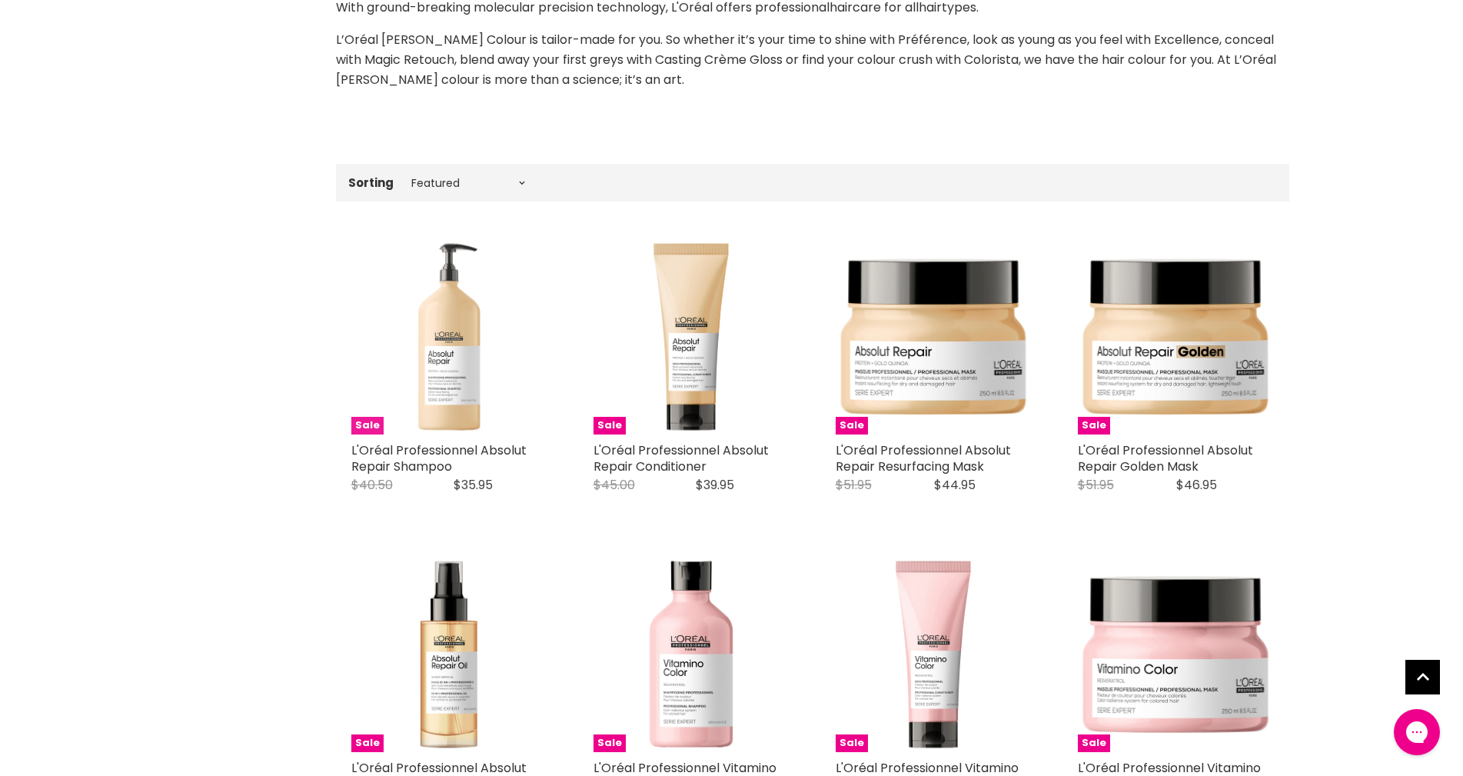
scroll to position [384, 0]
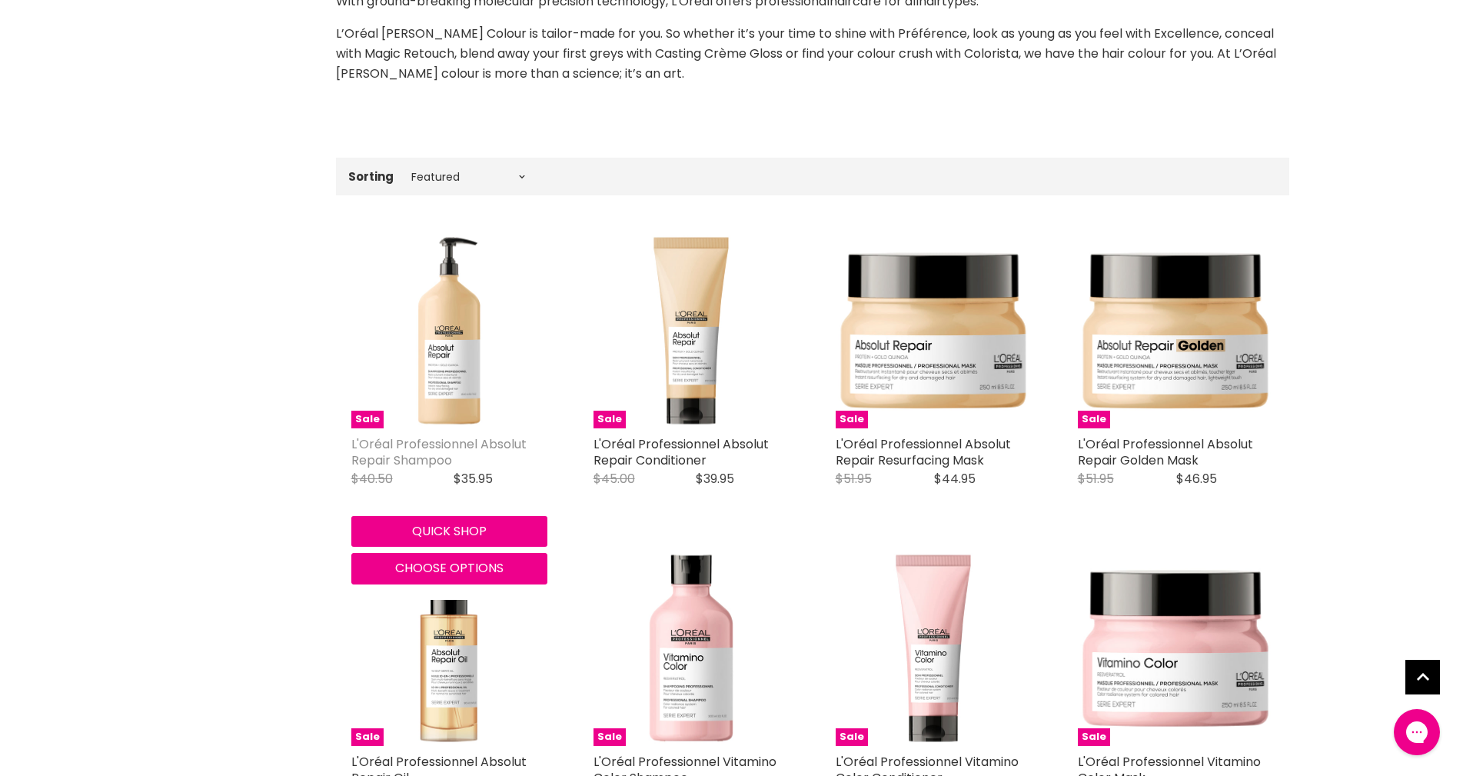
click at [434, 447] on link "L'Oréal Professionnel Absolut Repair Shampoo" at bounding box center [438, 452] width 175 height 34
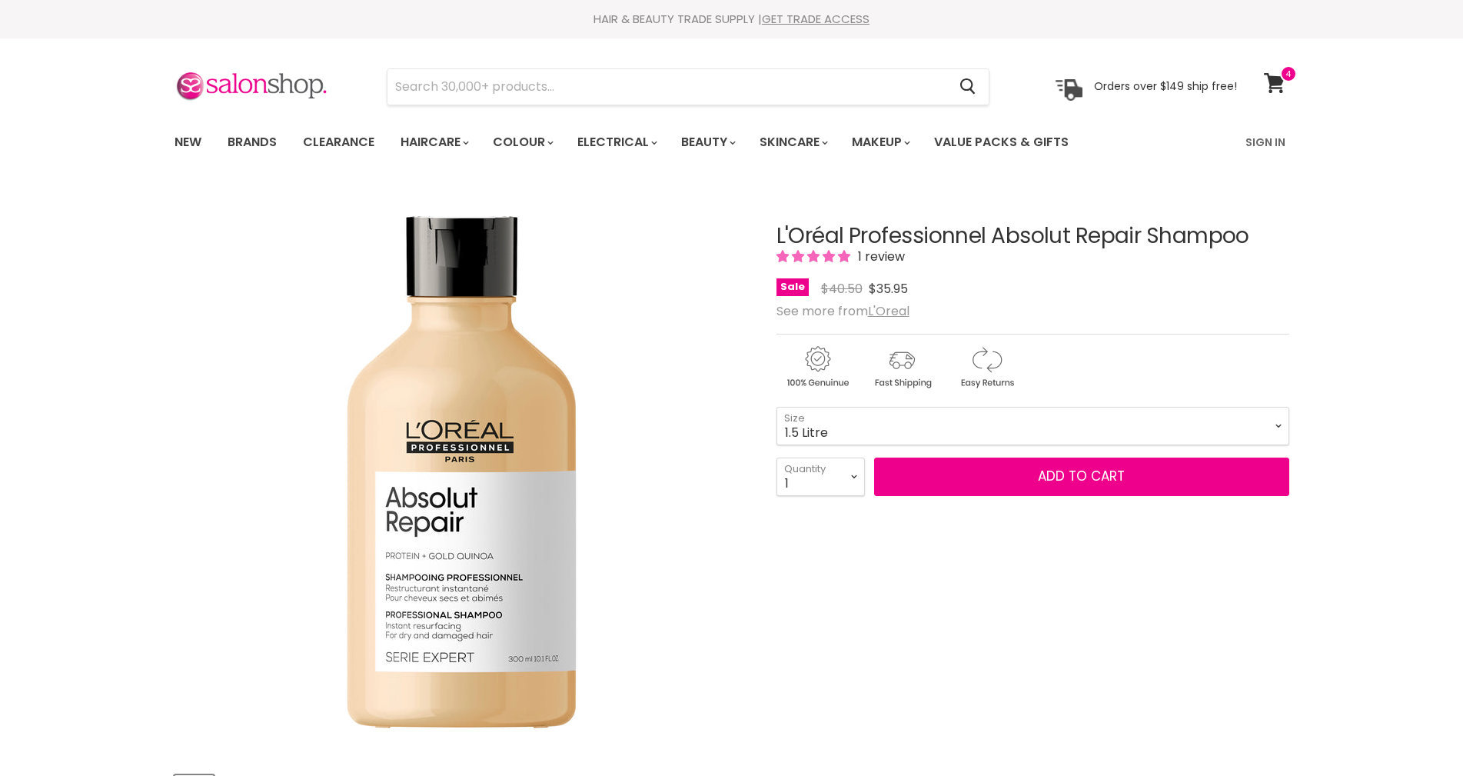
click at [777, 407] on select "300ml 1.5 Litre" at bounding box center [1033, 426] width 513 height 38
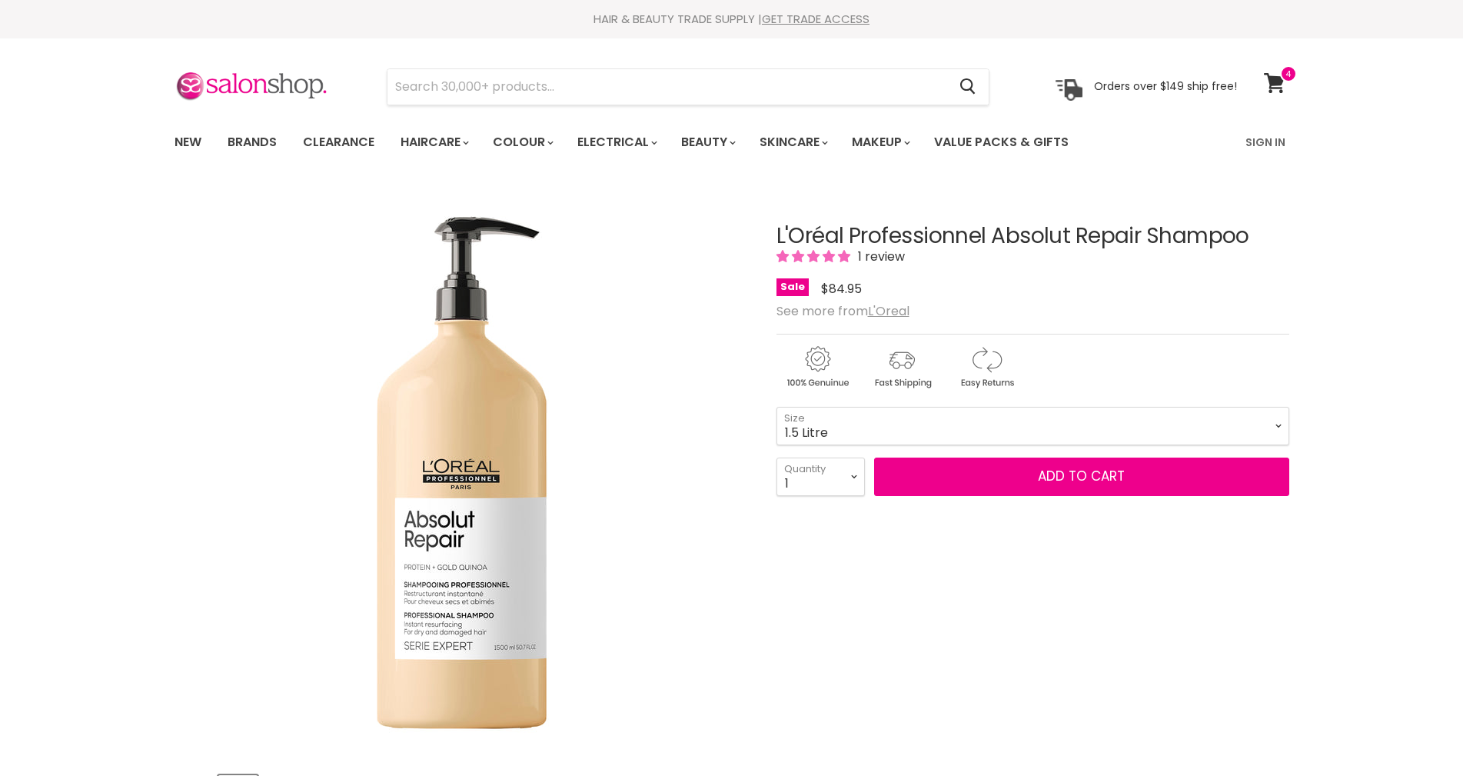
select select "1.5 Litre"
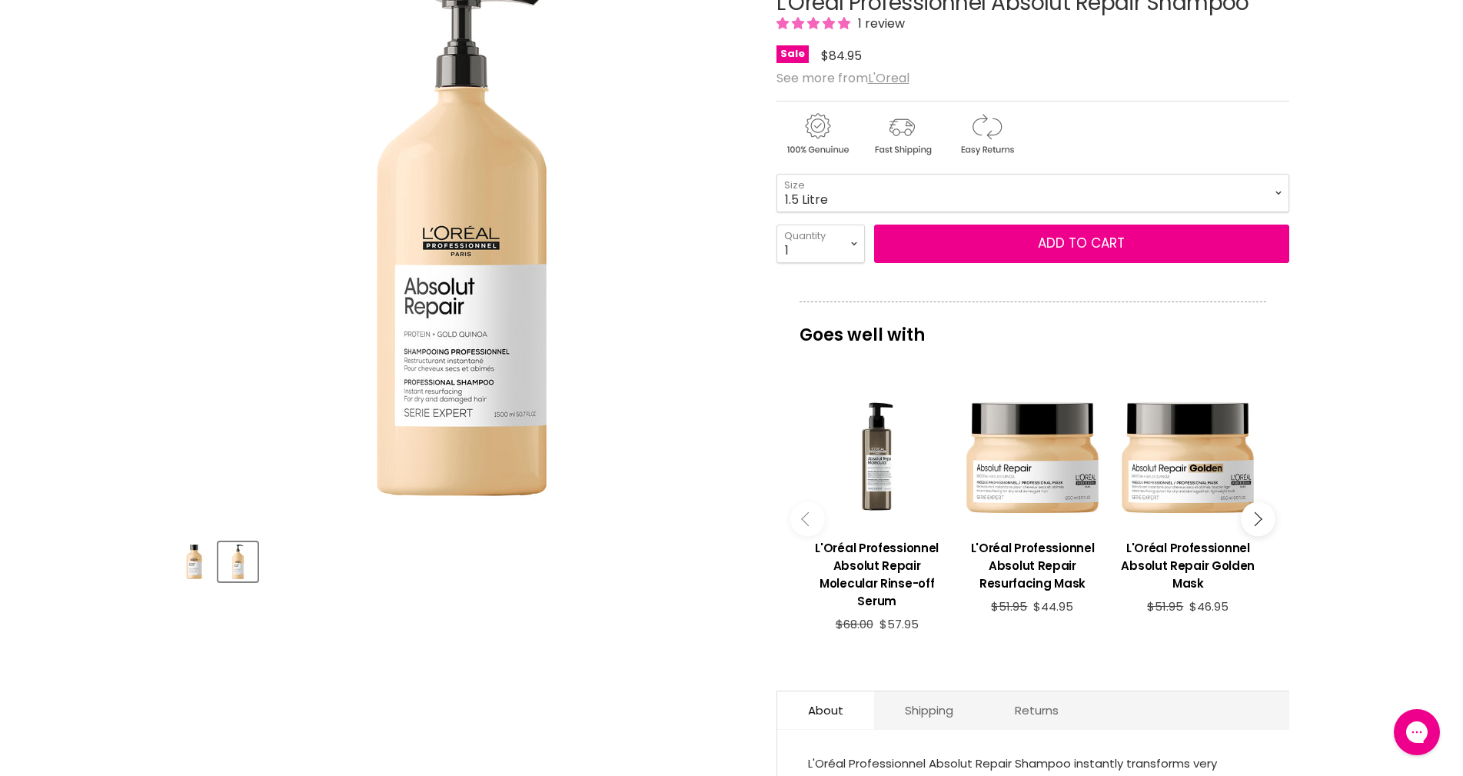
scroll to position [154, 0]
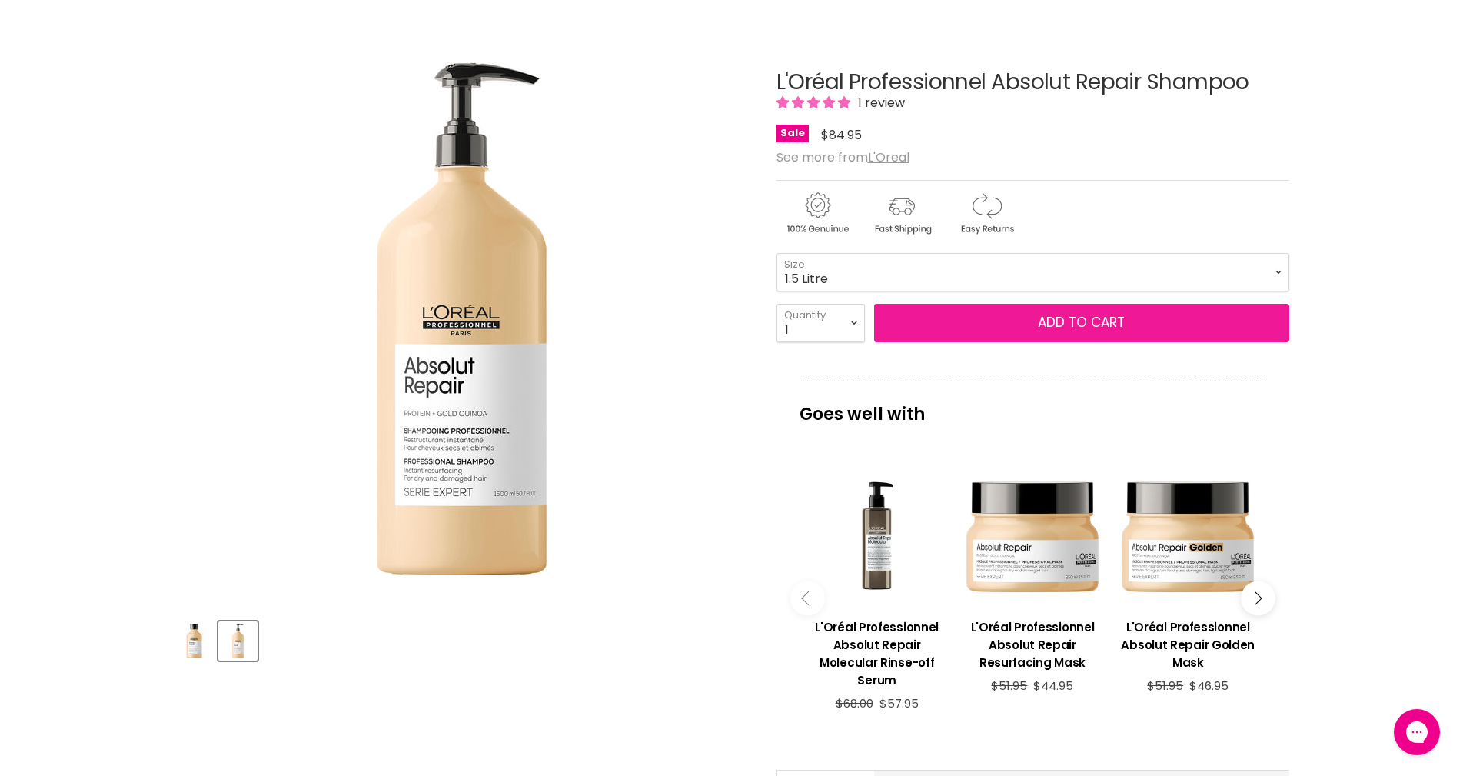
click at [944, 321] on button "Add to cart" at bounding box center [1081, 323] width 415 height 38
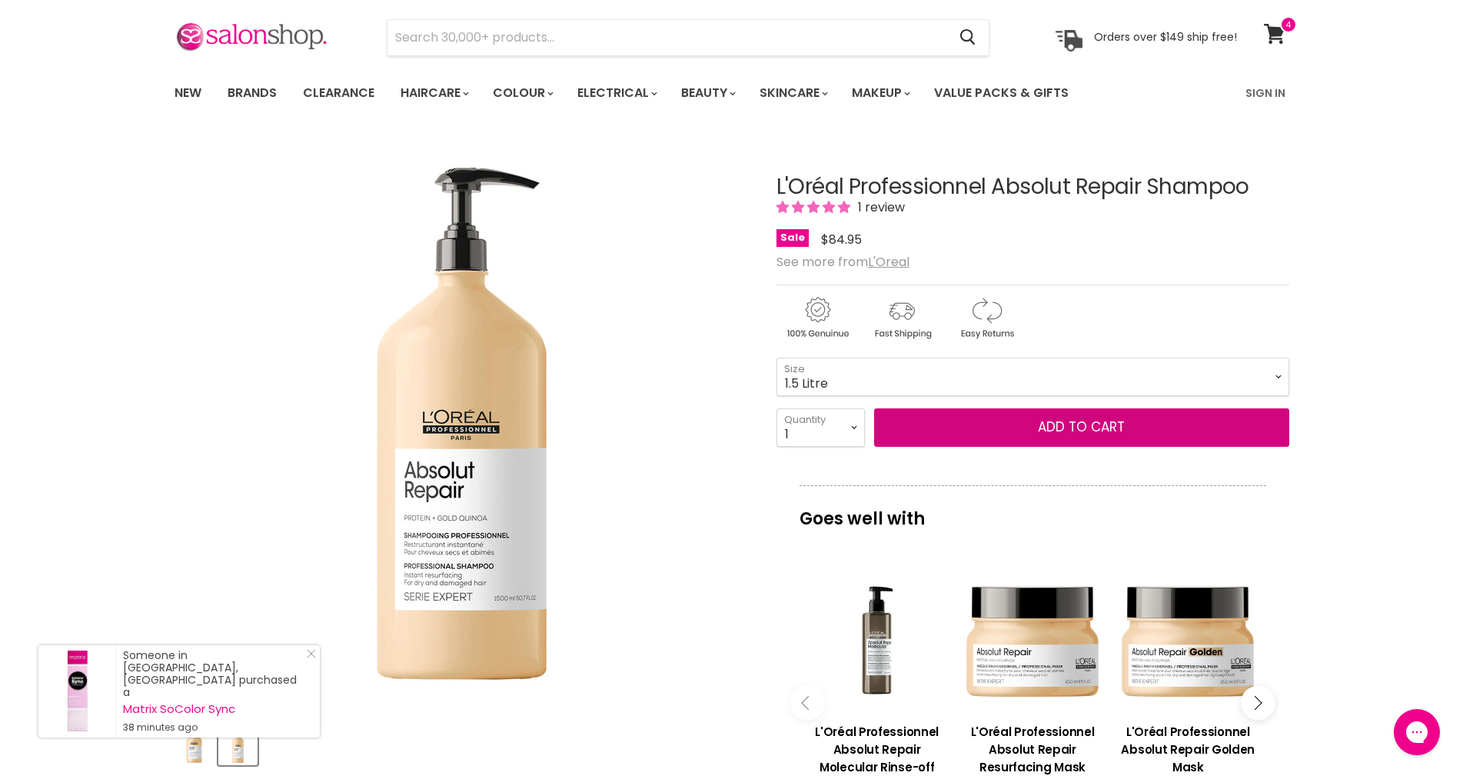
scroll to position [0, 0]
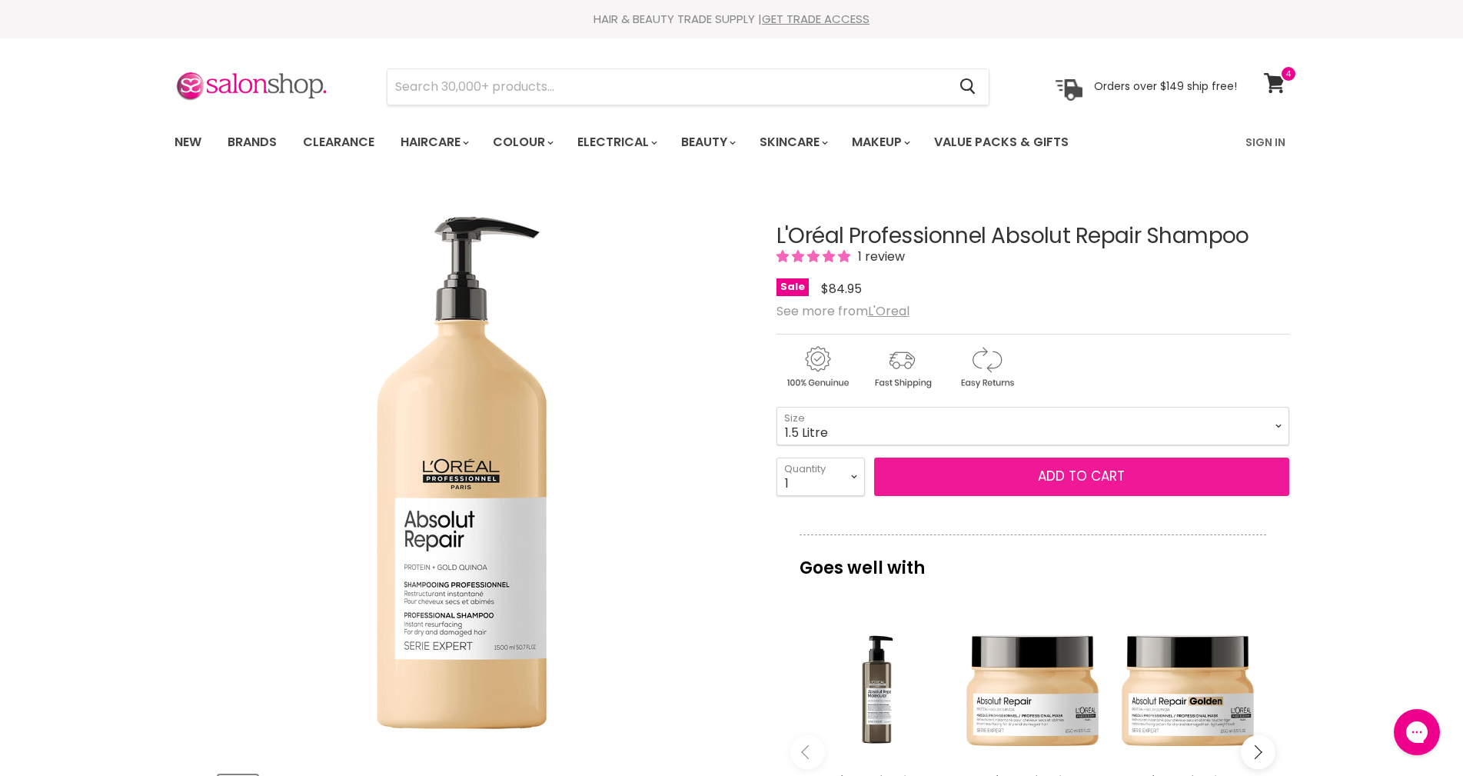
click at [932, 474] on button "Add to cart" at bounding box center [1081, 476] width 415 height 38
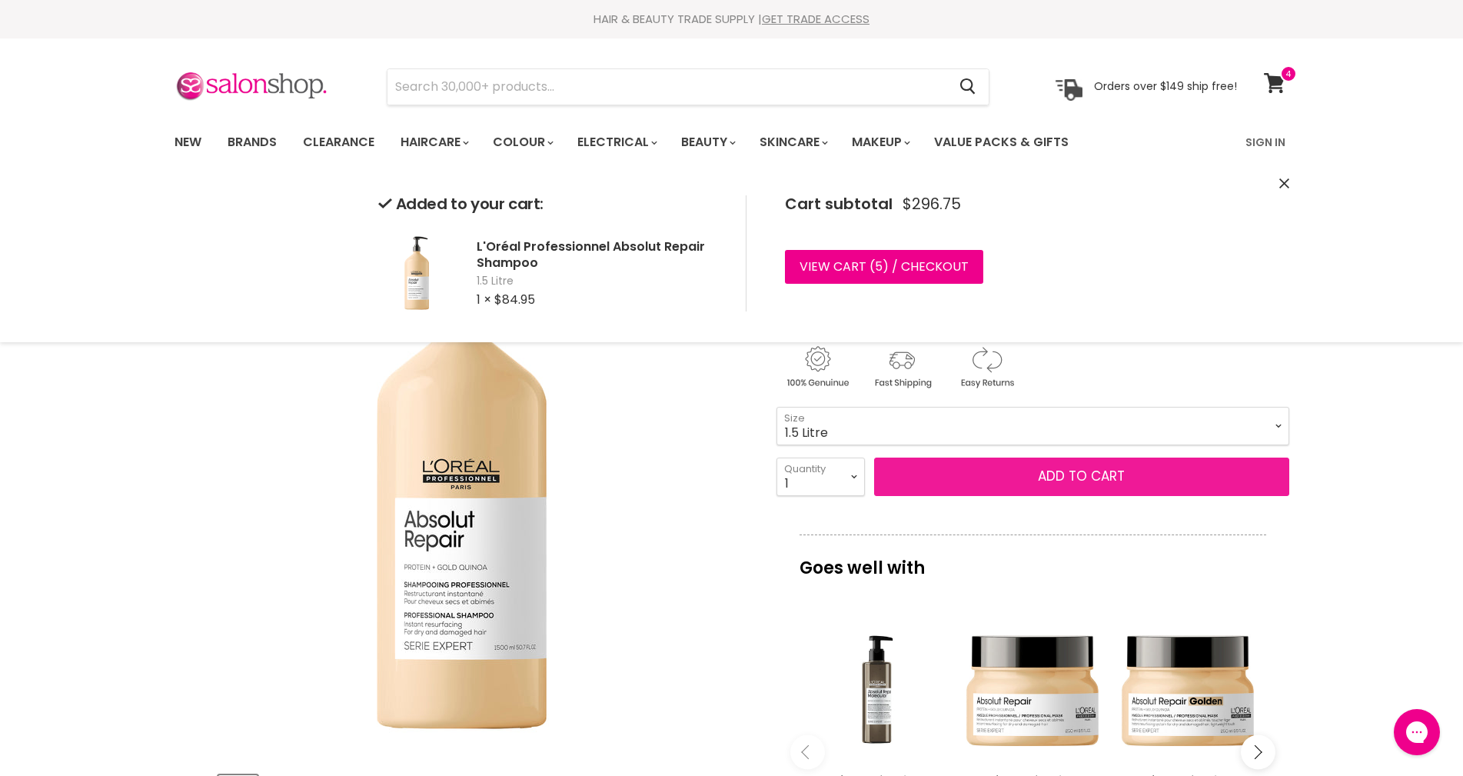
click at [979, 483] on button "Add to cart" at bounding box center [1081, 476] width 415 height 38
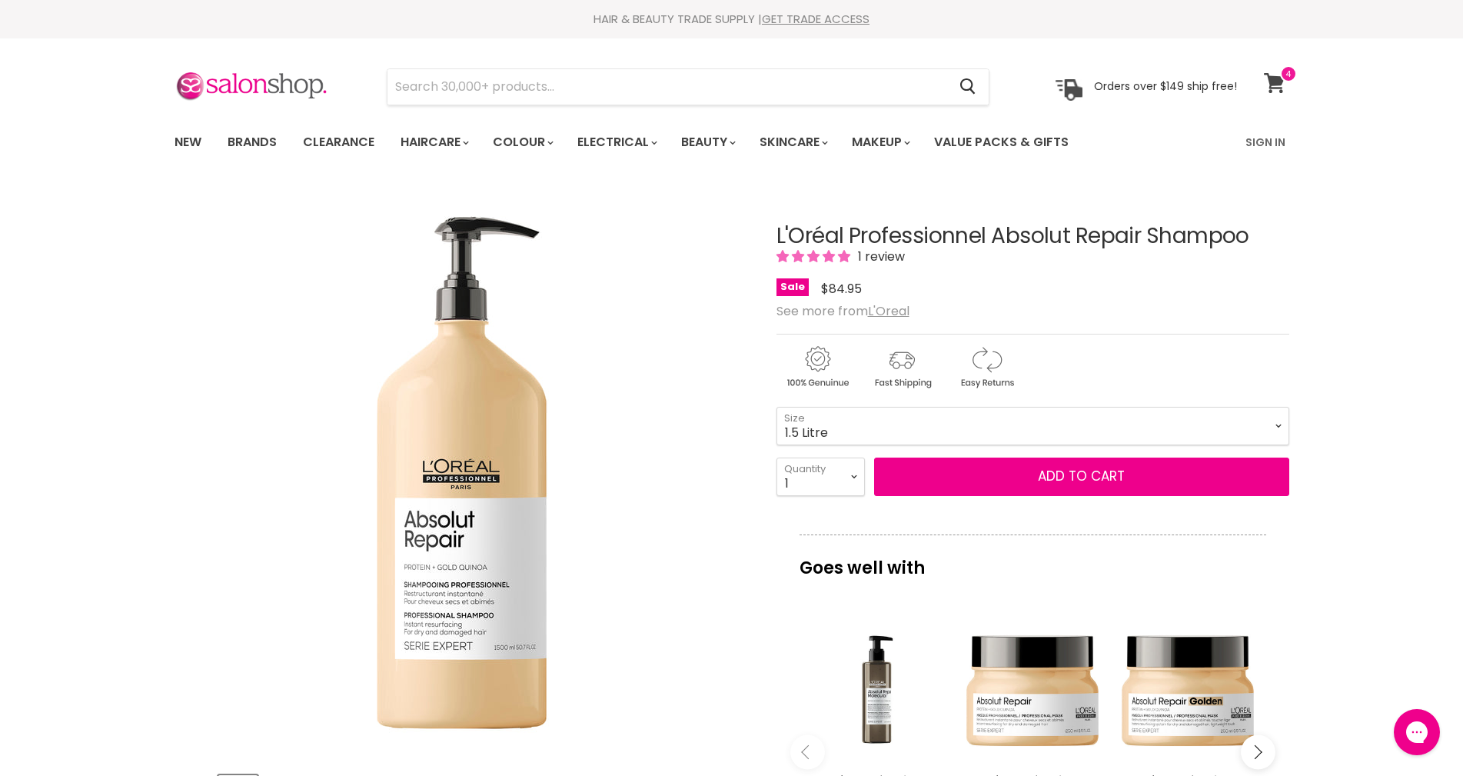
click at [1280, 77] on span at bounding box center [1288, 73] width 17 height 17
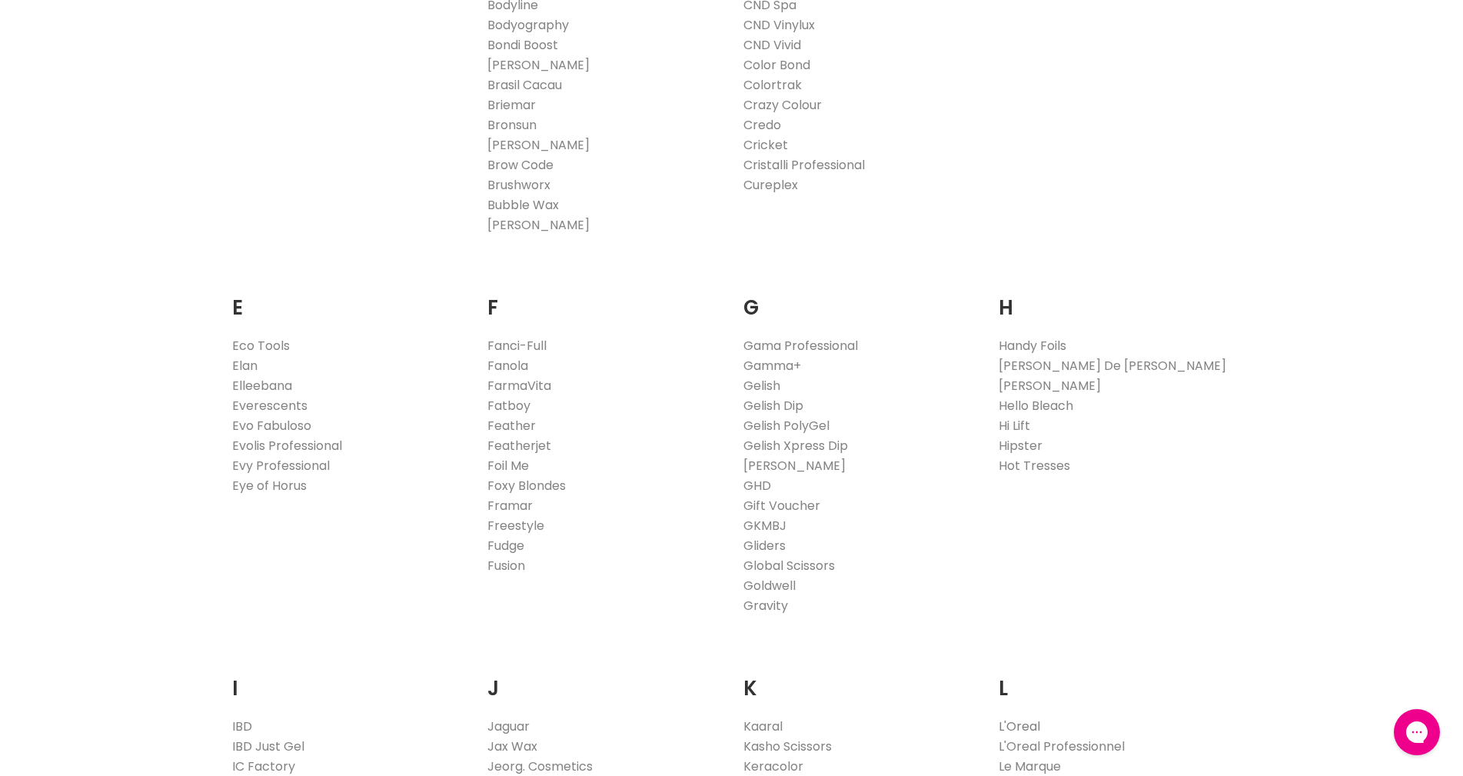
click at [1026, 723] on link "L'Oreal" at bounding box center [1020, 726] width 42 height 18
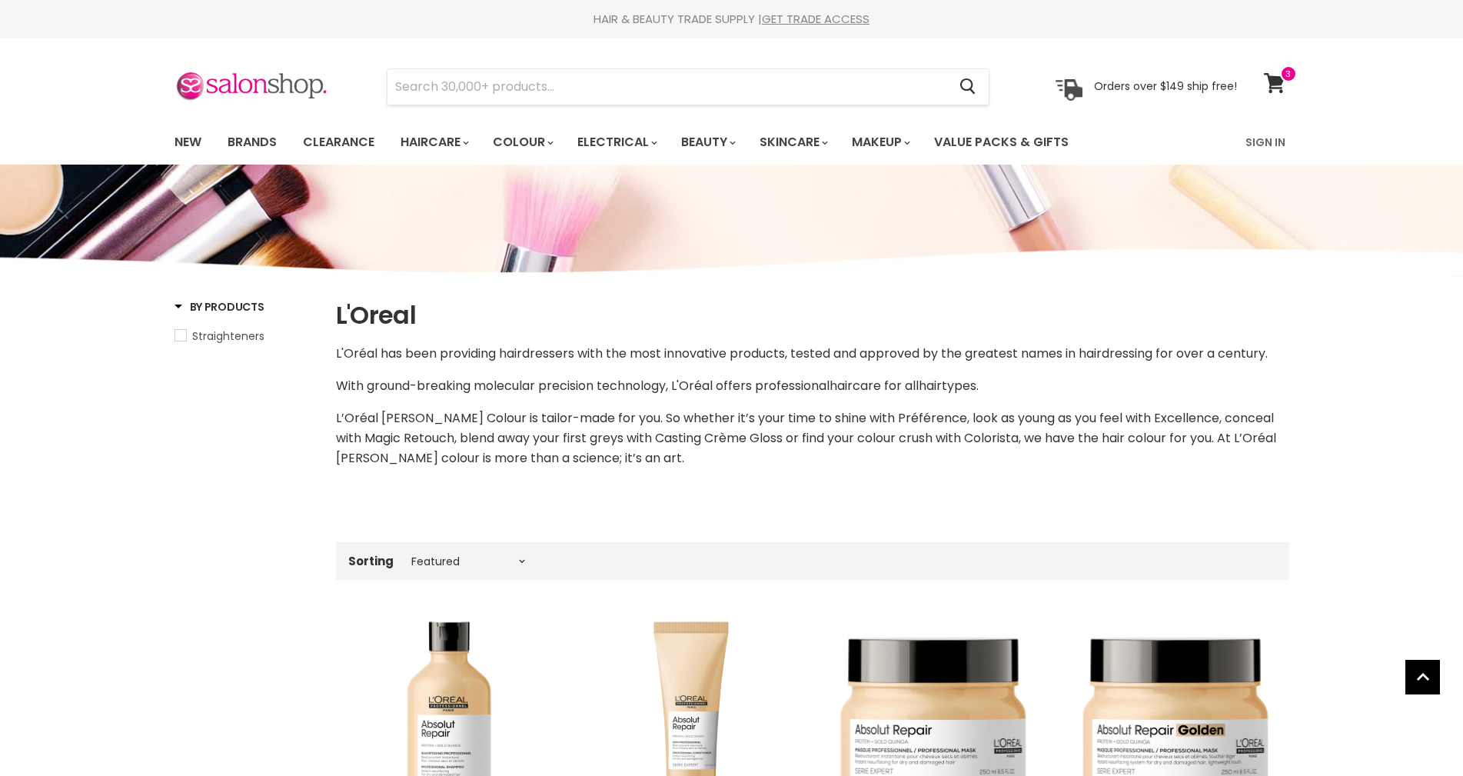
select select "manual"
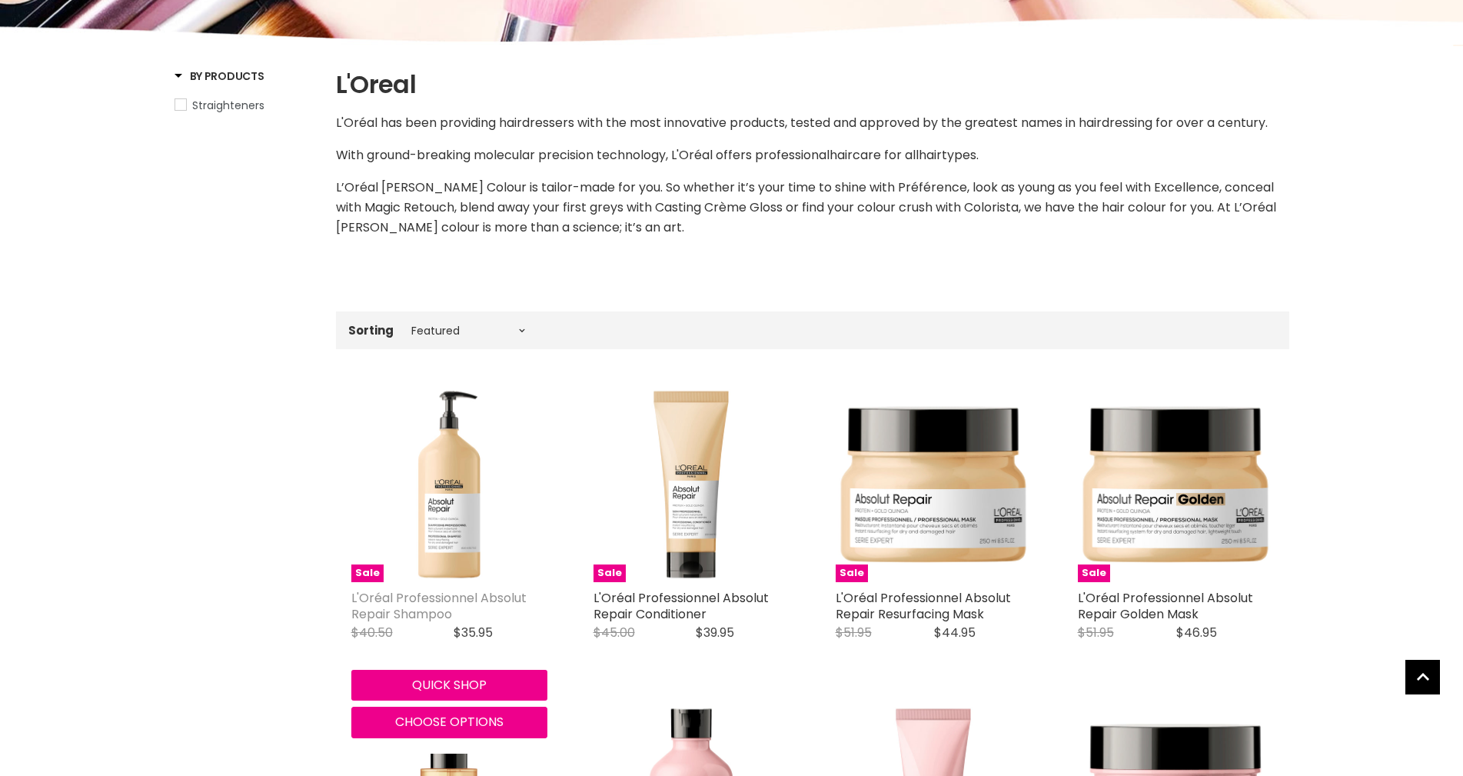
scroll to position [231, 0]
click at [391, 593] on link "L'Oréal Professionnel Absolut Repair Shampoo" at bounding box center [438, 606] width 175 height 34
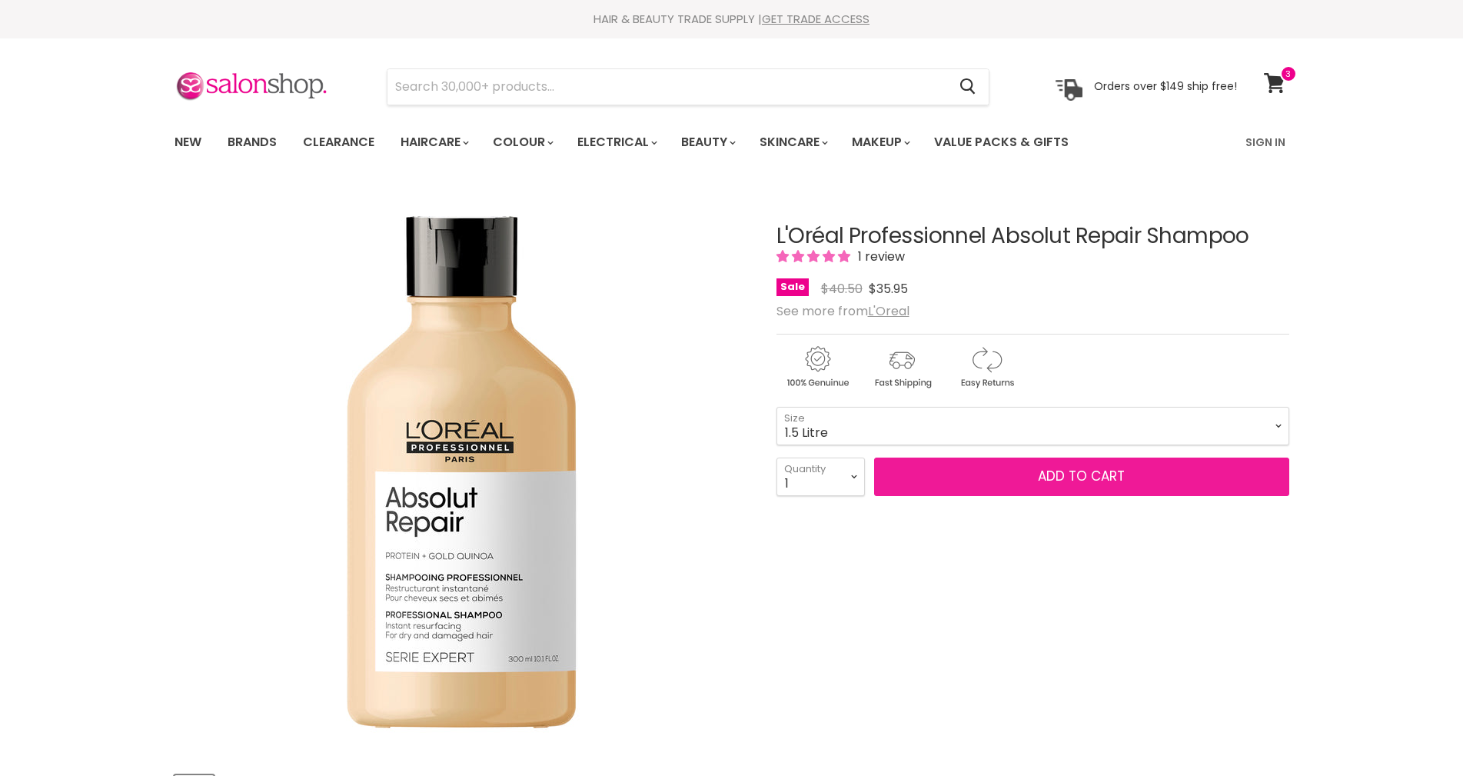
click at [962, 478] on button "Add to cart" at bounding box center [1081, 476] width 415 height 38
select select "1.5 Litre"
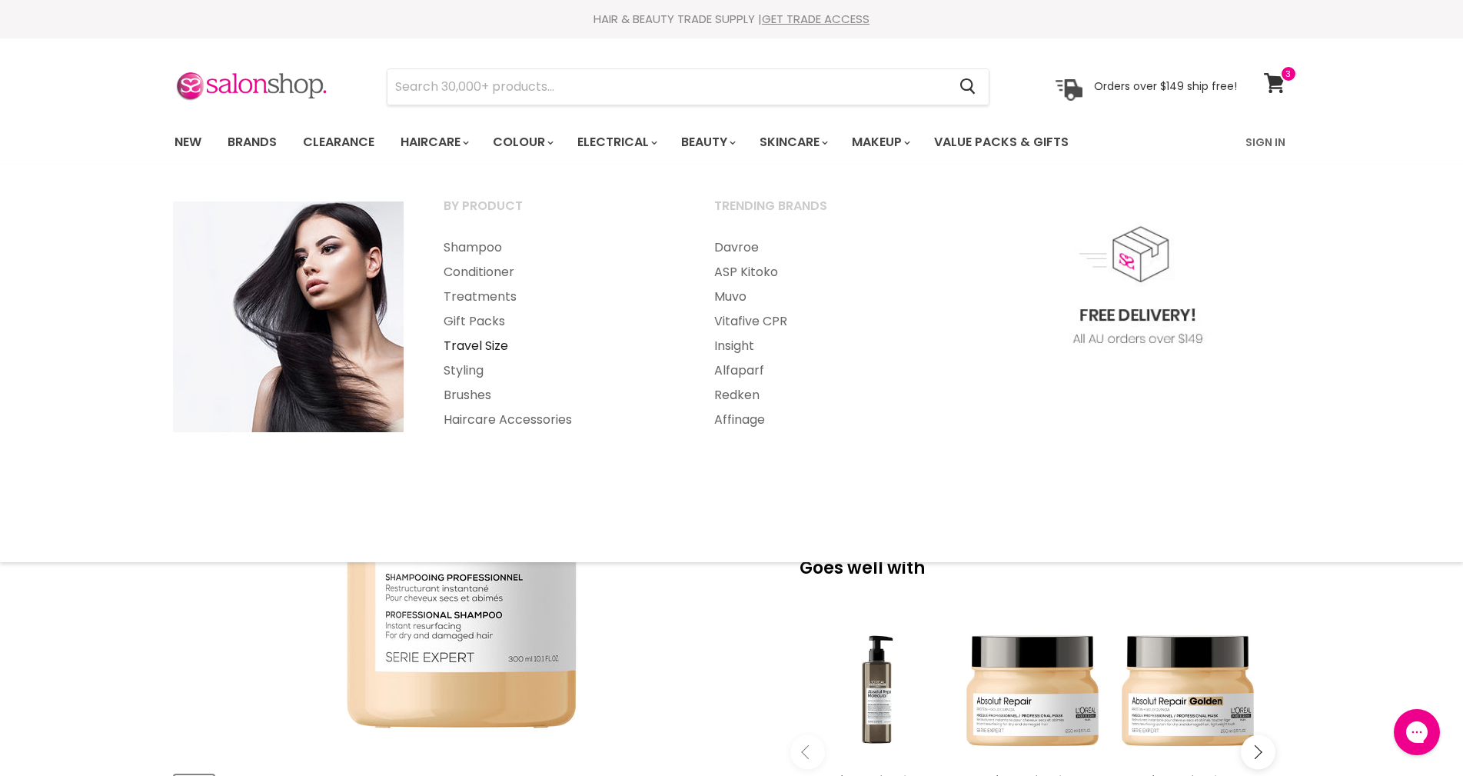
click at [485, 344] on link "Travel Size" at bounding box center [558, 346] width 268 height 25
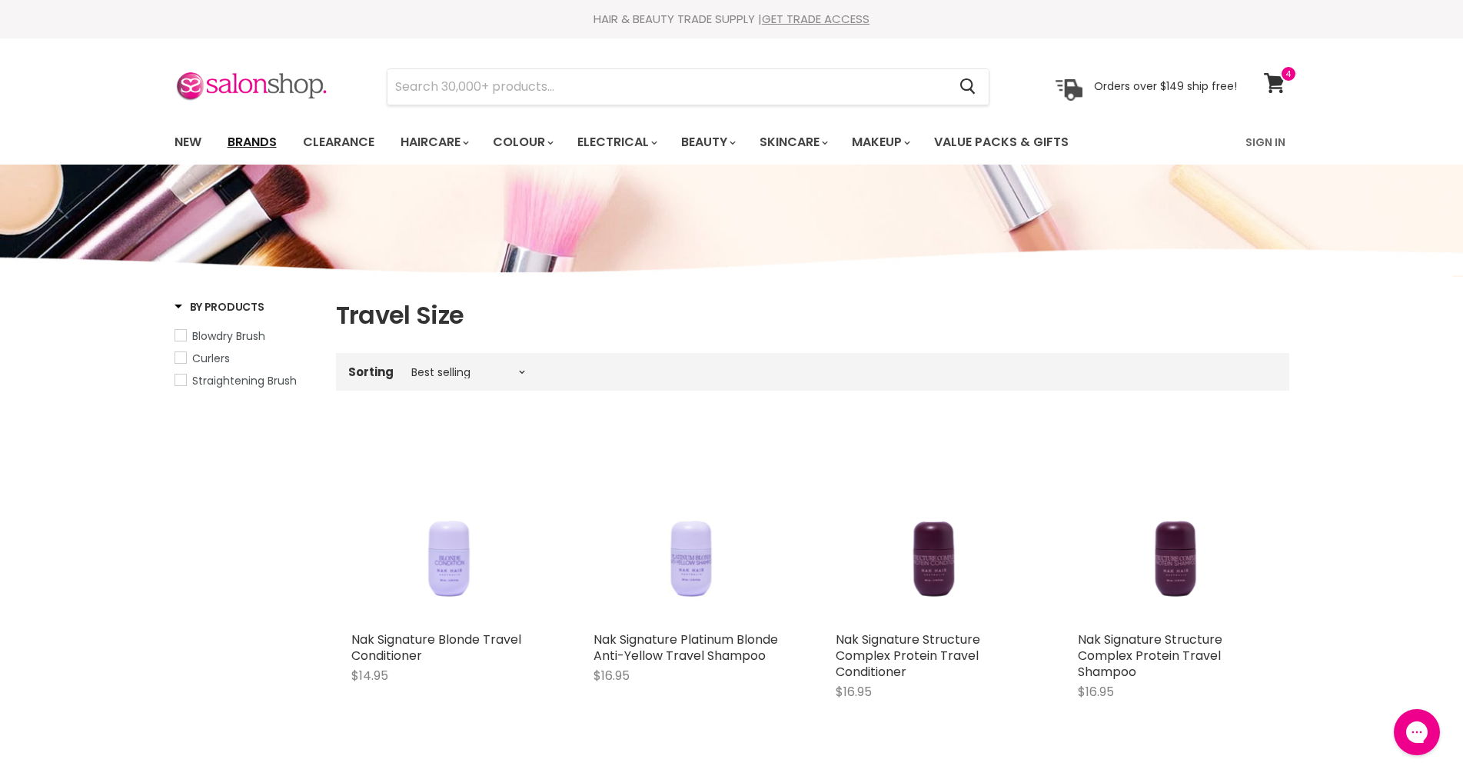
click at [246, 141] on link "Brands" at bounding box center [252, 142] width 72 height 32
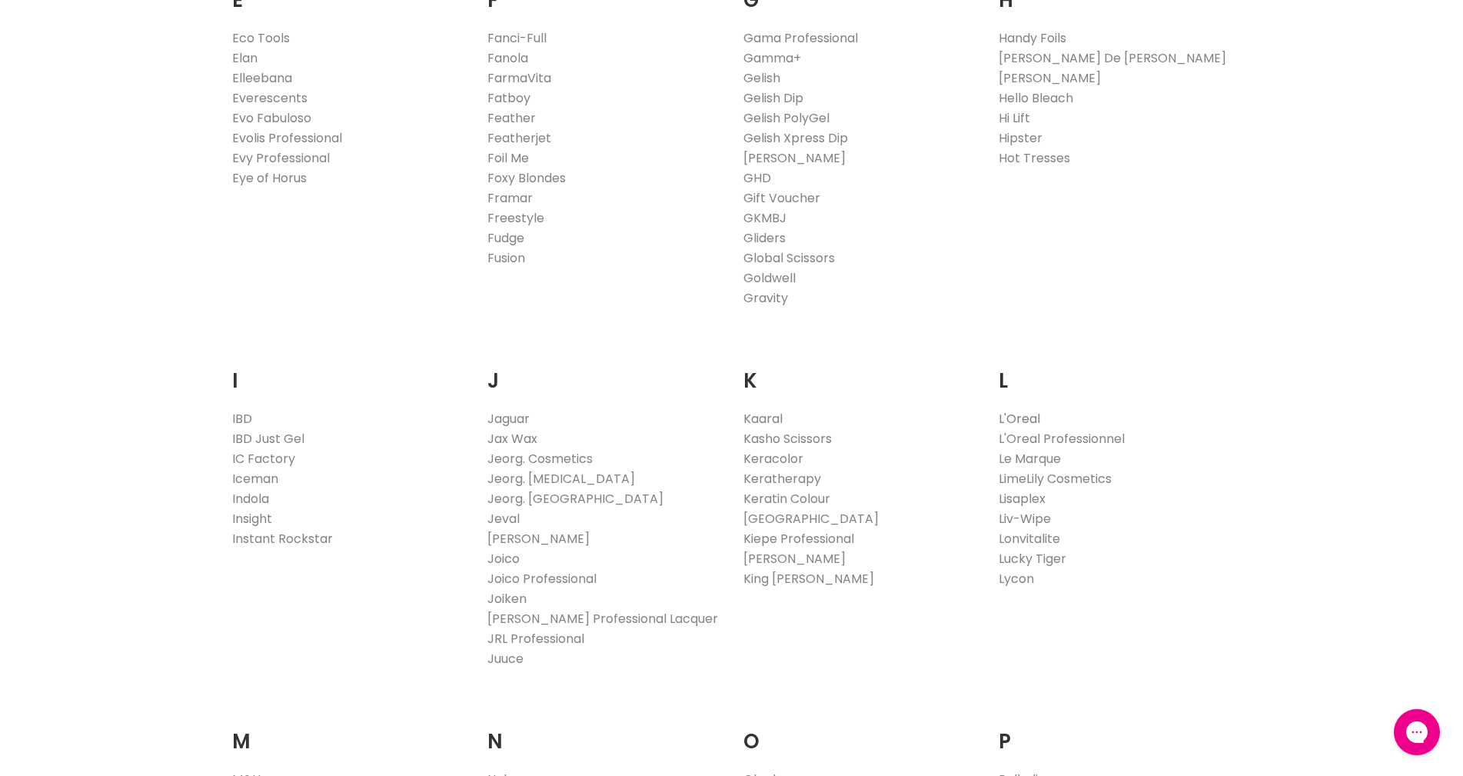
click at [1027, 419] on link "L'Oreal" at bounding box center [1020, 419] width 42 height 18
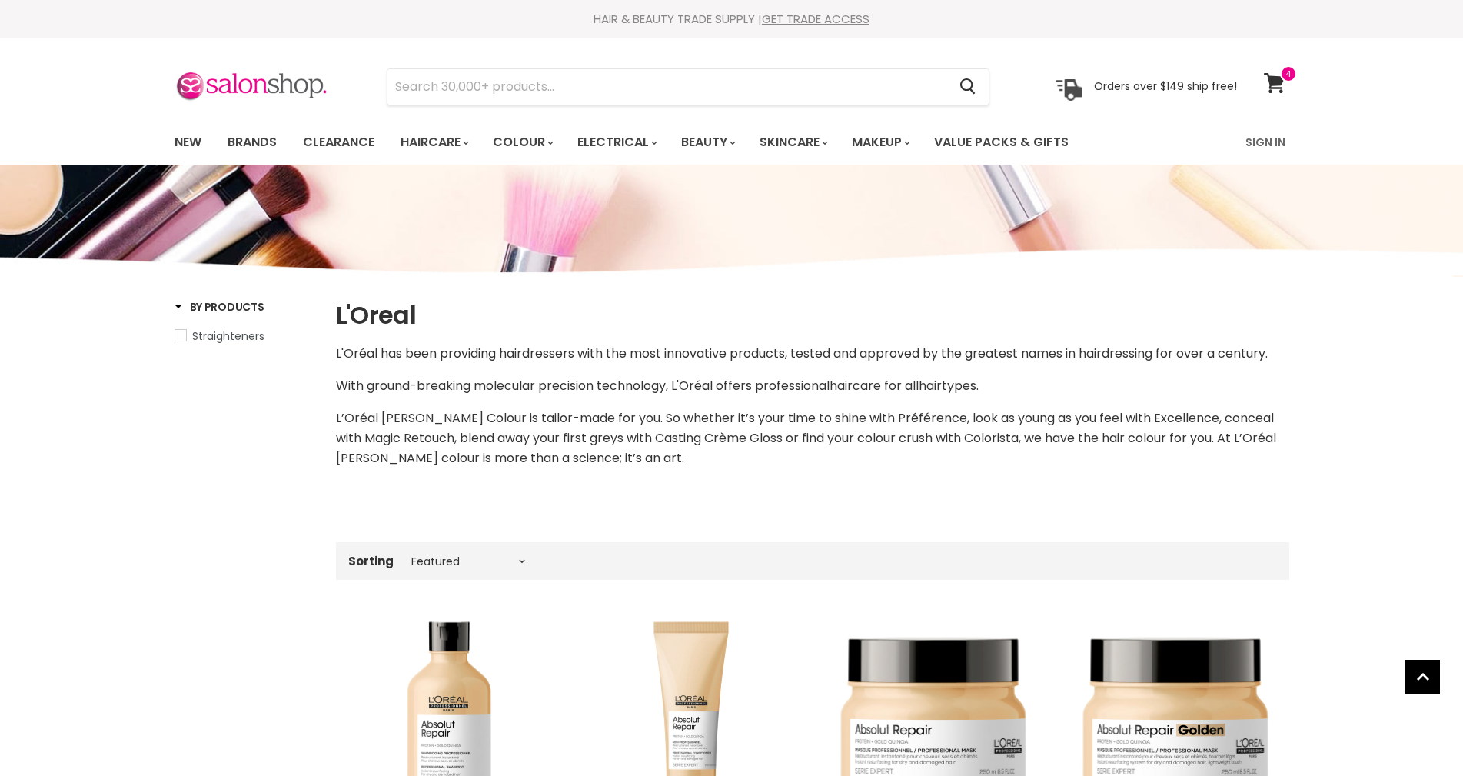
select select "manual"
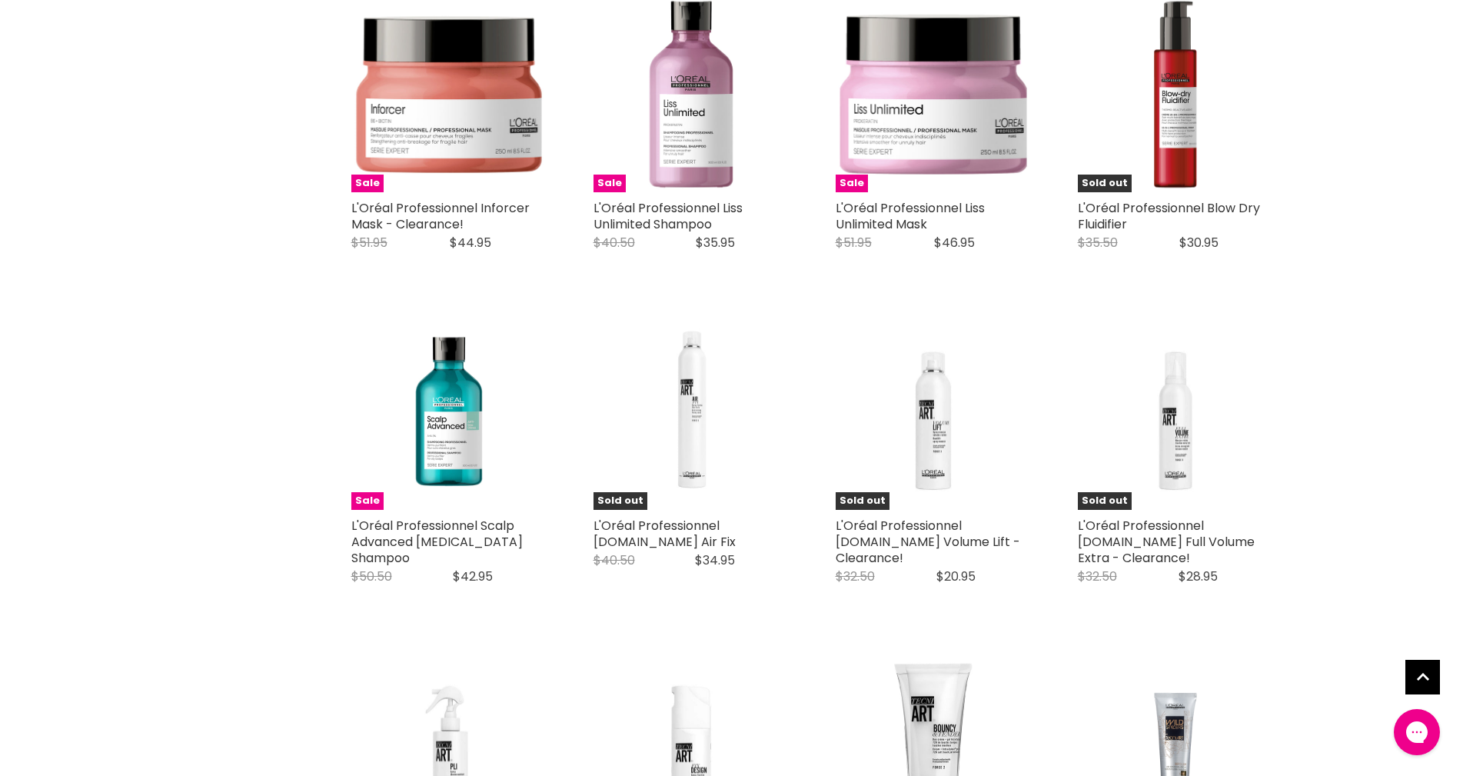
scroll to position [2383, 0]
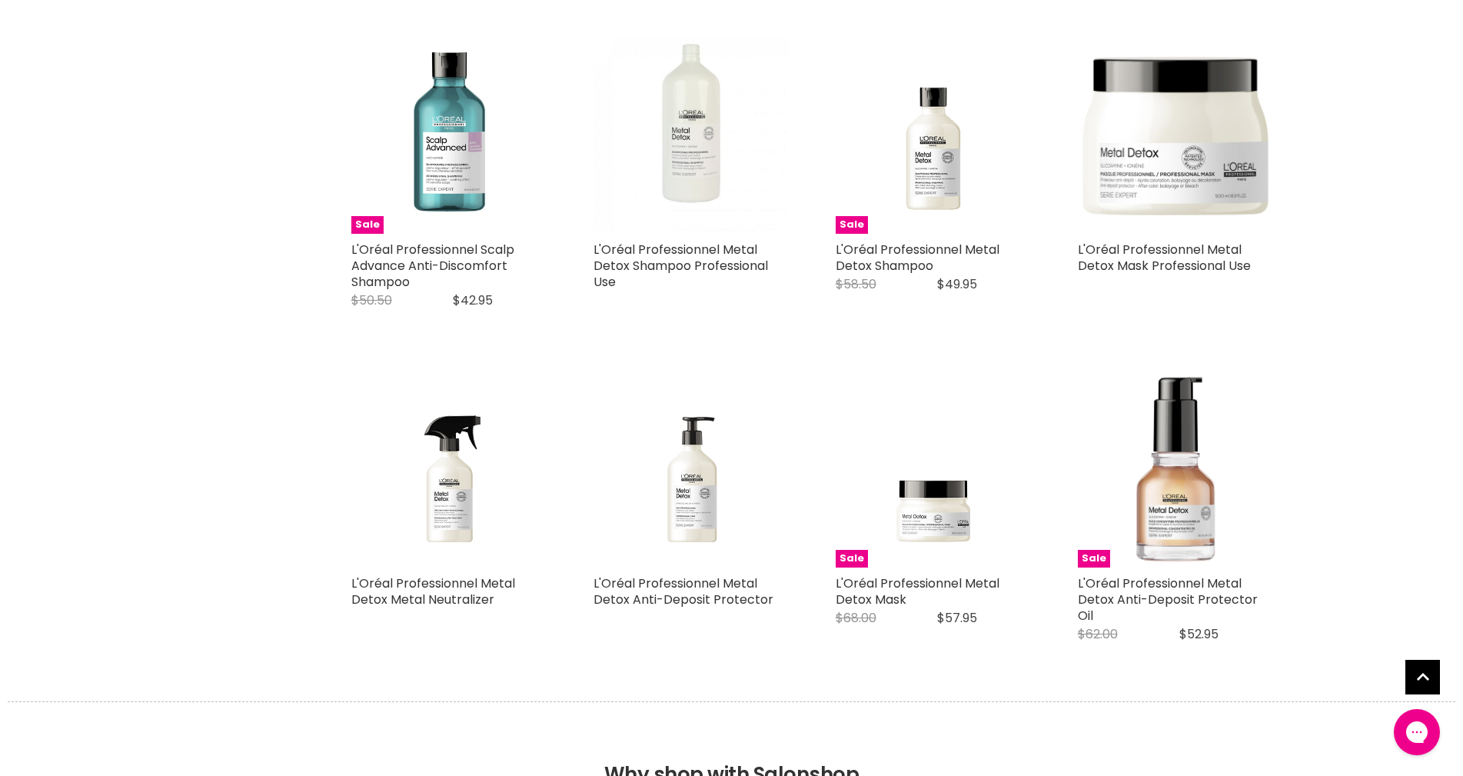
scroll to position [3844, 0]
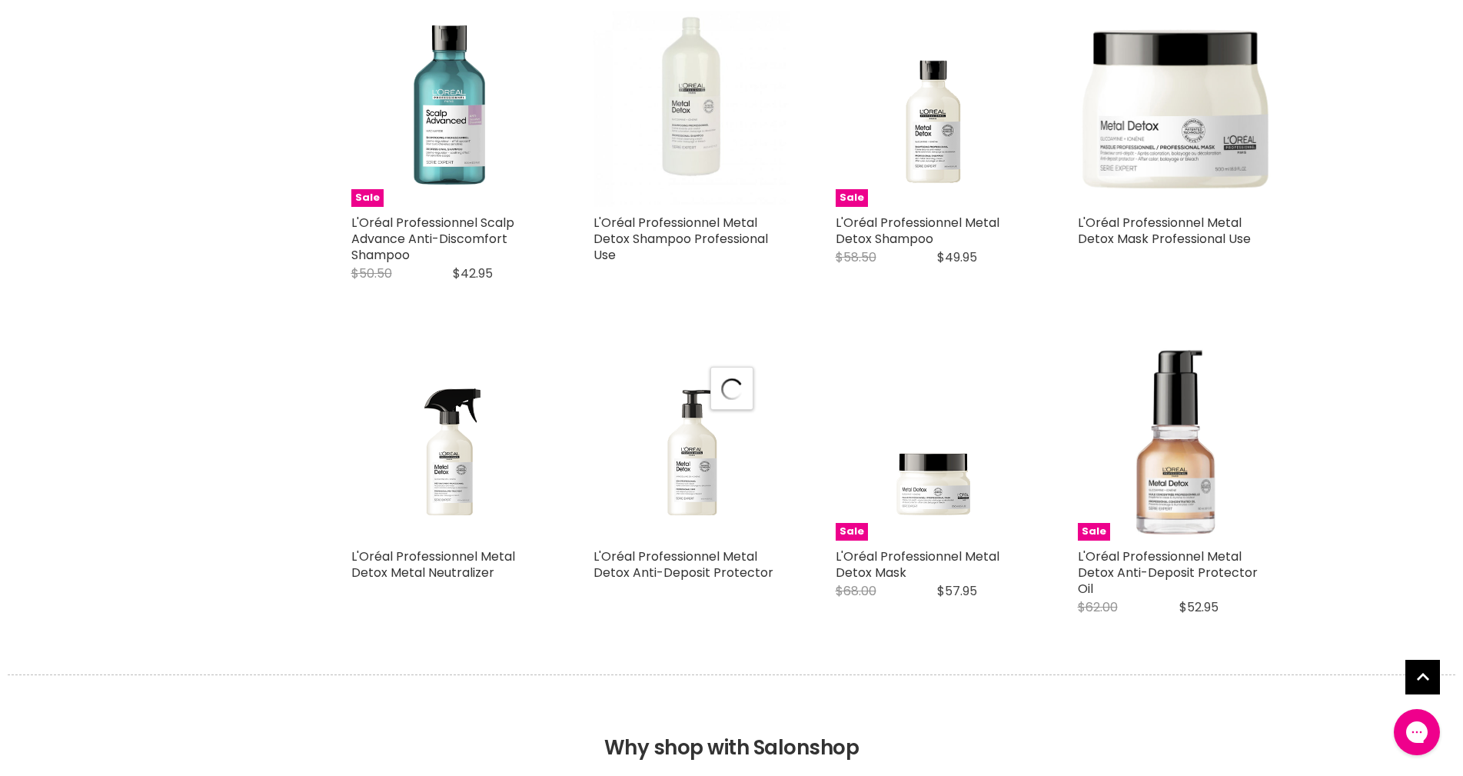
select select "manual"
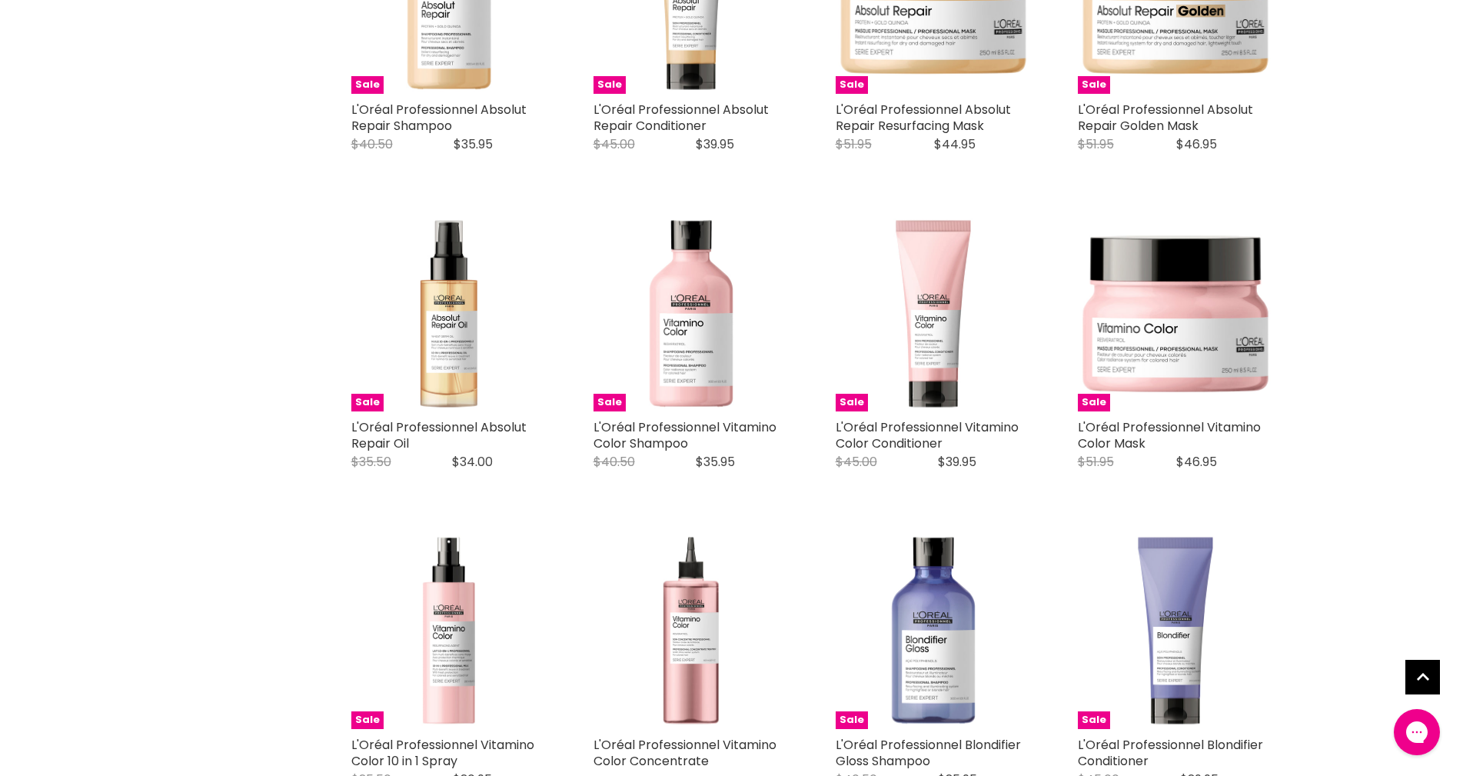
scroll to position [0, 0]
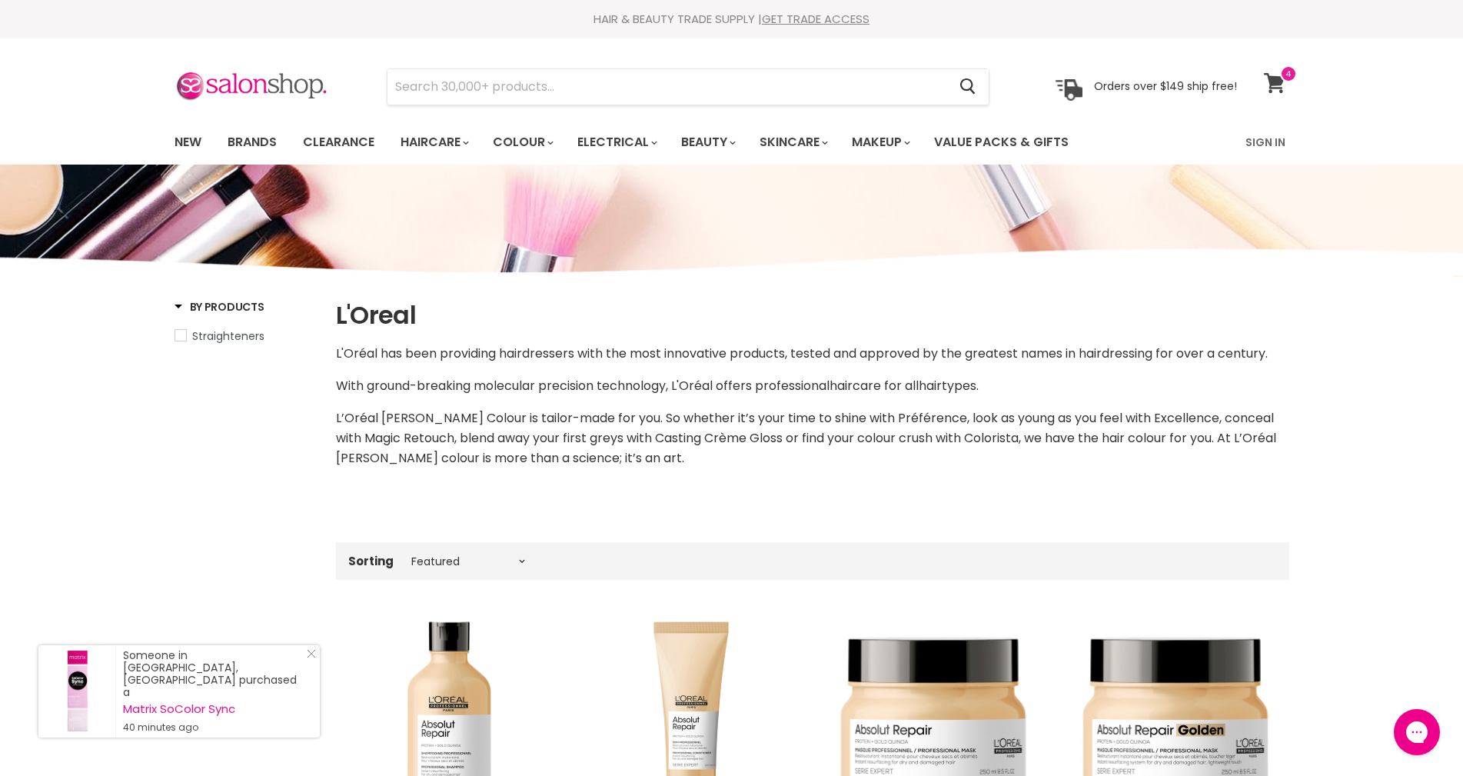
click at [1277, 79] on icon at bounding box center [1274, 83] width 21 height 20
